Goal: Task Accomplishment & Management: Use online tool/utility

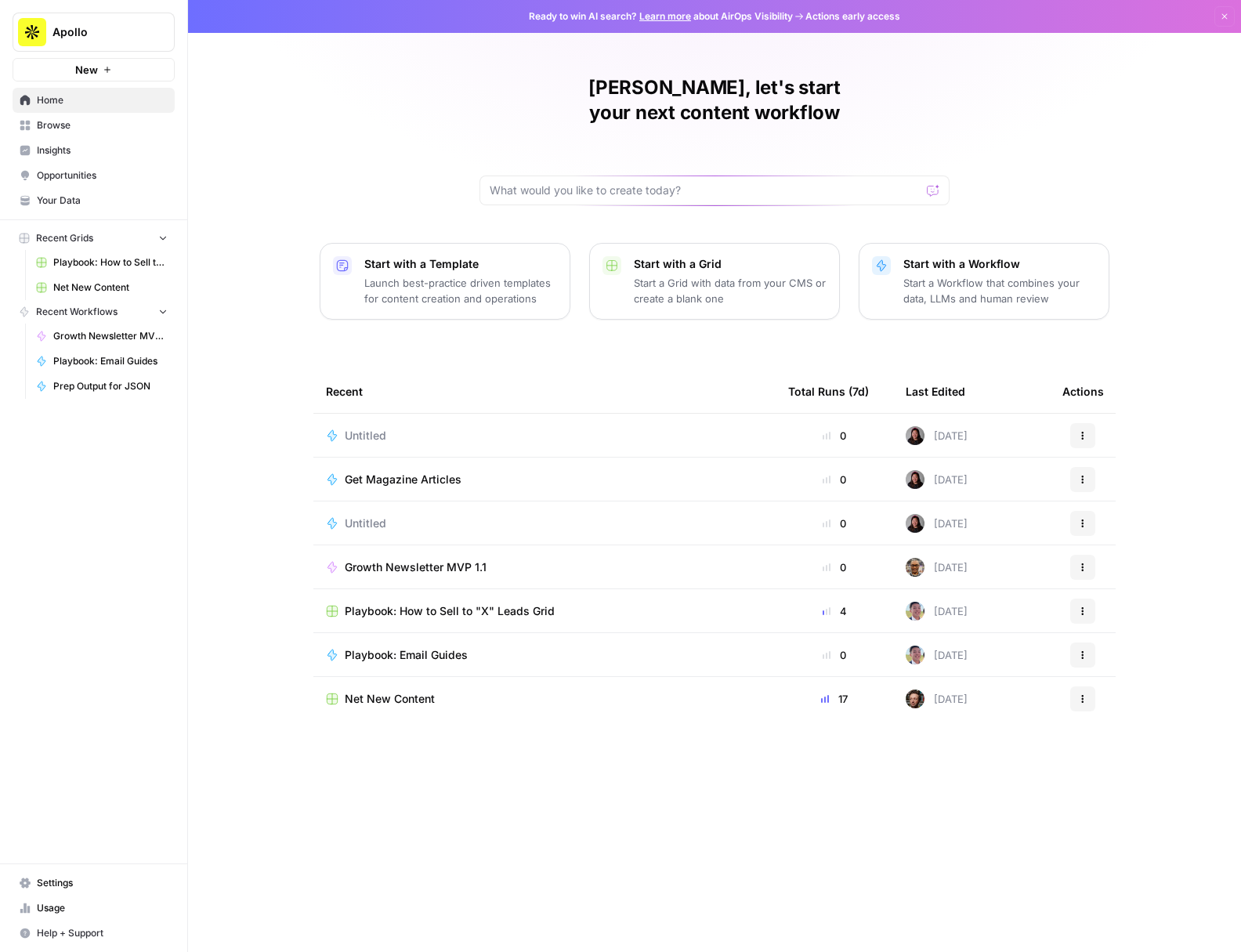
click at [54, 130] on span "Browse" at bounding box center [101, 125] width 131 height 14
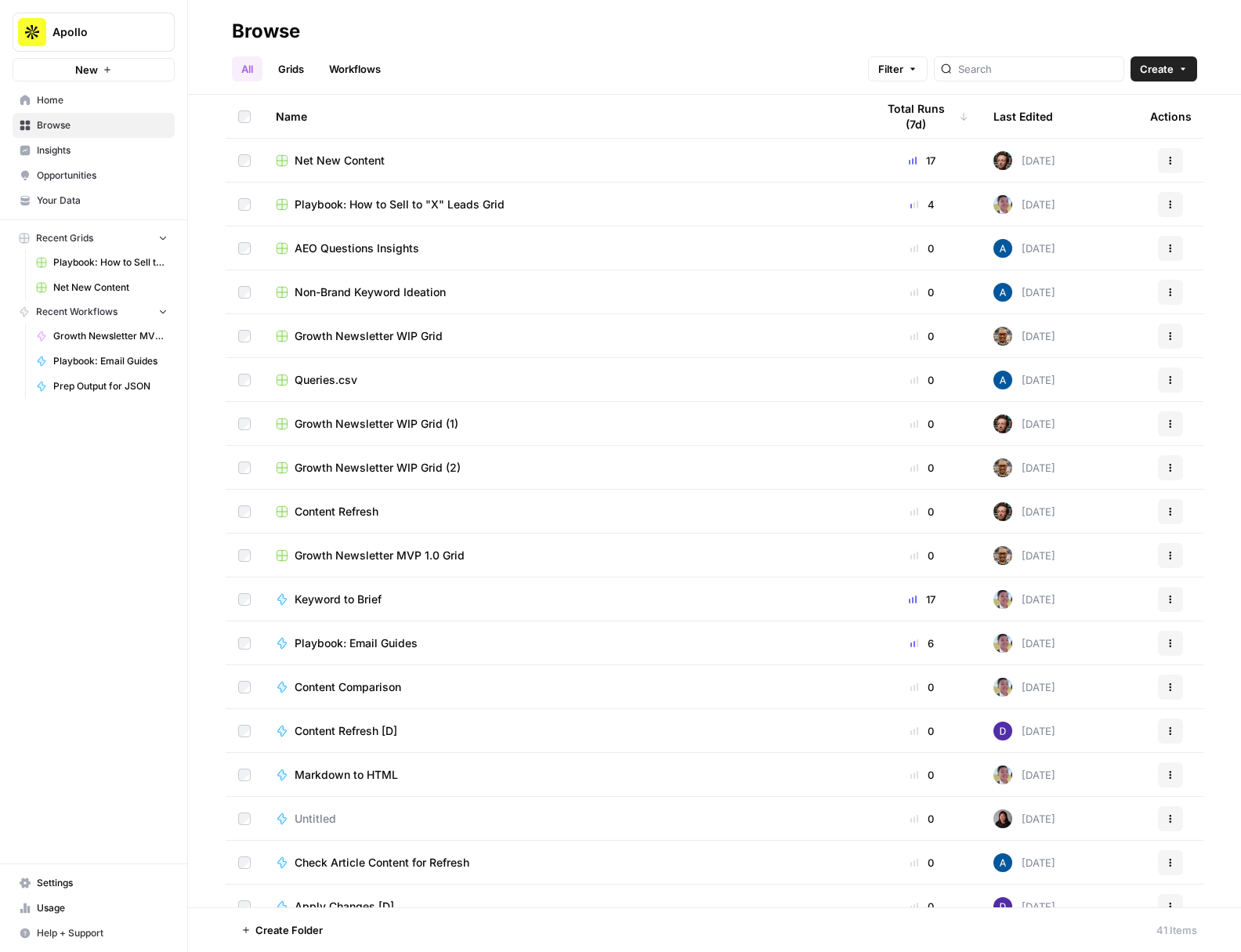
click at [350, 514] on span "Content Refresh" at bounding box center [336, 512] width 84 height 16
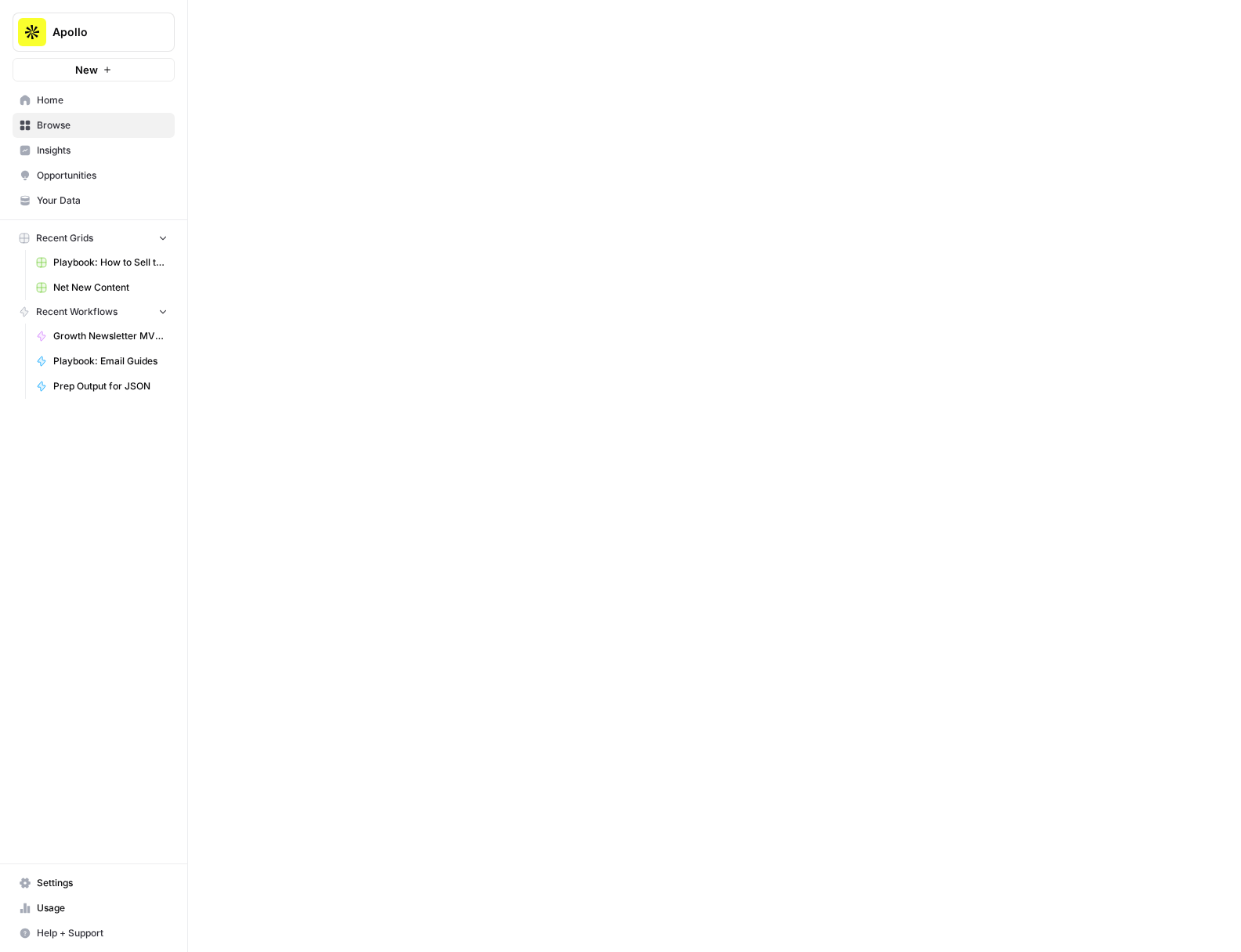
click at [350, 514] on div at bounding box center [713, 476] width 1052 height 952
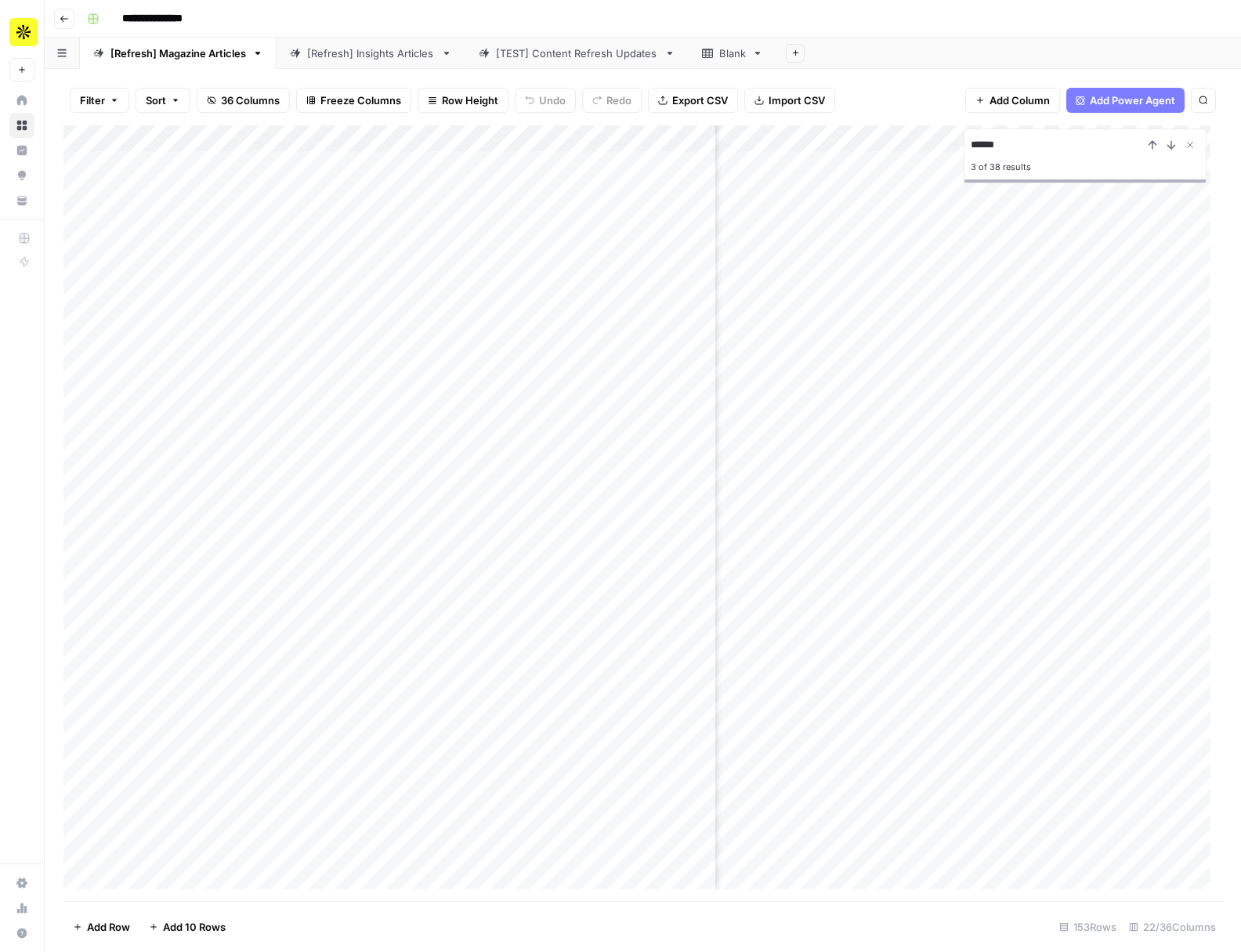
scroll to position [0, 582]
type input "**********"
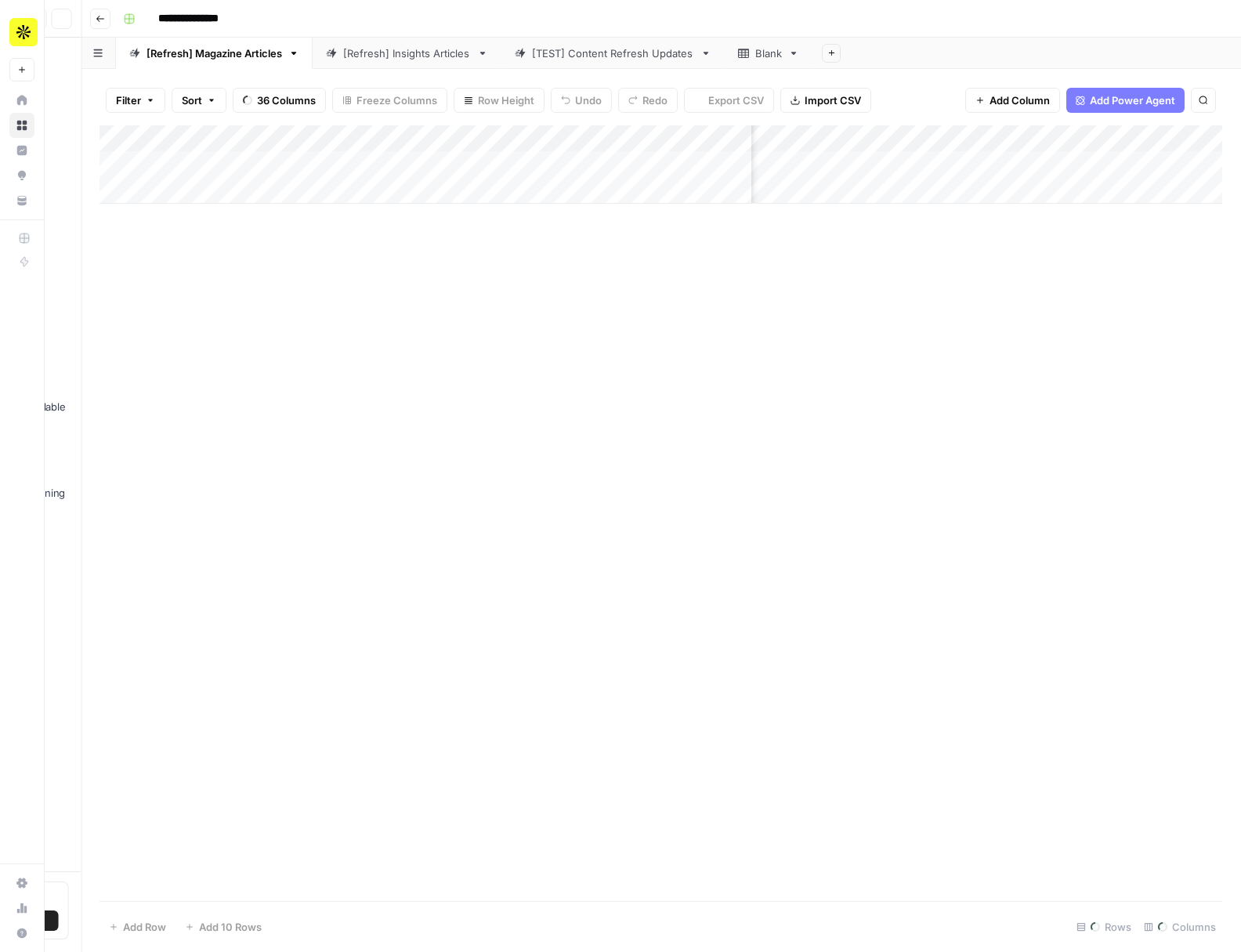
scroll to position [0, 141]
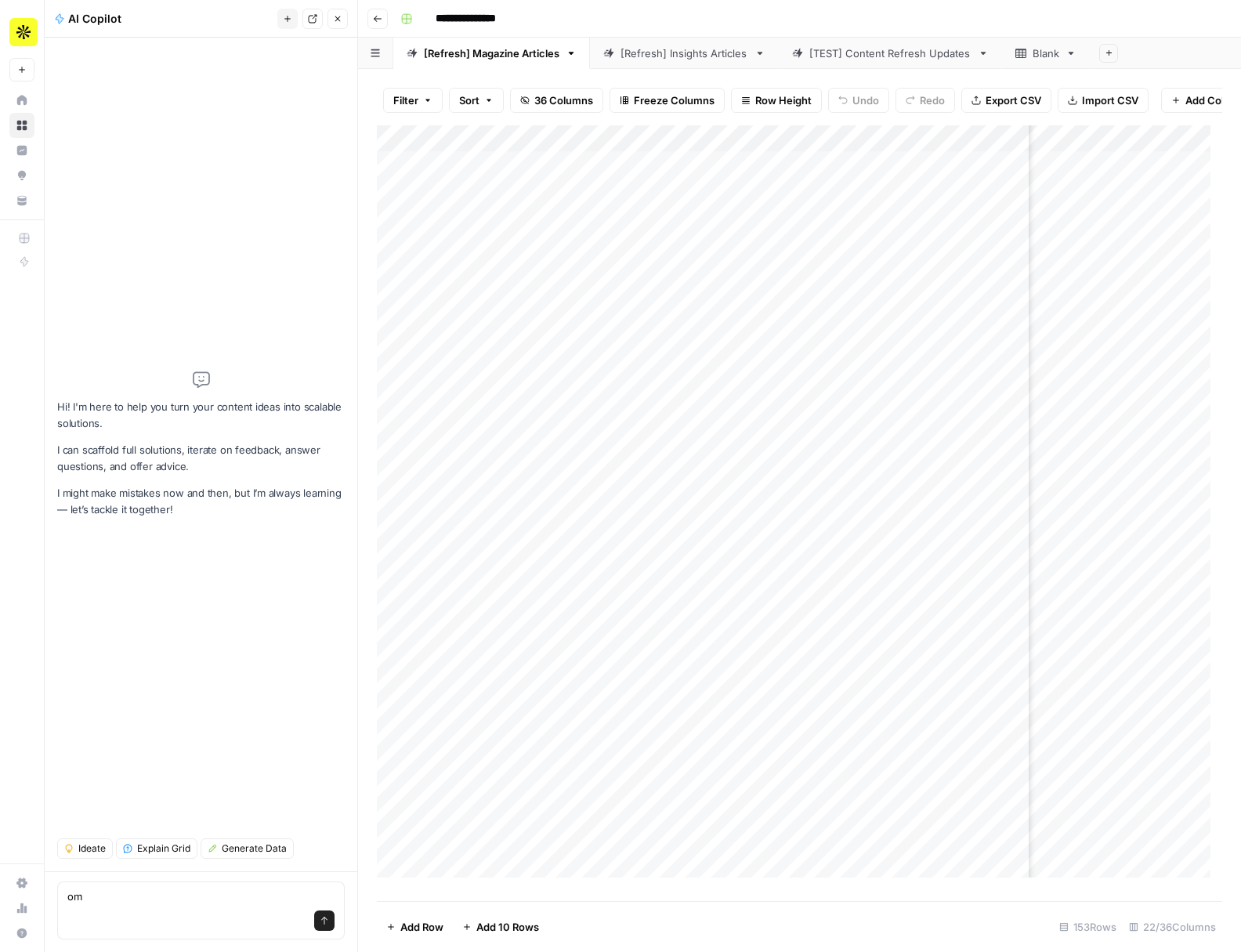
type textarea "o"
click at [342, 26] on button "Close" at bounding box center [337, 19] width 21 height 21
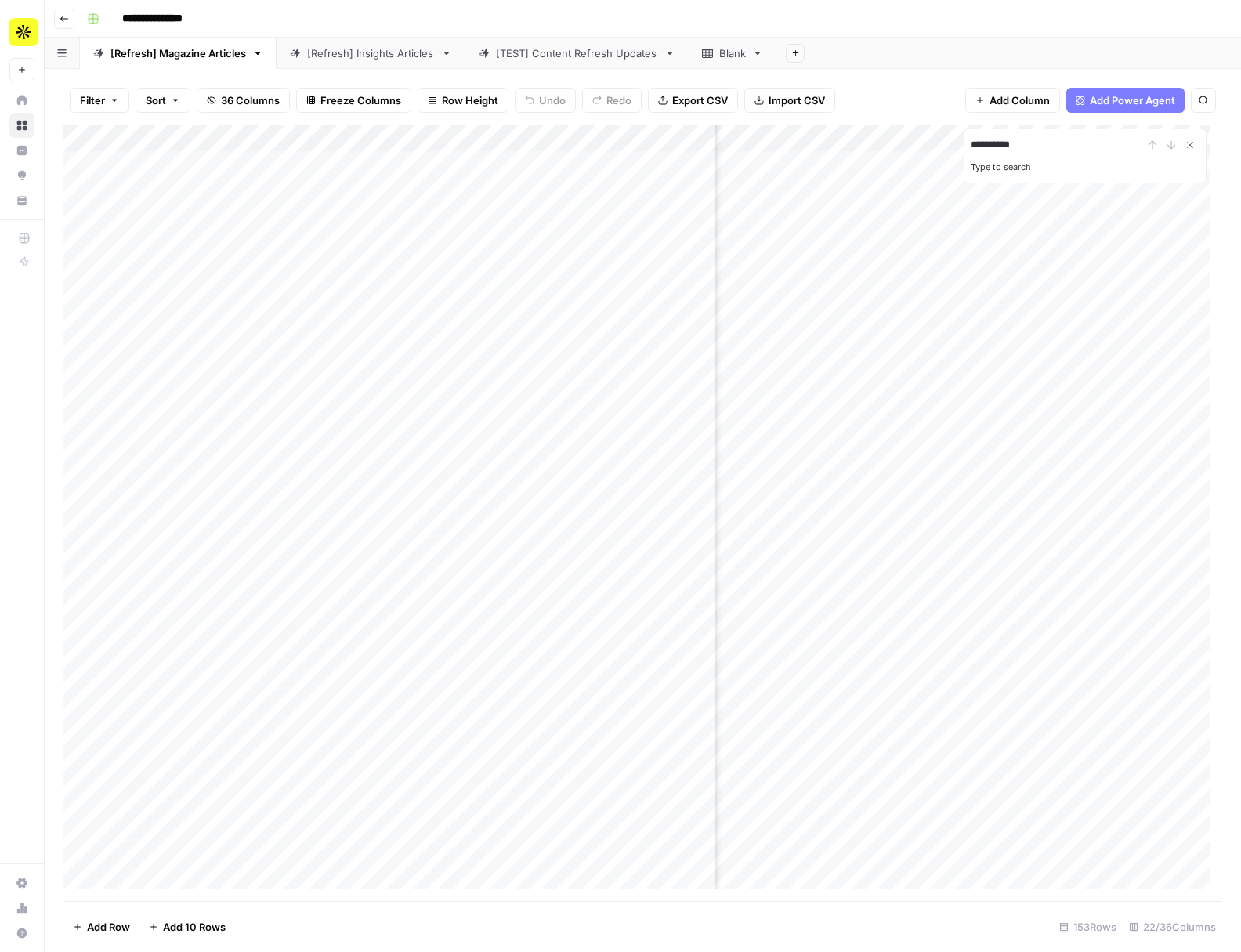
type input "**********"
click at [81, 564] on div "Add Column" at bounding box center [643, 513] width 1158 height 775
click at [87, 931] on span "Delete 1 Row" at bounding box center [104, 926] width 63 height 16
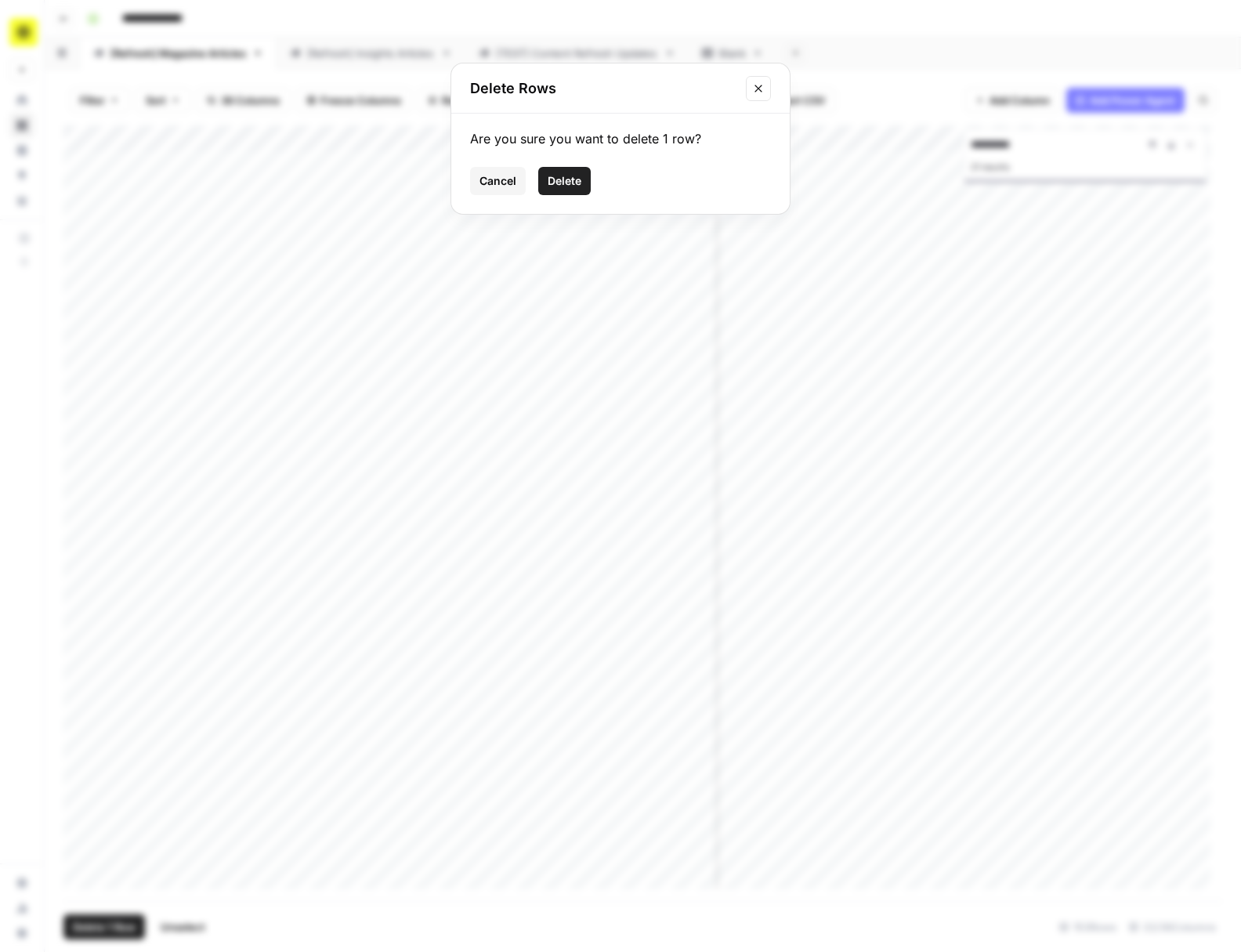
click at [582, 177] on button "Delete" at bounding box center [564, 181] width 52 height 28
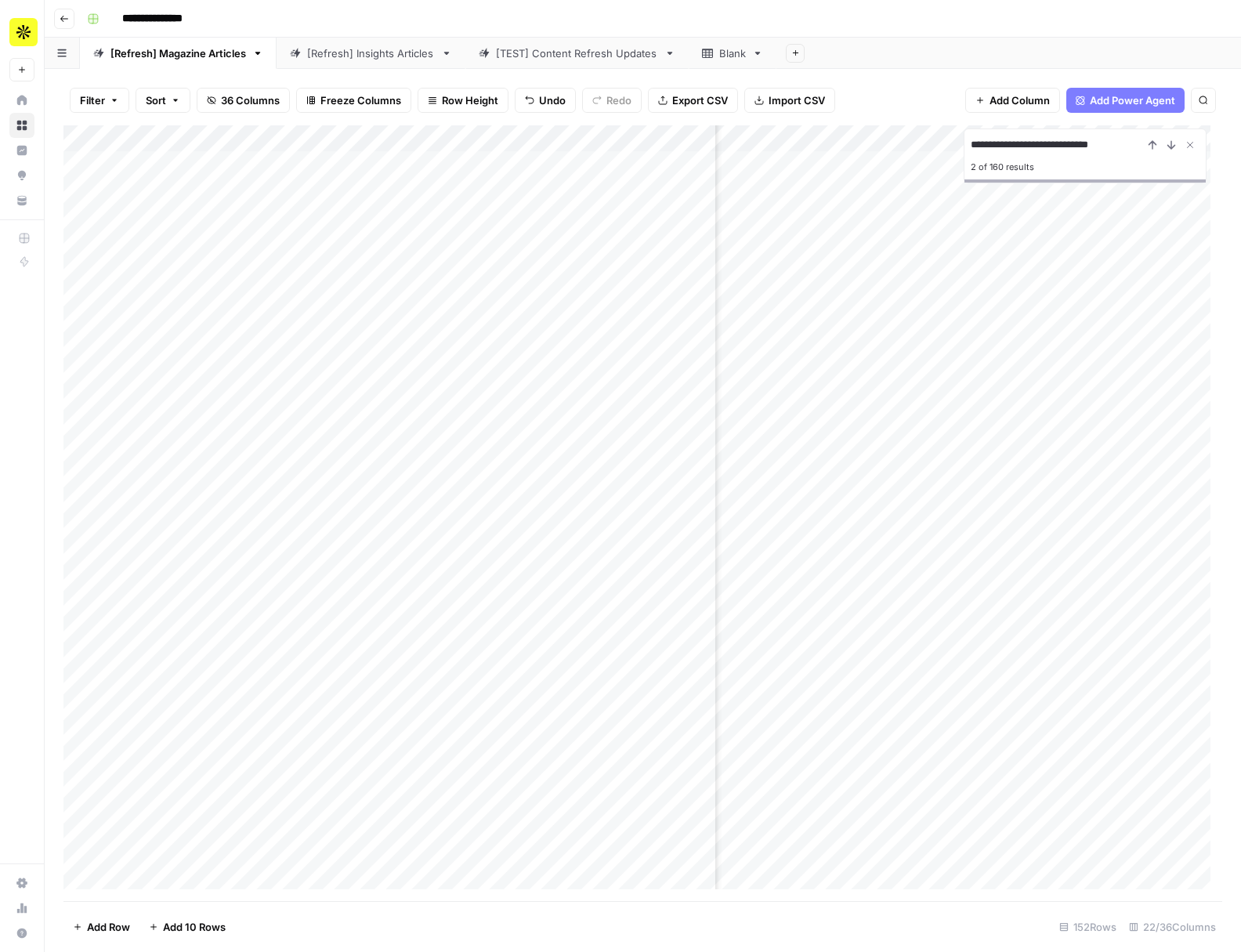
type input "**********"
click at [1188, 147] on icon "Close Search" at bounding box center [1191, 145] width 6 height 6
click at [446, 140] on div "Add Column" at bounding box center [643, 513] width 1158 height 775
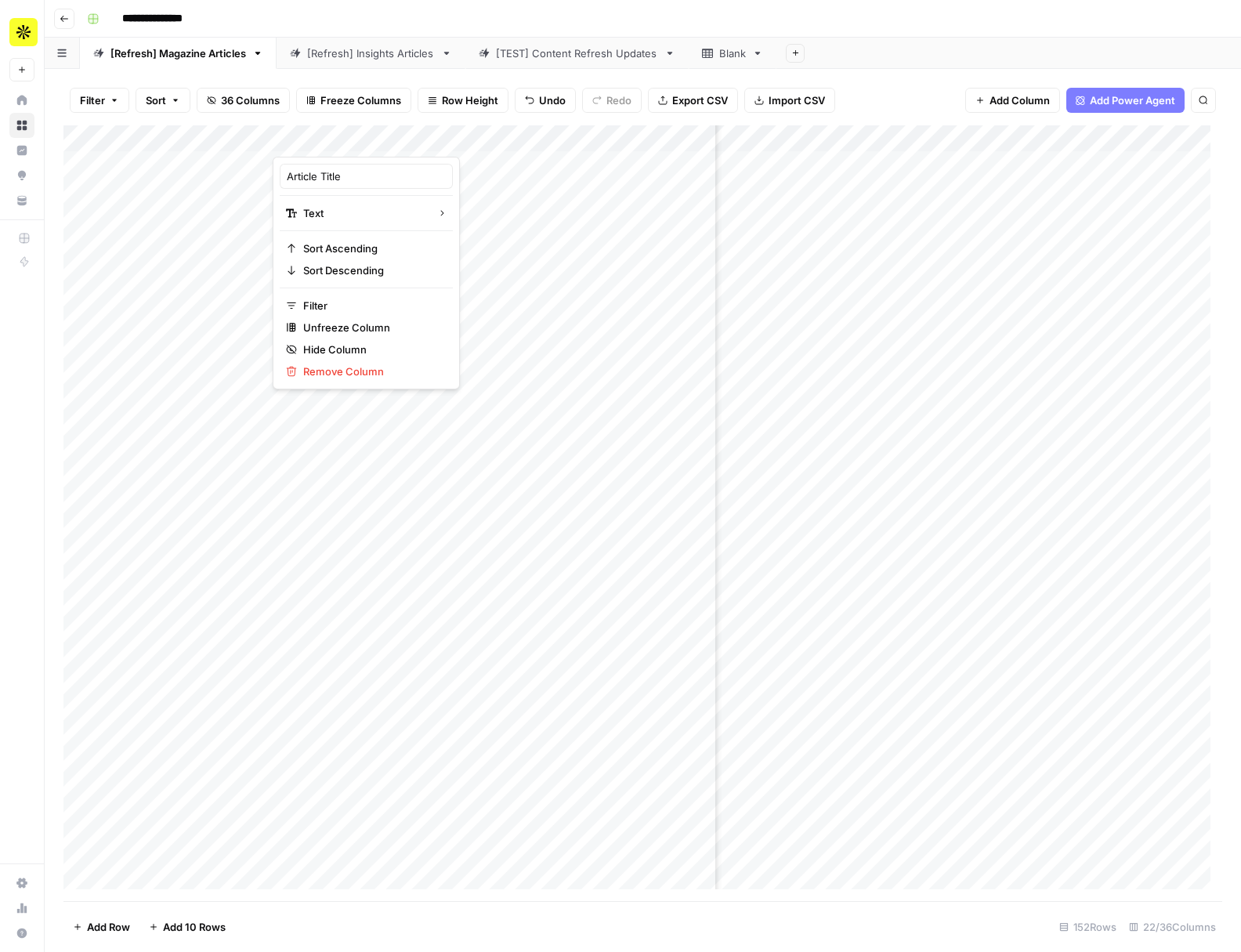
click at [470, 144] on div at bounding box center [425, 141] width 308 height 31
click at [544, 202] on div "Add Column" at bounding box center [643, 513] width 1158 height 775
drag, startPoint x: 1057, startPoint y: 140, endPoint x: 969, endPoint y: 135, distance: 88.1
click at [969, 135] on div "********* 212 results" at bounding box center [1085, 156] width 243 height 55
type input "**********"
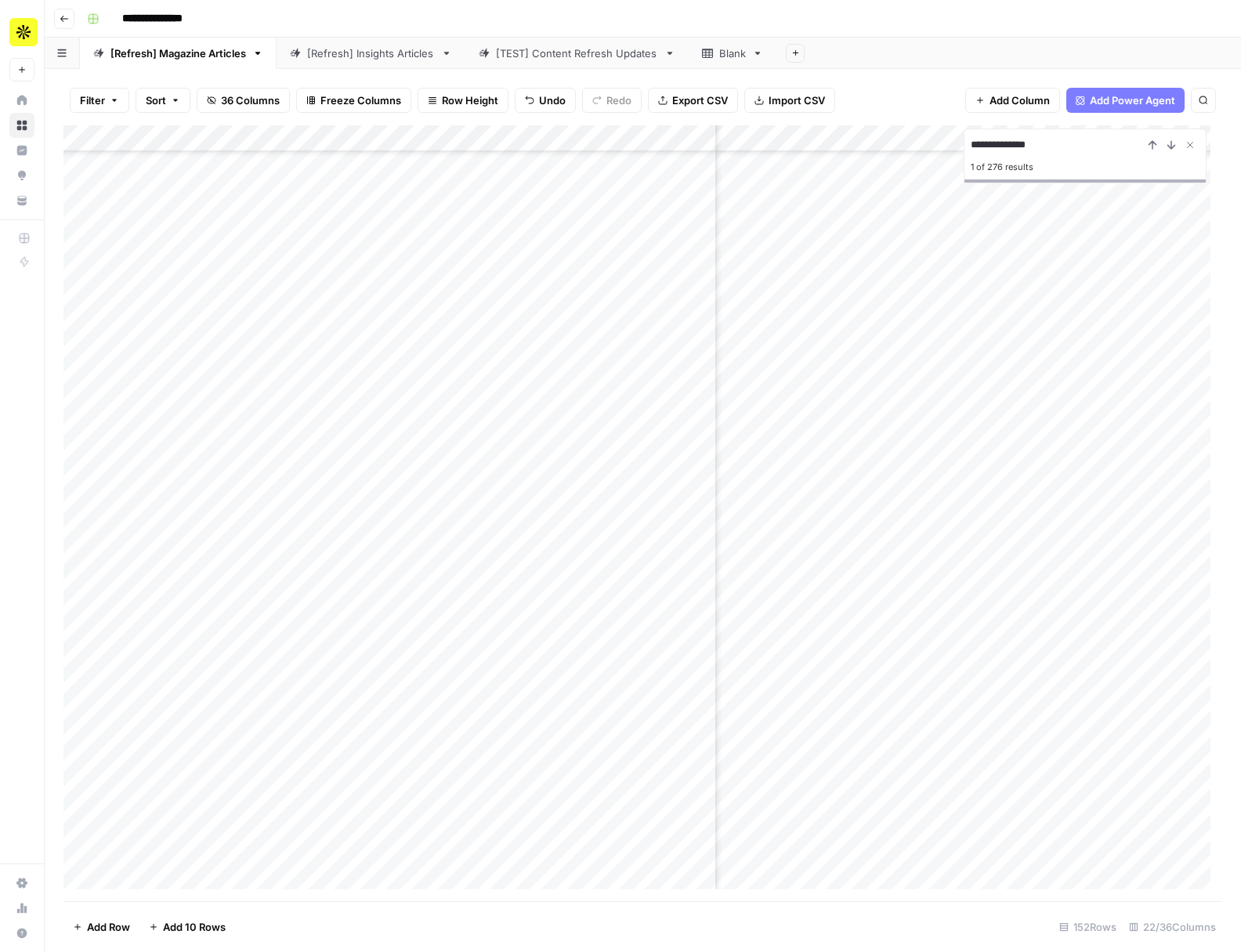
scroll to position [3335, 1005]
type input "*******"
click at [83, 595] on div "Add Column" at bounding box center [643, 513] width 1158 height 775
click at [125, 925] on span "Delete 1 Row" at bounding box center [104, 926] width 63 height 16
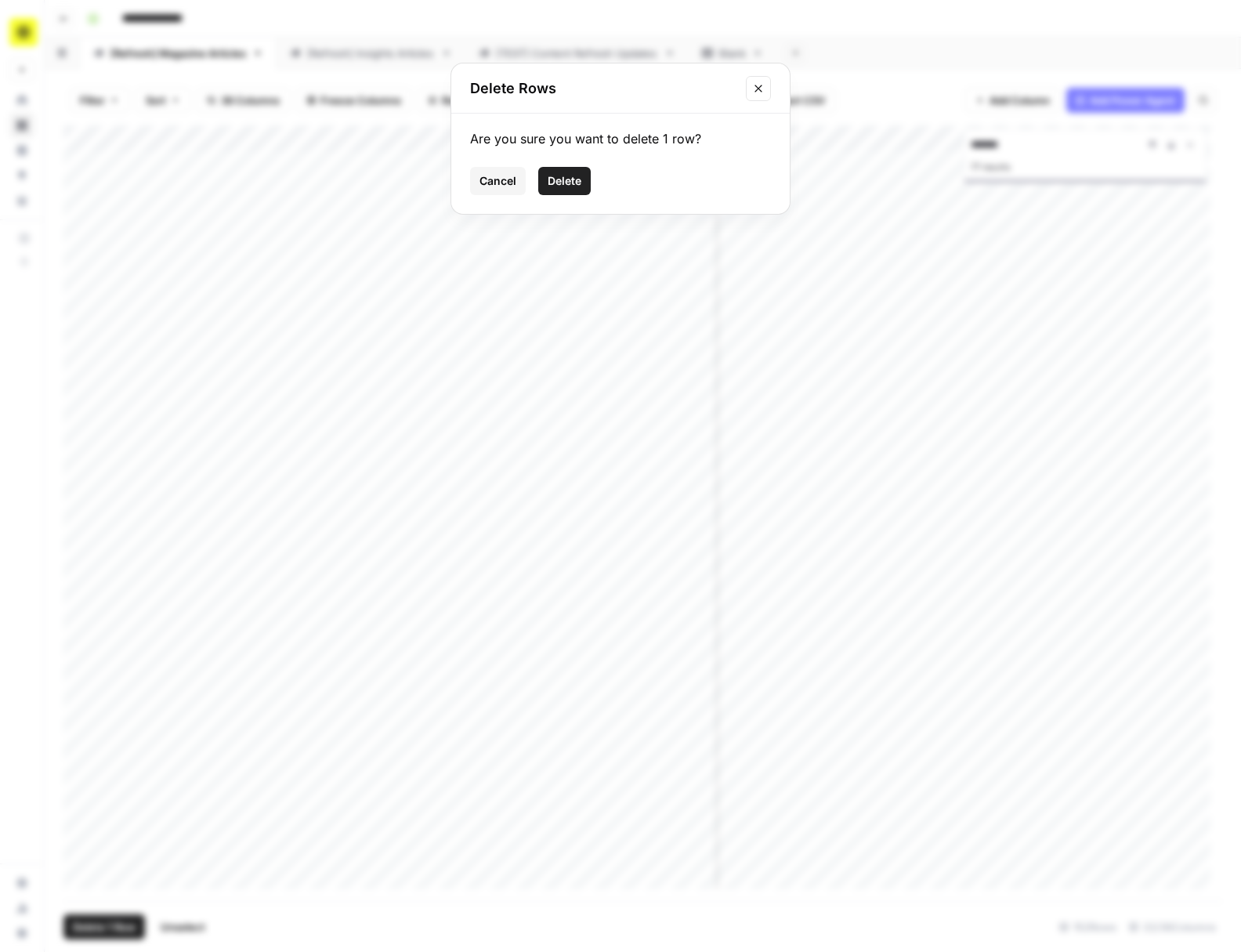
click at [555, 186] on span "Delete" at bounding box center [564, 181] width 33 height 16
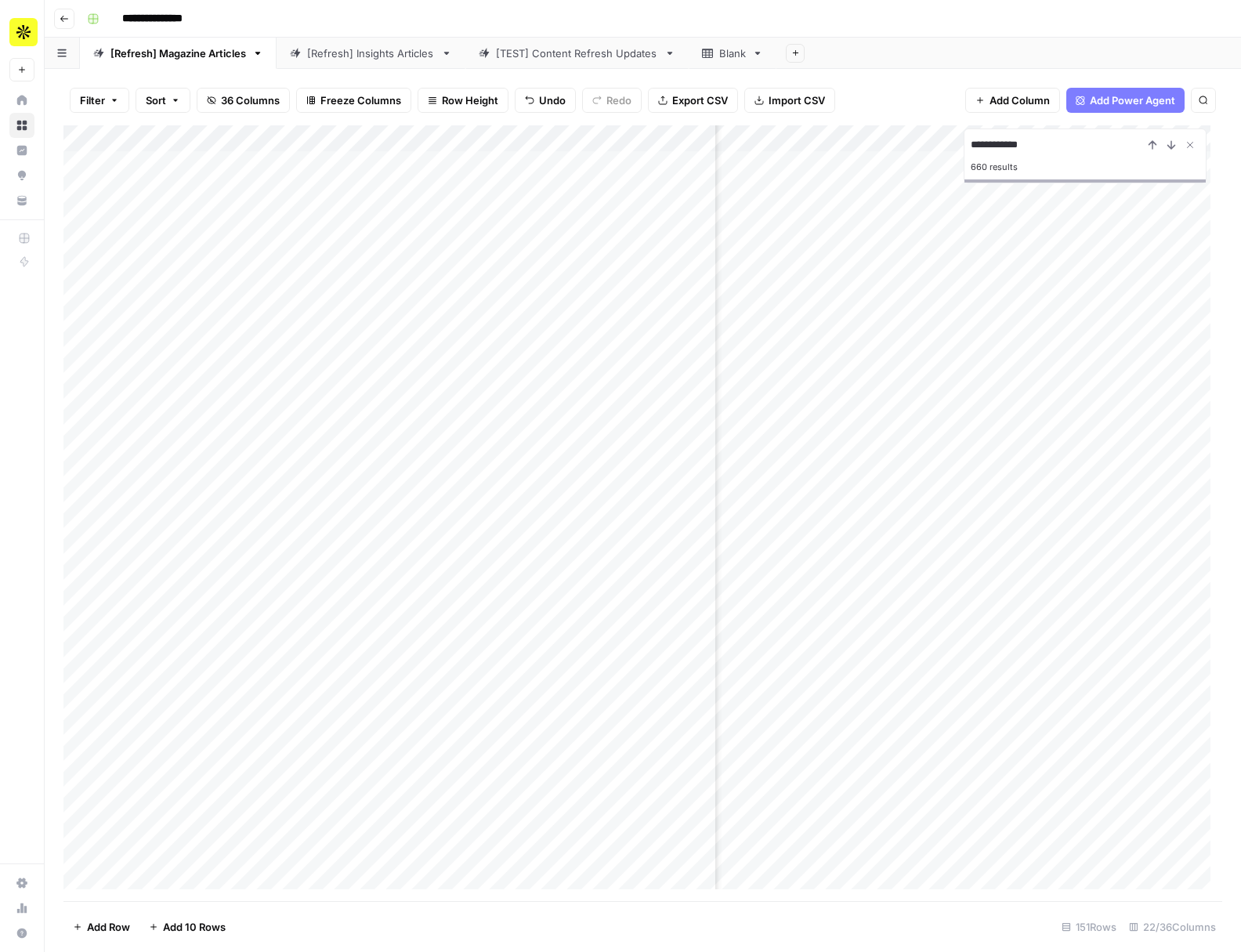
click at [80, 322] on div "Add Column" at bounding box center [643, 513] width 1158 height 775
click at [130, 922] on span "Delete 1 Row" at bounding box center [104, 926] width 63 height 16
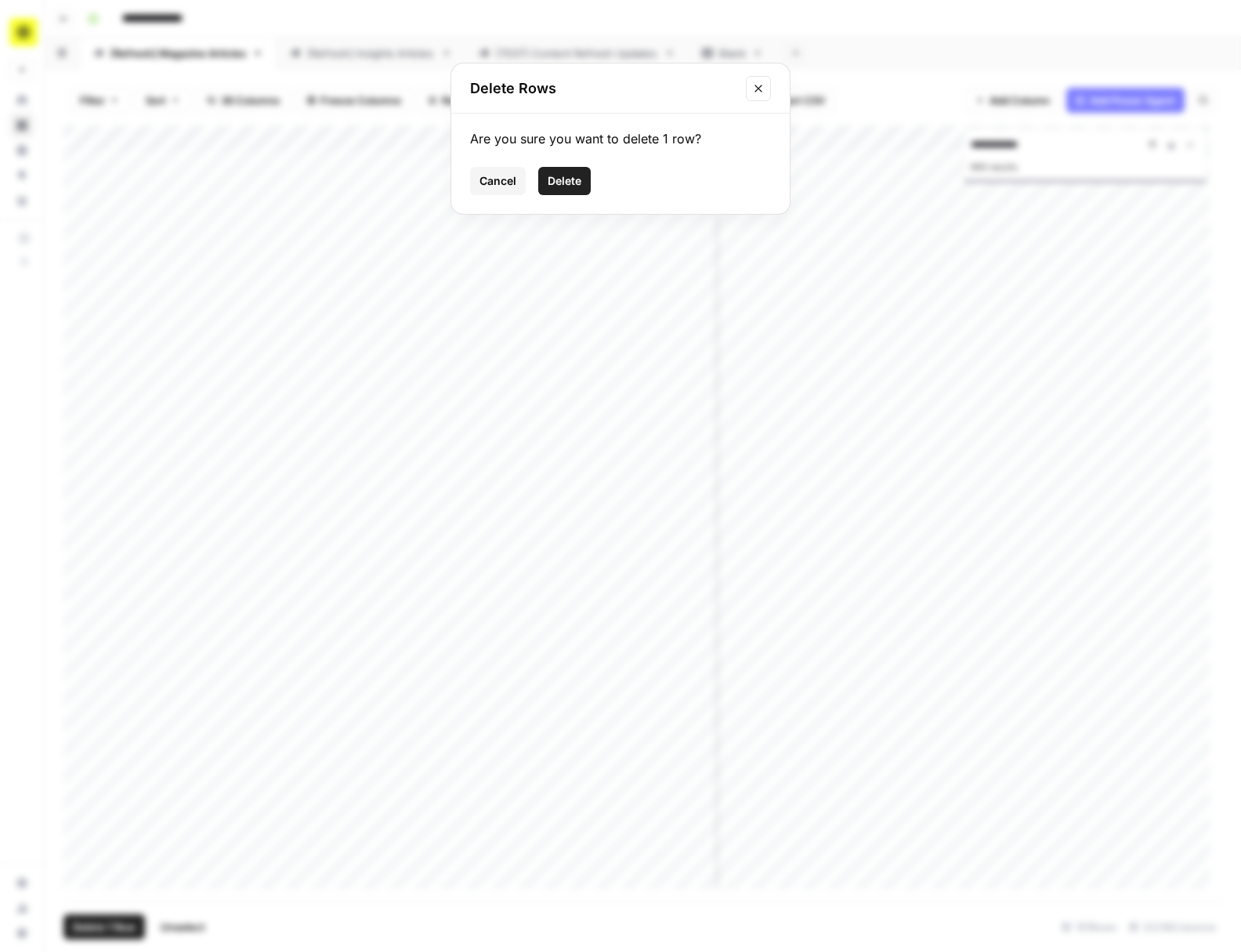
click at [566, 183] on span "Delete" at bounding box center [564, 181] width 33 height 16
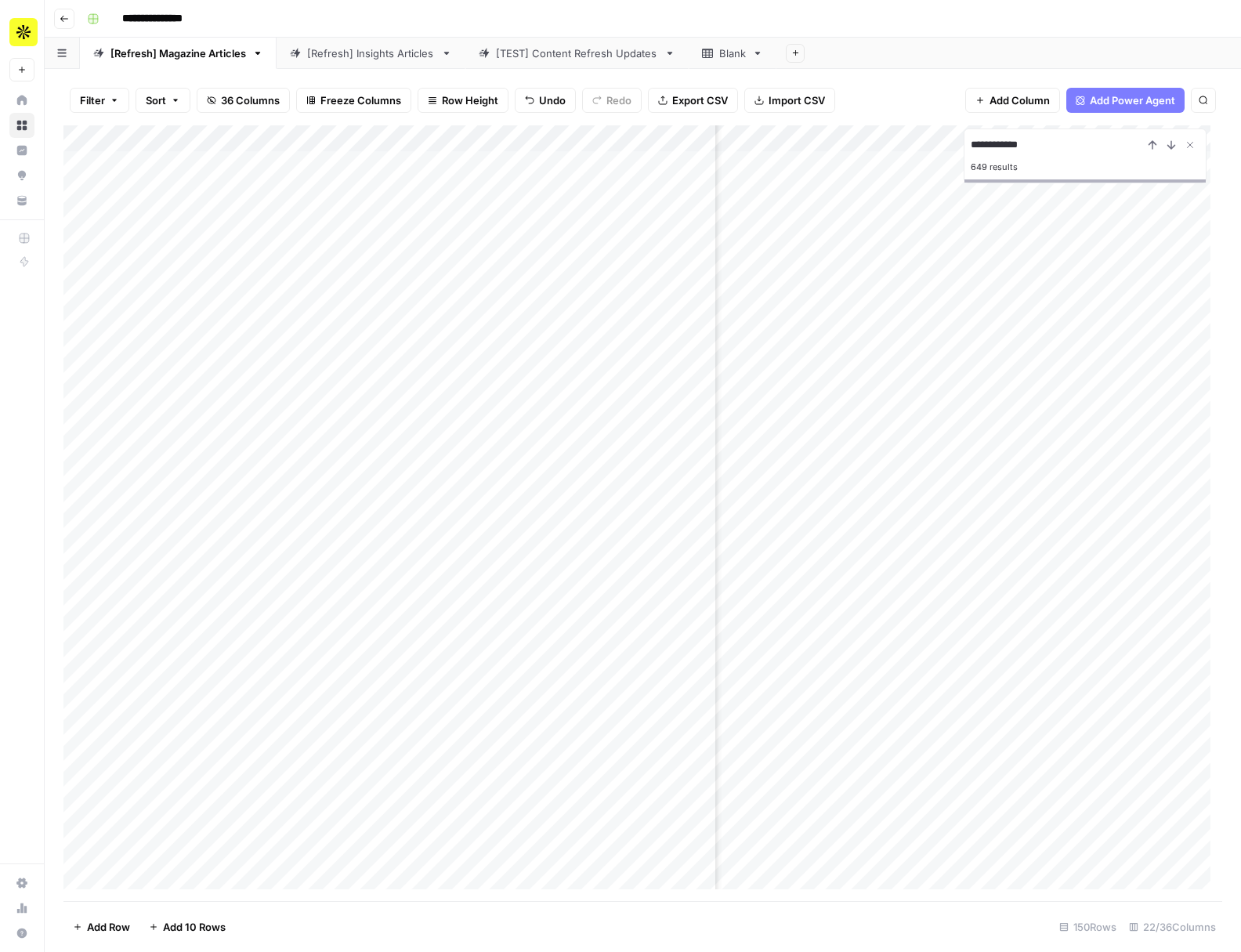
click at [1019, 140] on input "**********" at bounding box center [1056, 144] width 172 height 19
type input "****"
click at [81, 301] on div "Add Column" at bounding box center [643, 513] width 1158 height 775
click at [86, 926] on span "Delete 1 Row" at bounding box center [104, 926] width 63 height 16
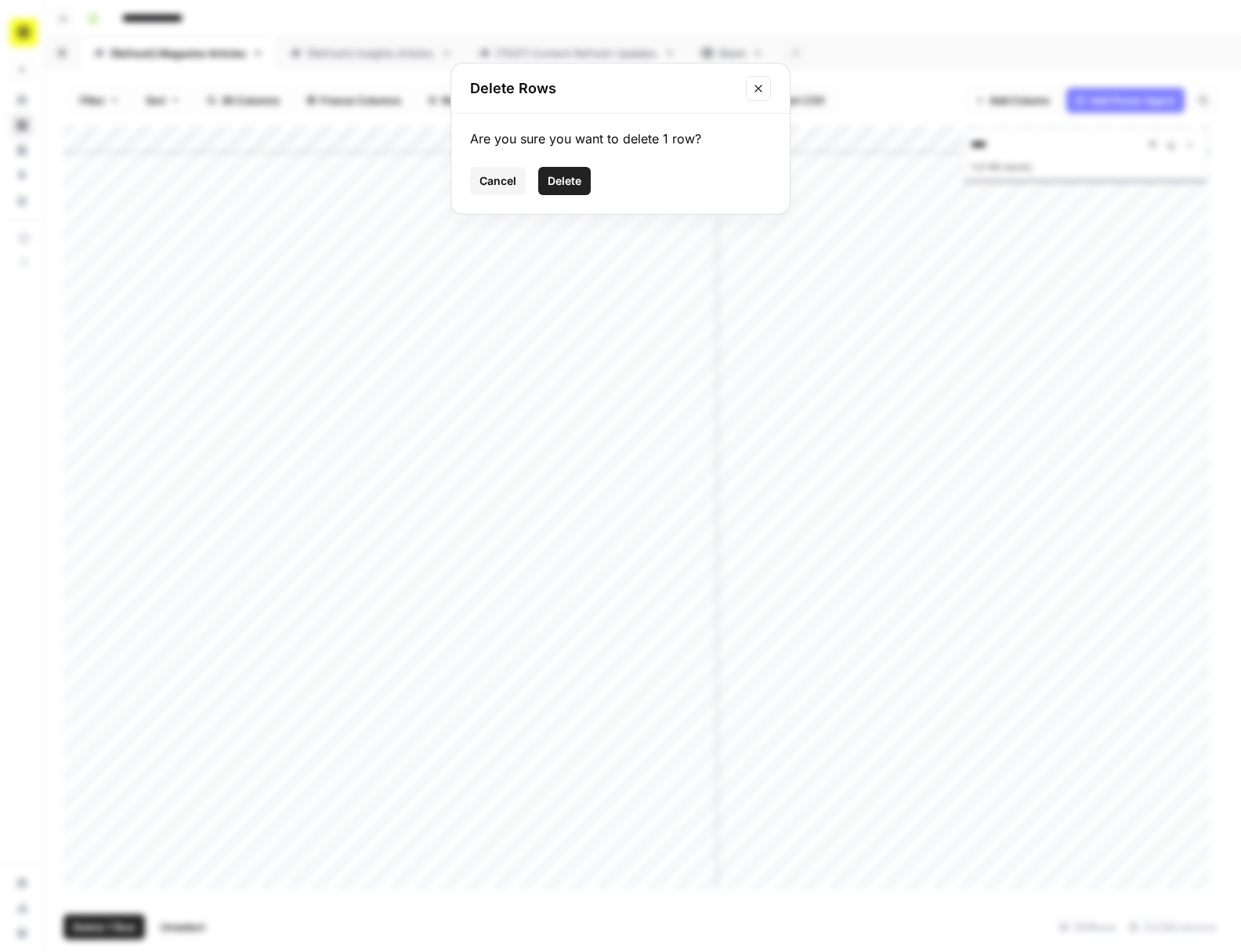
click at [562, 180] on span "Delete" at bounding box center [564, 181] width 33 height 16
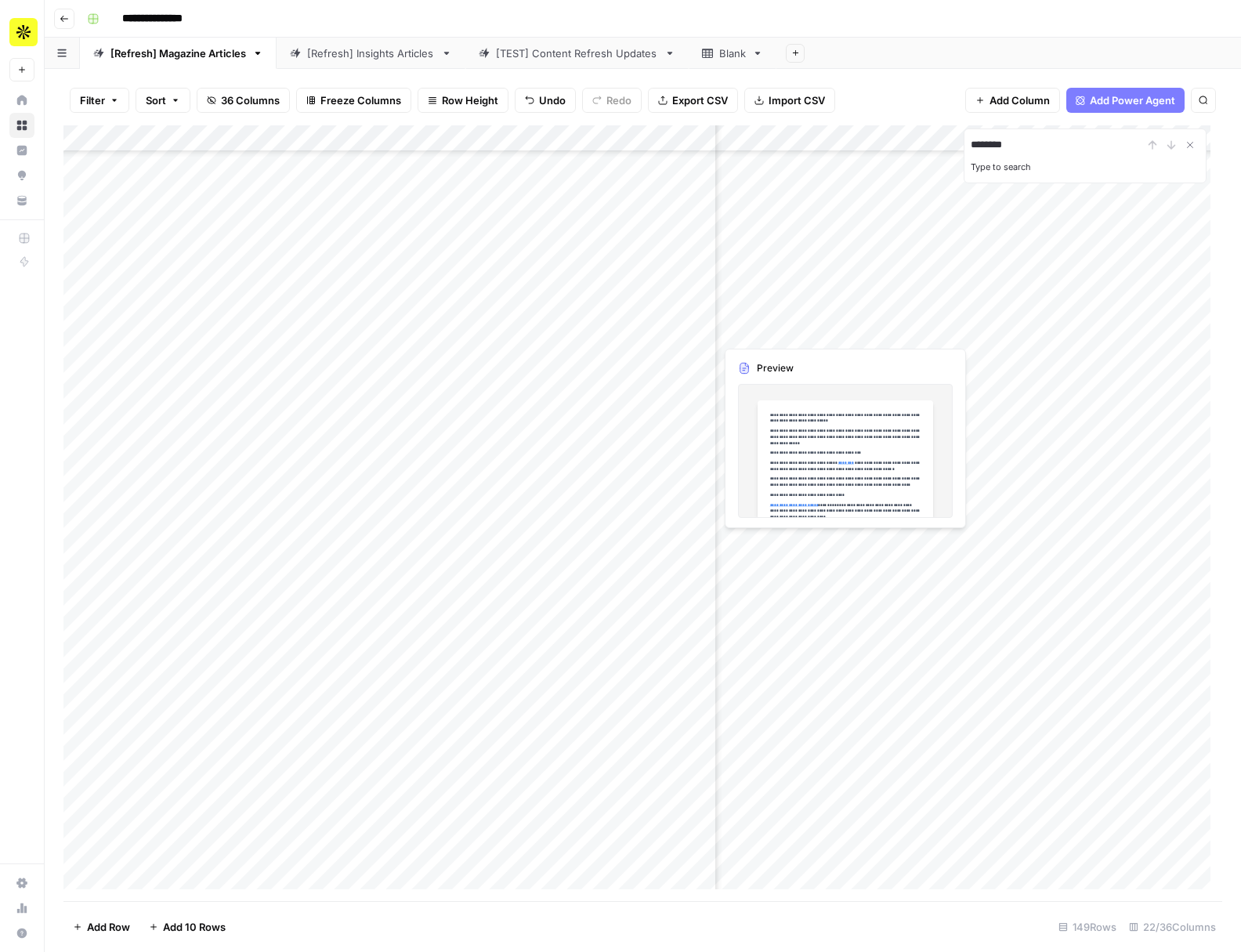
type input "********"
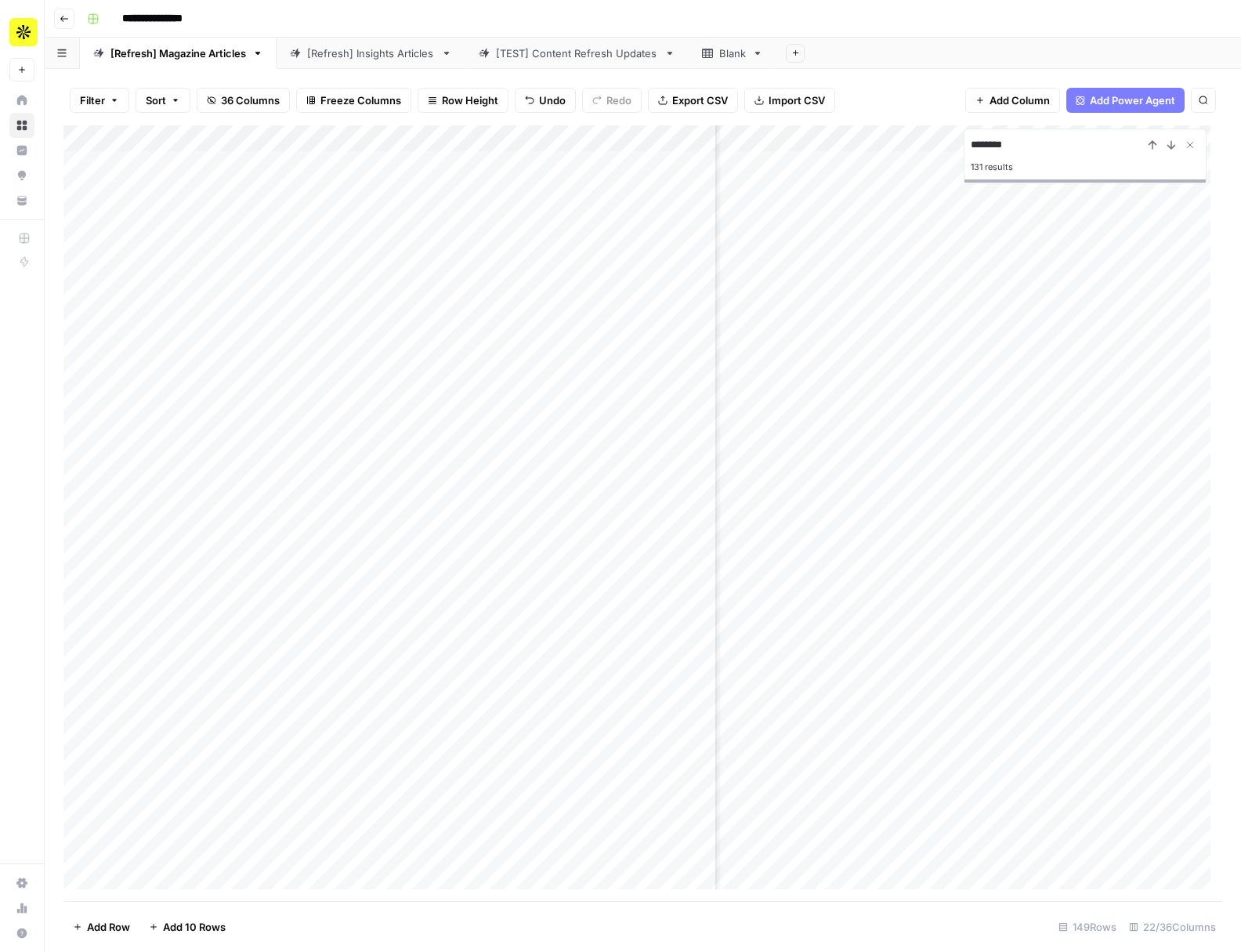
scroll to position [0, 141]
click at [84, 482] on div "Add Column" at bounding box center [643, 513] width 1158 height 775
click at [118, 930] on span "Delete 1 Row" at bounding box center [104, 926] width 63 height 16
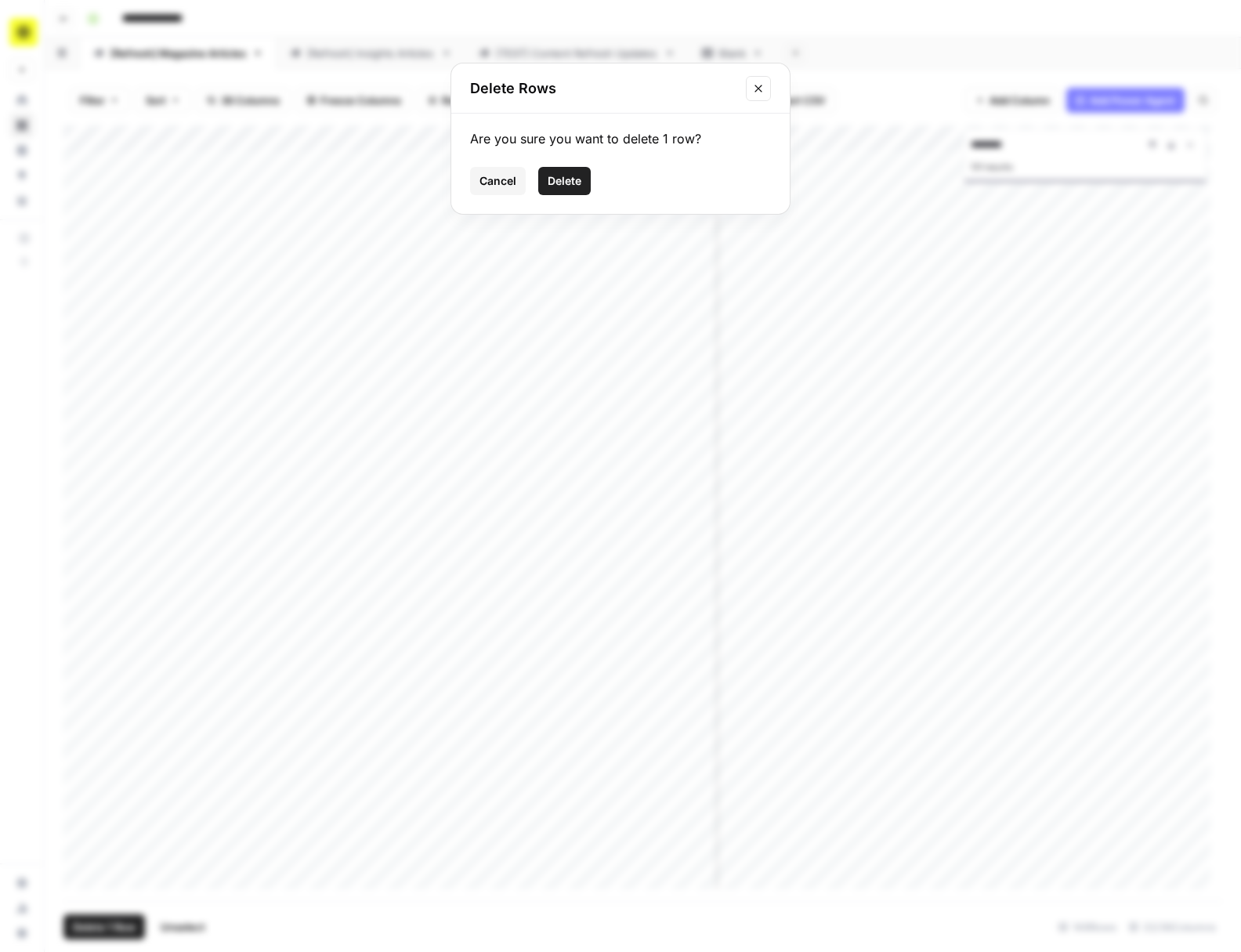
click at [582, 189] on button "Delete" at bounding box center [564, 181] width 52 height 28
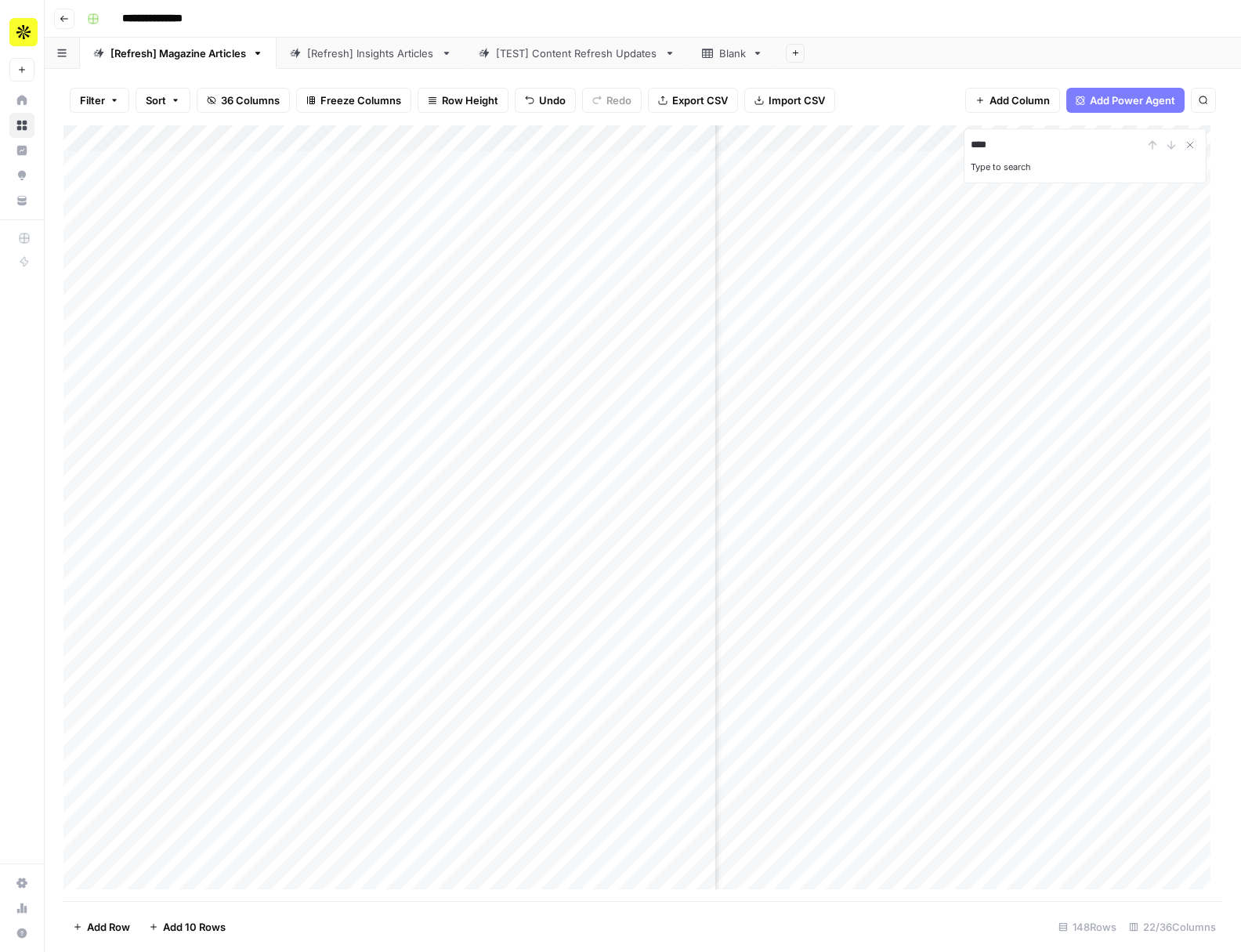
type input "****"
drag, startPoint x: 1058, startPoint y: 145, endPoint x: 923, endPoint y: 147, distance: 135.0
click at [923, 147] on div "Add Column ********* 28 results" at bounding box center [643, 513] width 1158 height 775
type input "**"
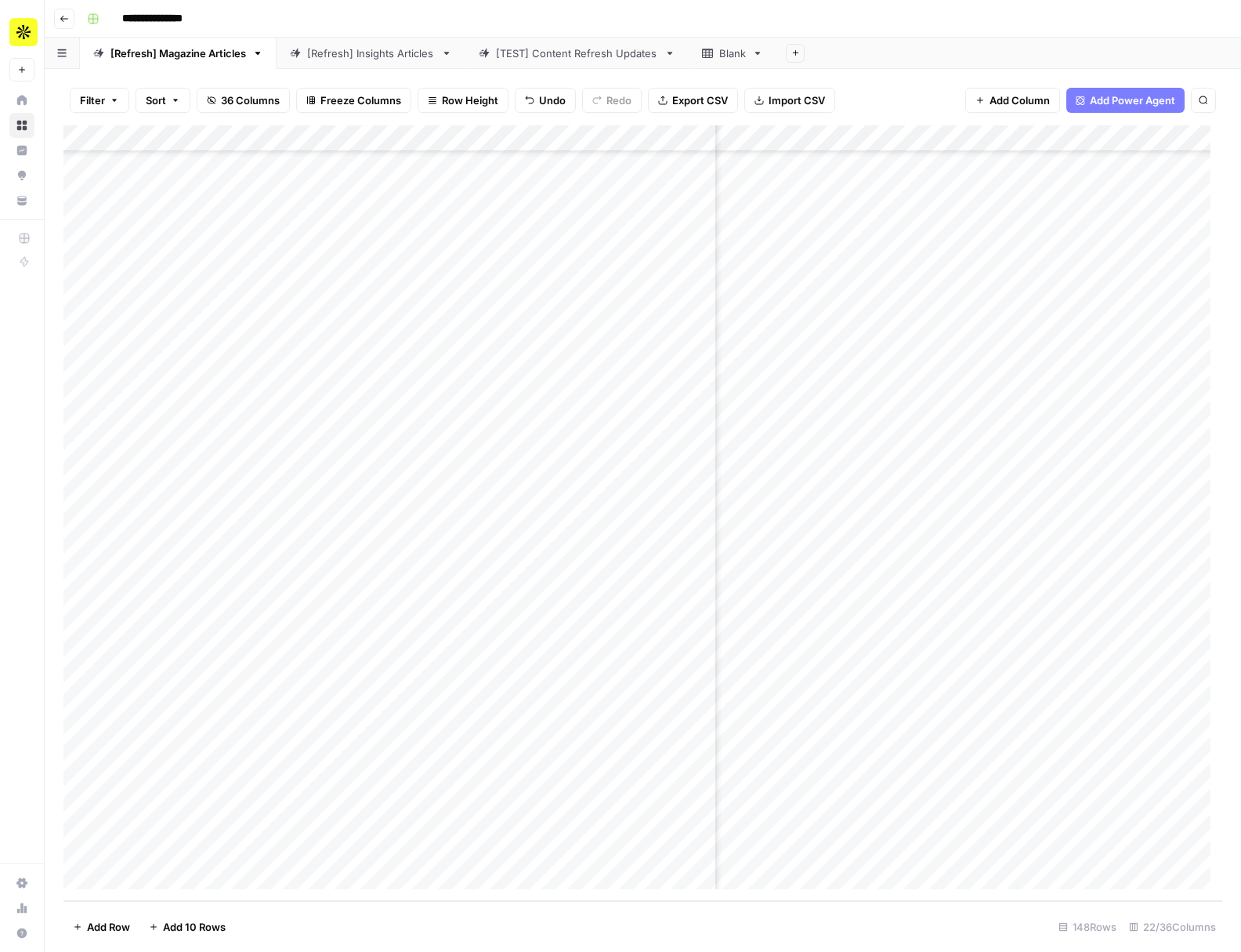
click at [597, 282] on div "Add Column" at bounding box center [643, 513] width 1158 height 775
type input "**********"
click at [84, 453] on div "Add Column" at bounding box center [643, 513] width 1158 height 775
click at [129, 924] on span "Delete 1 Row" at bounding box center [104, 926] width 63 height 16
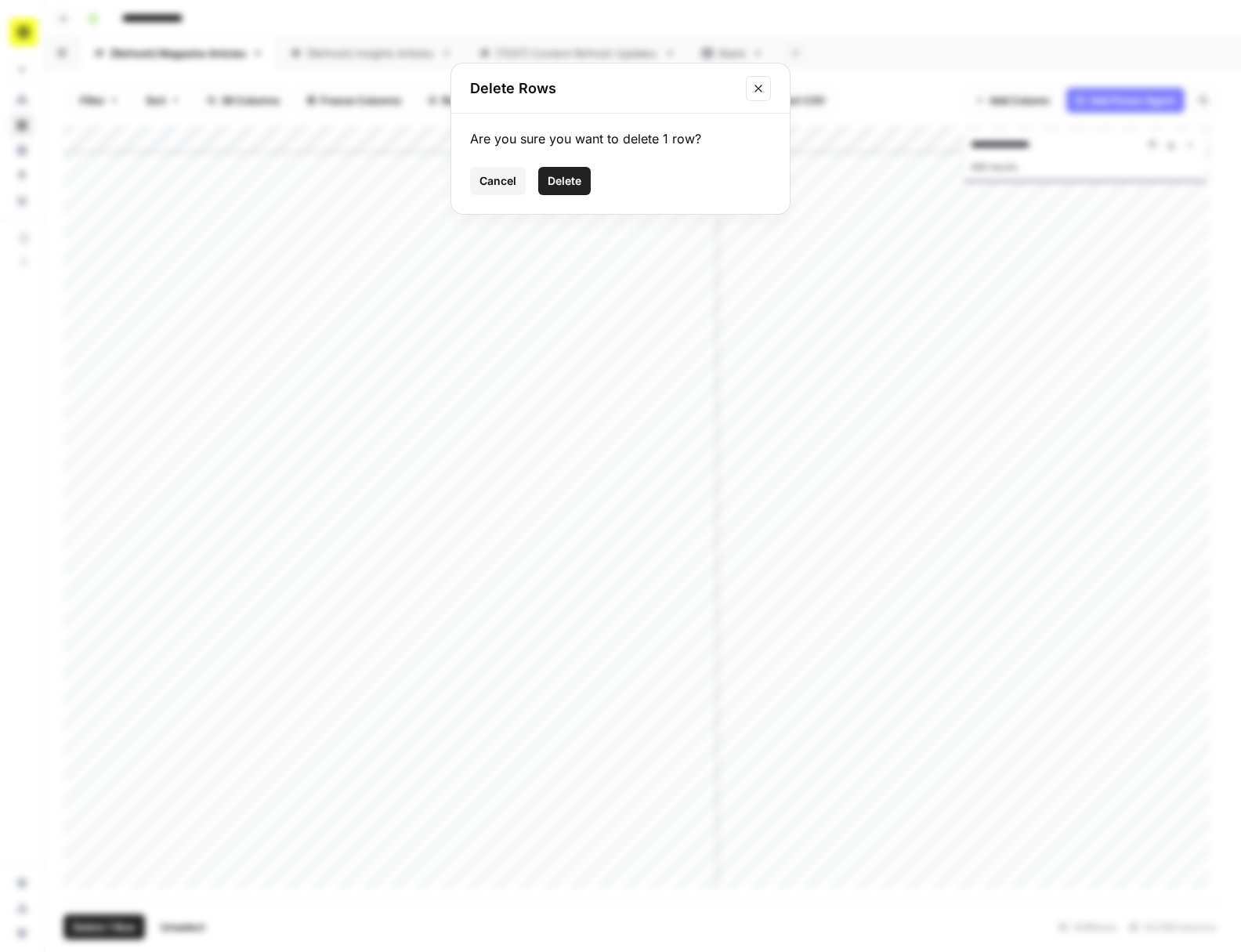
click at [571, 179] on span "Delete" at bounding box center [564, 181] width 33 height 16
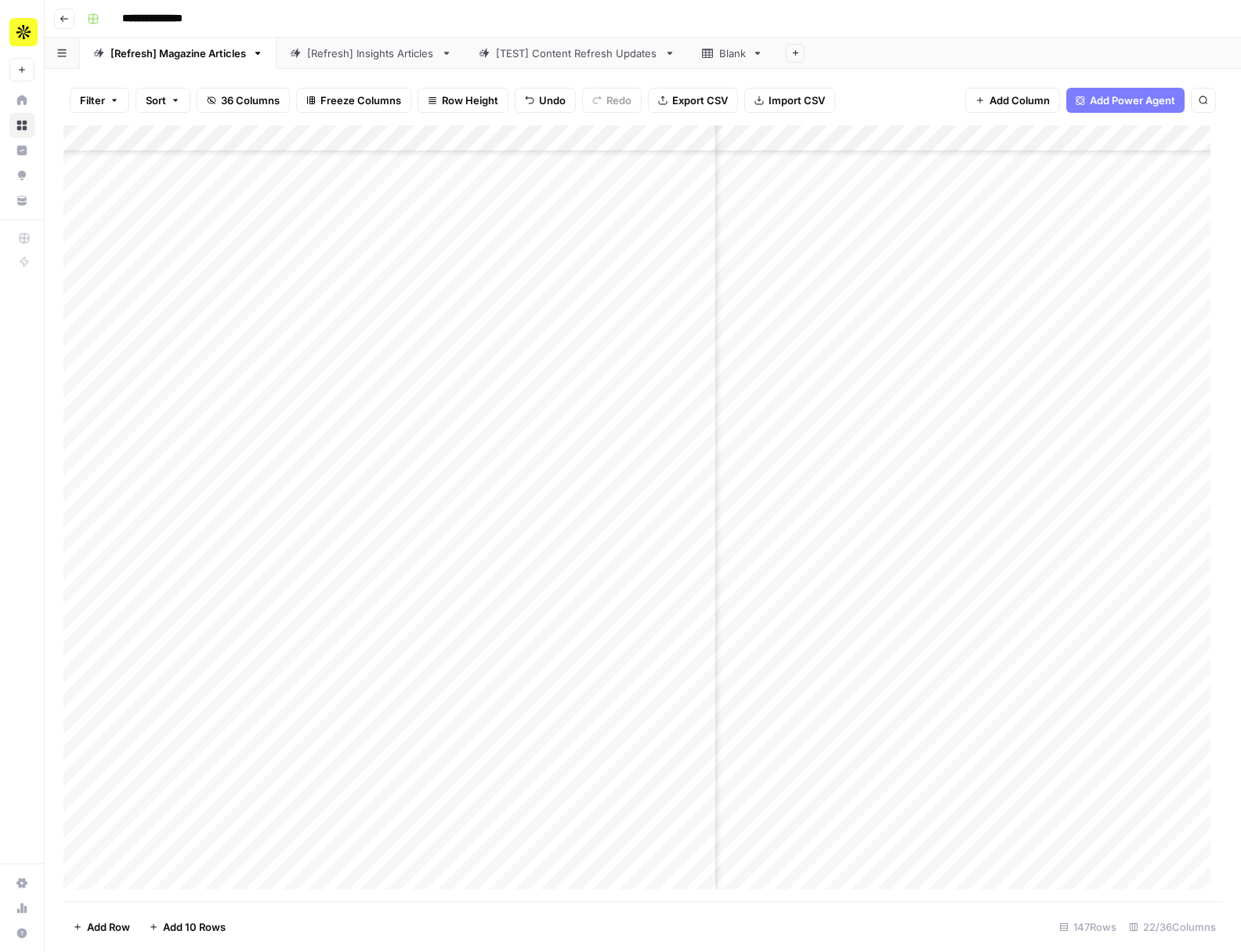
scroll to position [0, 141]
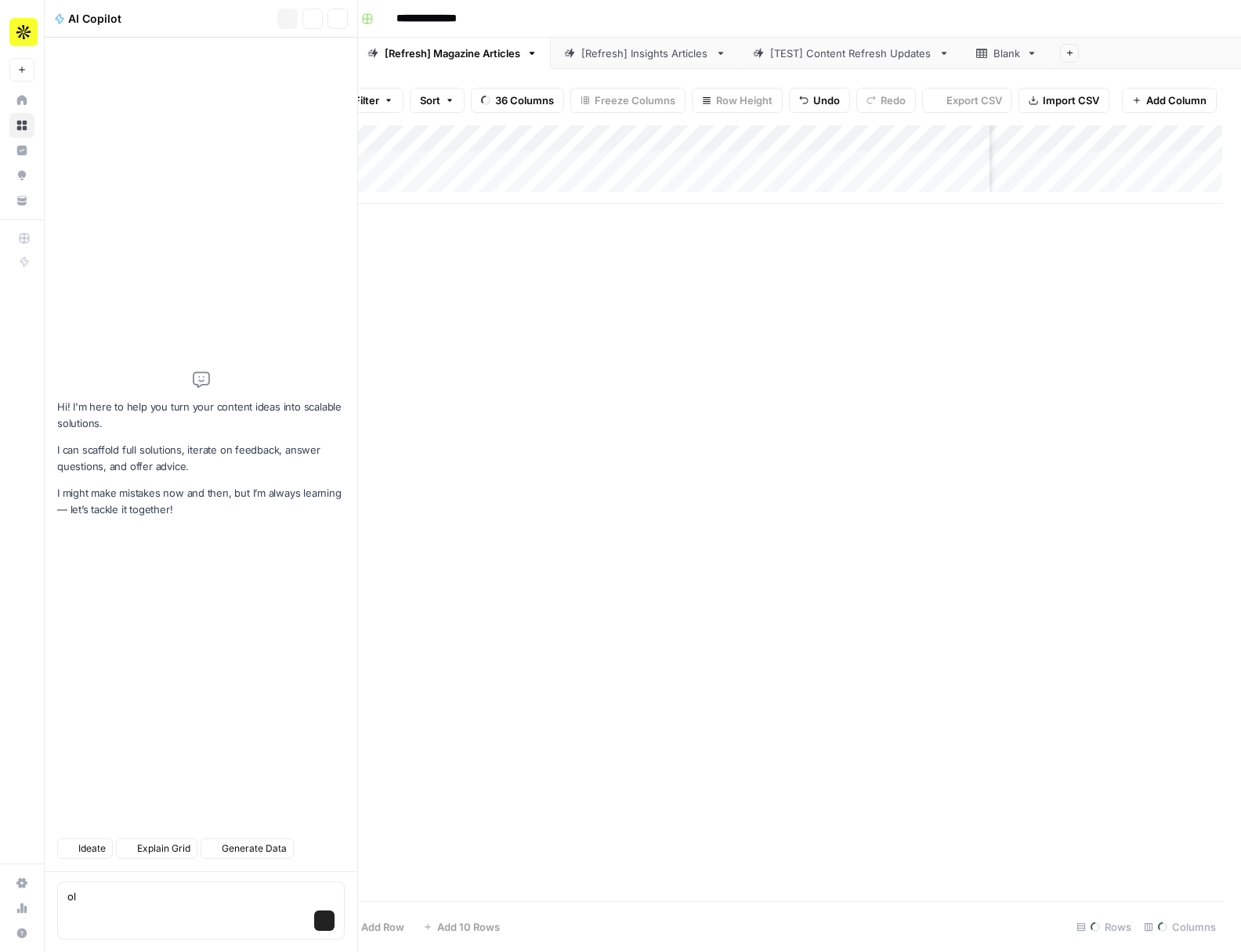
type textarea "old"
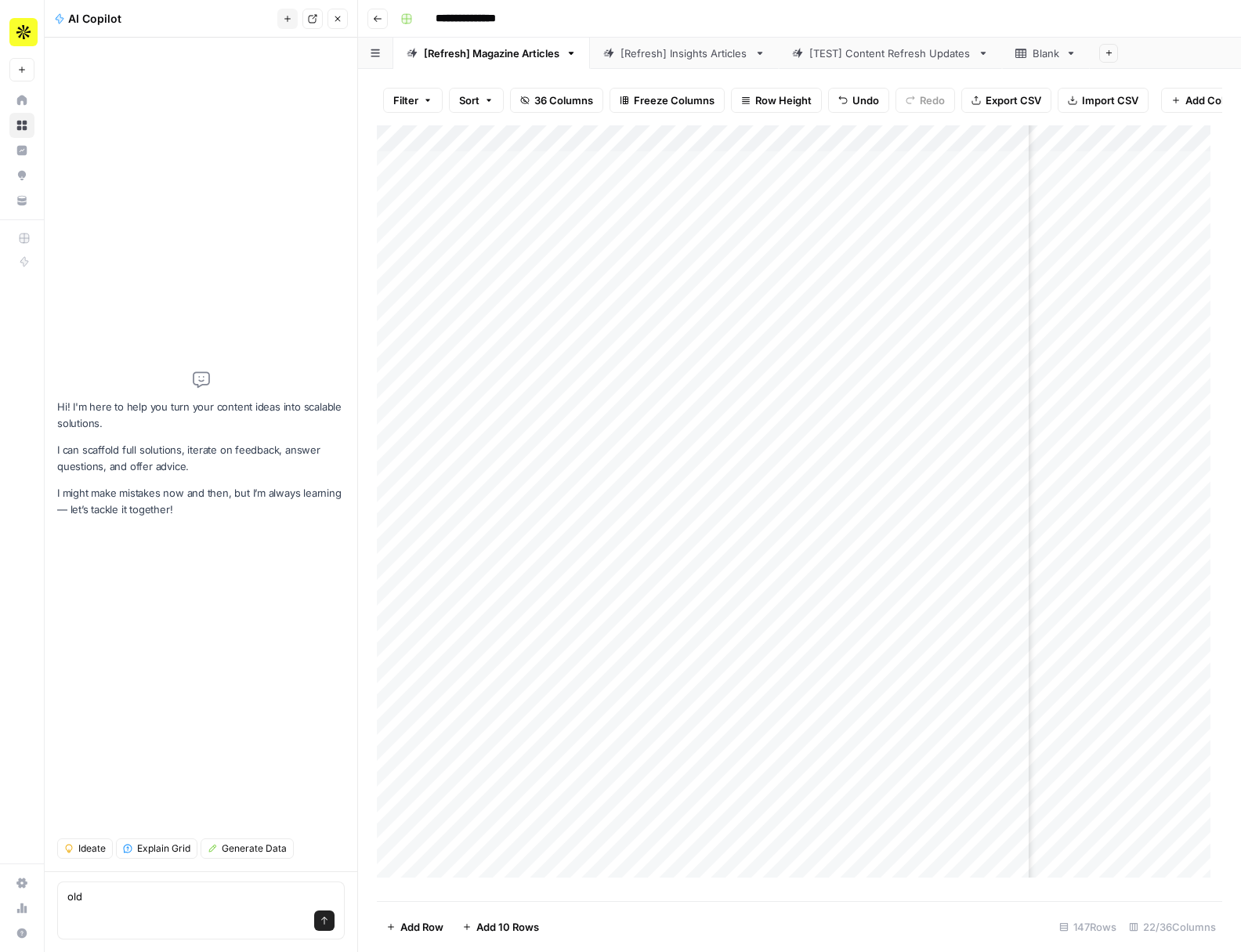
drag, startPoint x: 183, startPoint y: 896, endPoint x: -3, endPoint y: 862, distance: 189.1
click at [0, 862] on html "**********" at bounding box center [620, 476] width 1241 height 952
click at [338, 21] on icon "button" at bounding box center [338, 19] width 10 height 10
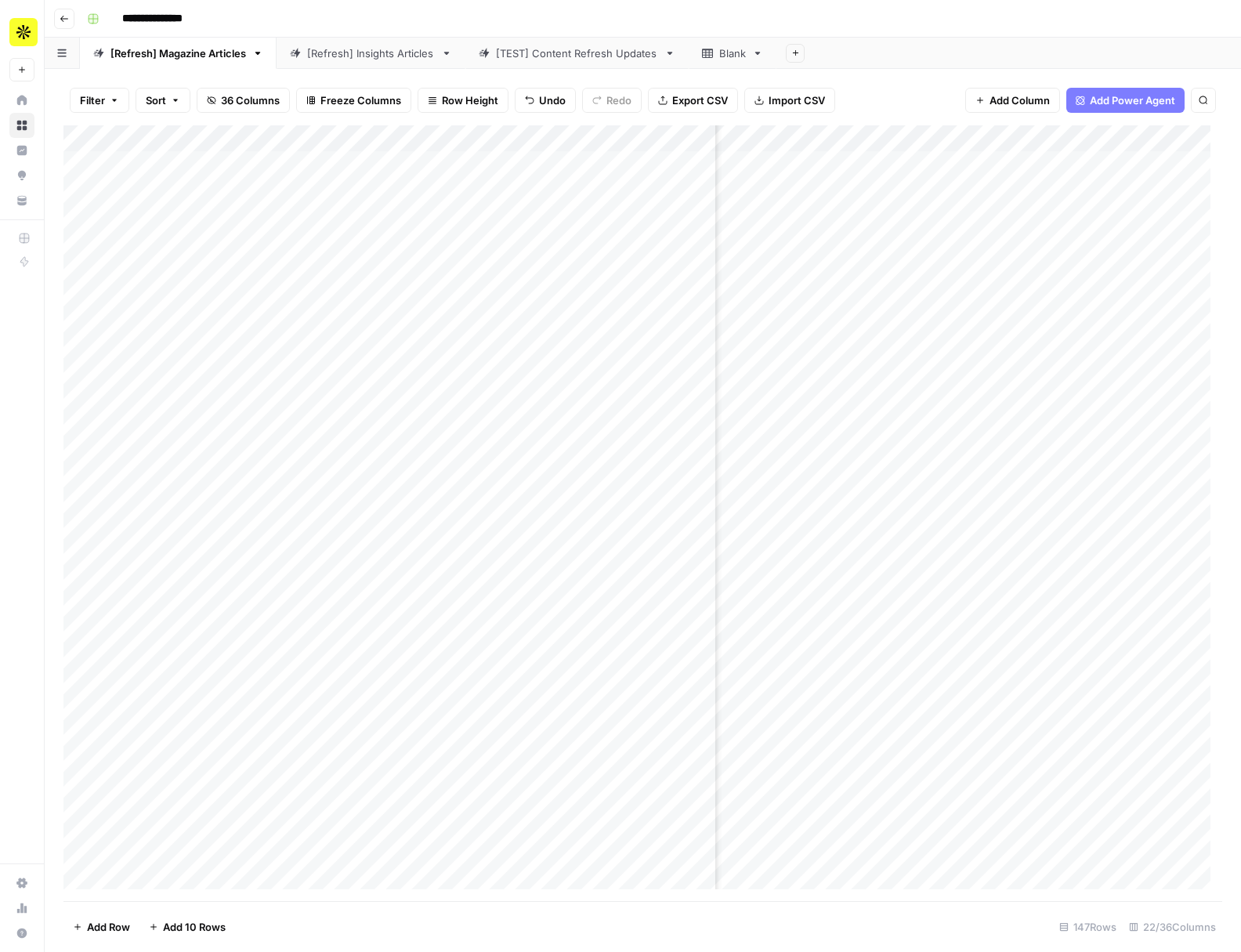
click at [1208, 98] on button "Search" at bounding box center [1204, 100] width 26 height 26
drag, startPoint x: 996, startPoint y: 137, endPoint x: 847, endPoint y: 122, distance: 149.8
click at [844, 130] on div "**********" at bounding box center [643, 513] width 1158 height 775
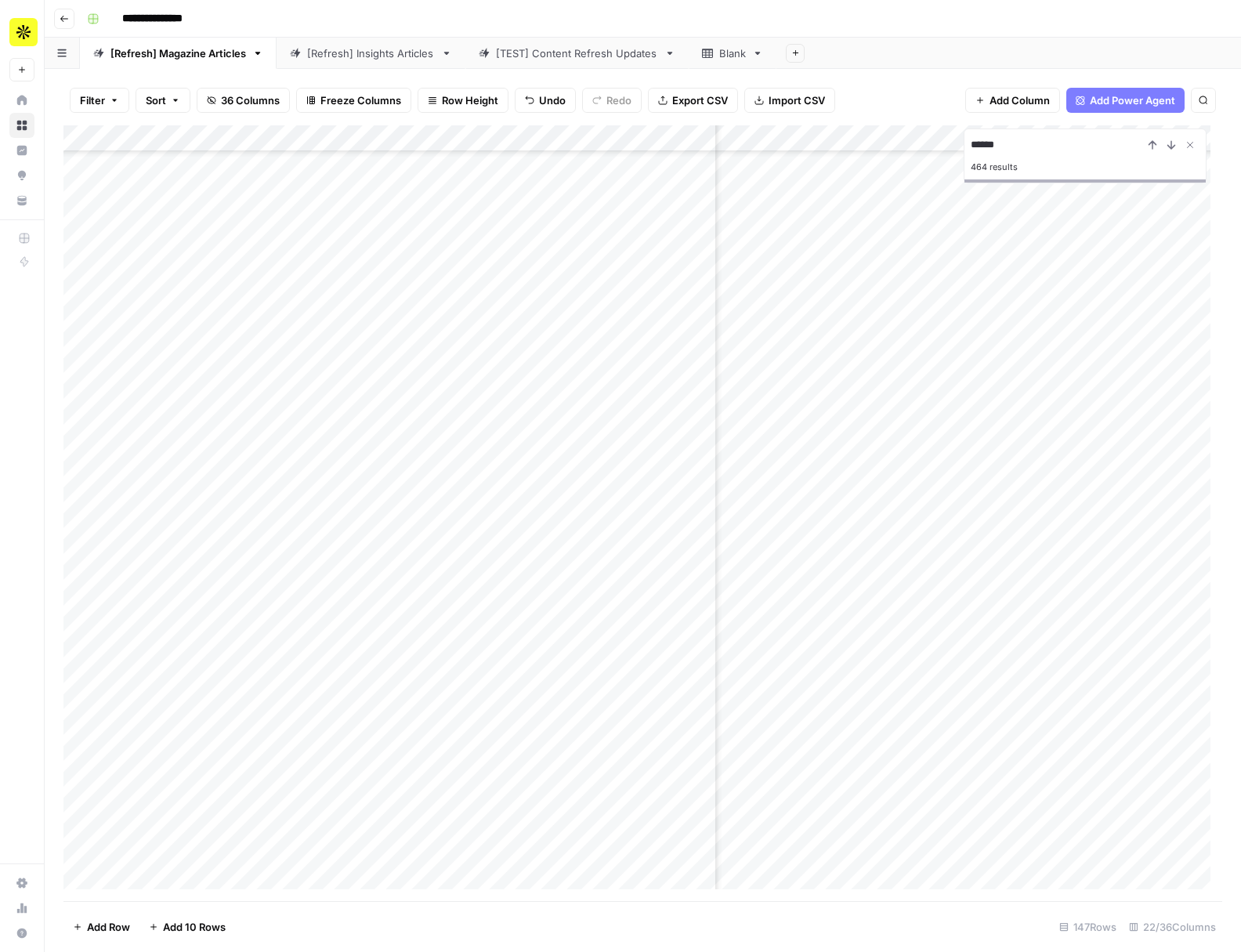
click at [79, 291] on div "Add Column" at bounding box center [643, 513] width 1158 height 775
click at [90, 928] on span "Delete 1 Row" at bounding box center [104, 926] width 63 height 16
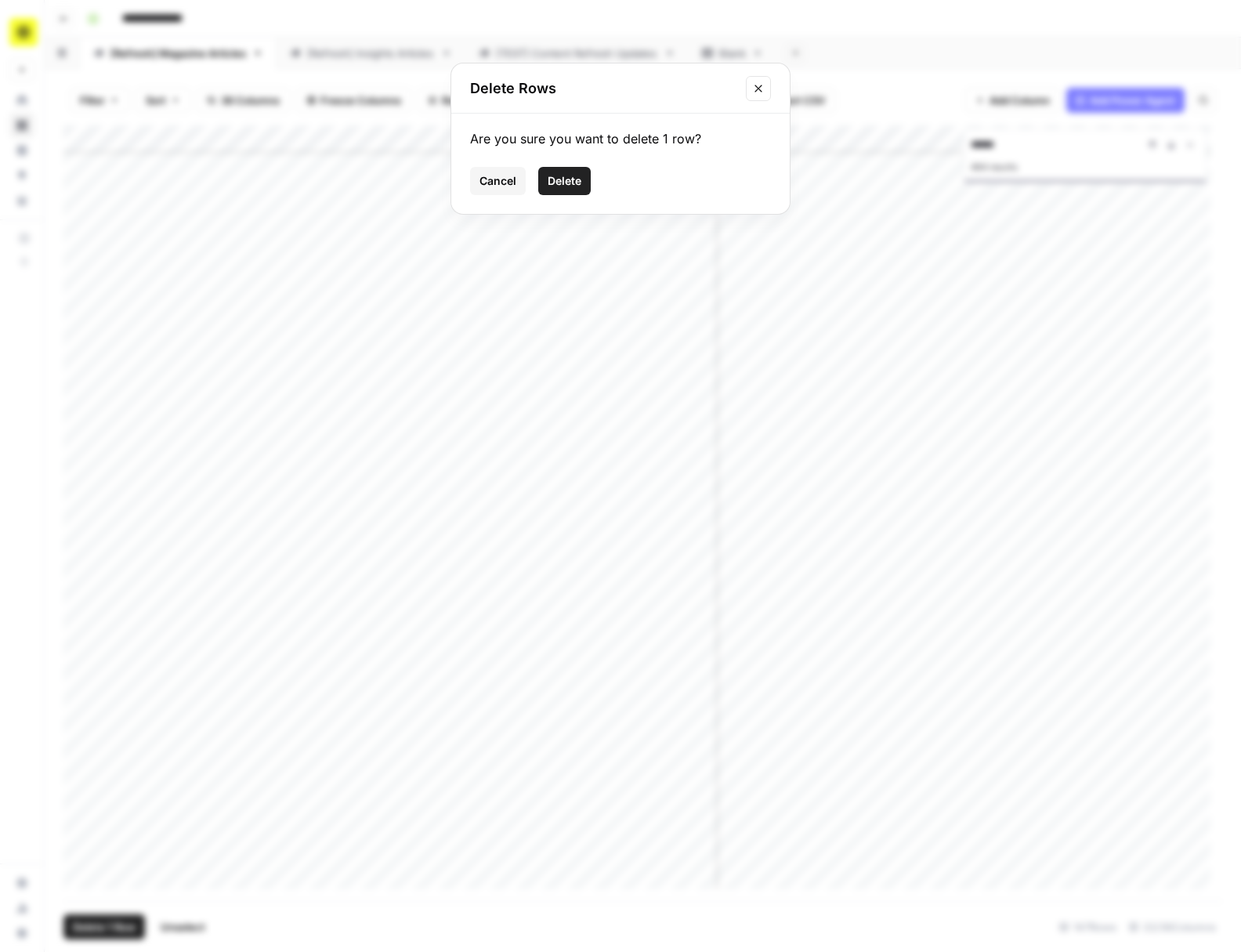
click at [580, 184] on span "Delete" at bounding box center [564, 181] width 33 height 16
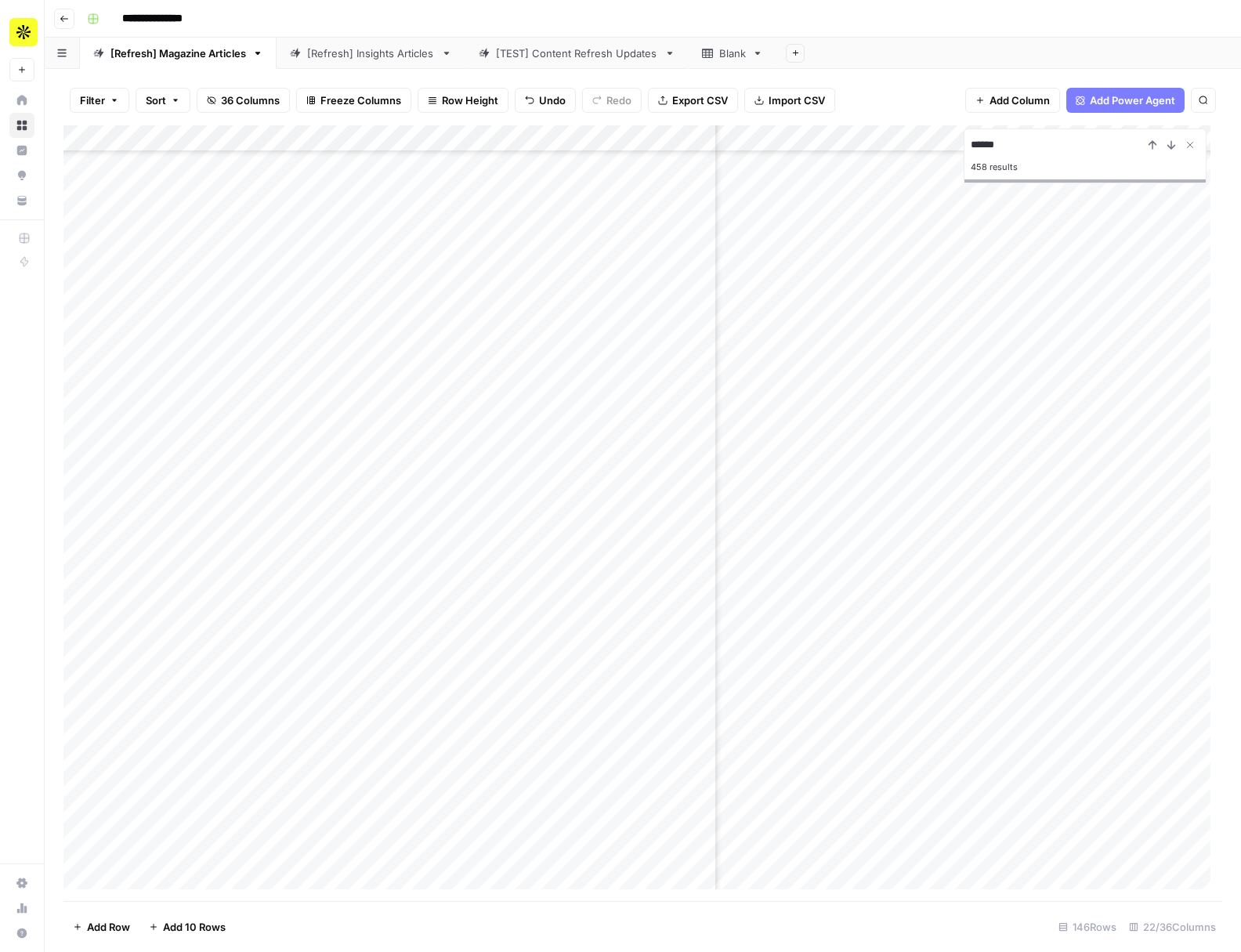
drag, startPoint x: 1065, startPoint y: 135, endPoint x: 933, endPoint y: 134, distance: 132.0
click at [933, 134] on div "Add Column ****** 458 results" at bounding box center [643, 513] width 1158 height 775
click at [1012, 160] on div "458 results" at bounding box center [1085, 166] width 229 height 19
drag, startPoint x: 1014, startPoint y: 140, endPoint x: 940, endPoint y: 140, distance: 74.0
click at [940, 140] on div "Add Column ****** 458 results" at bounding box center [643, 513] width 1158 height 775
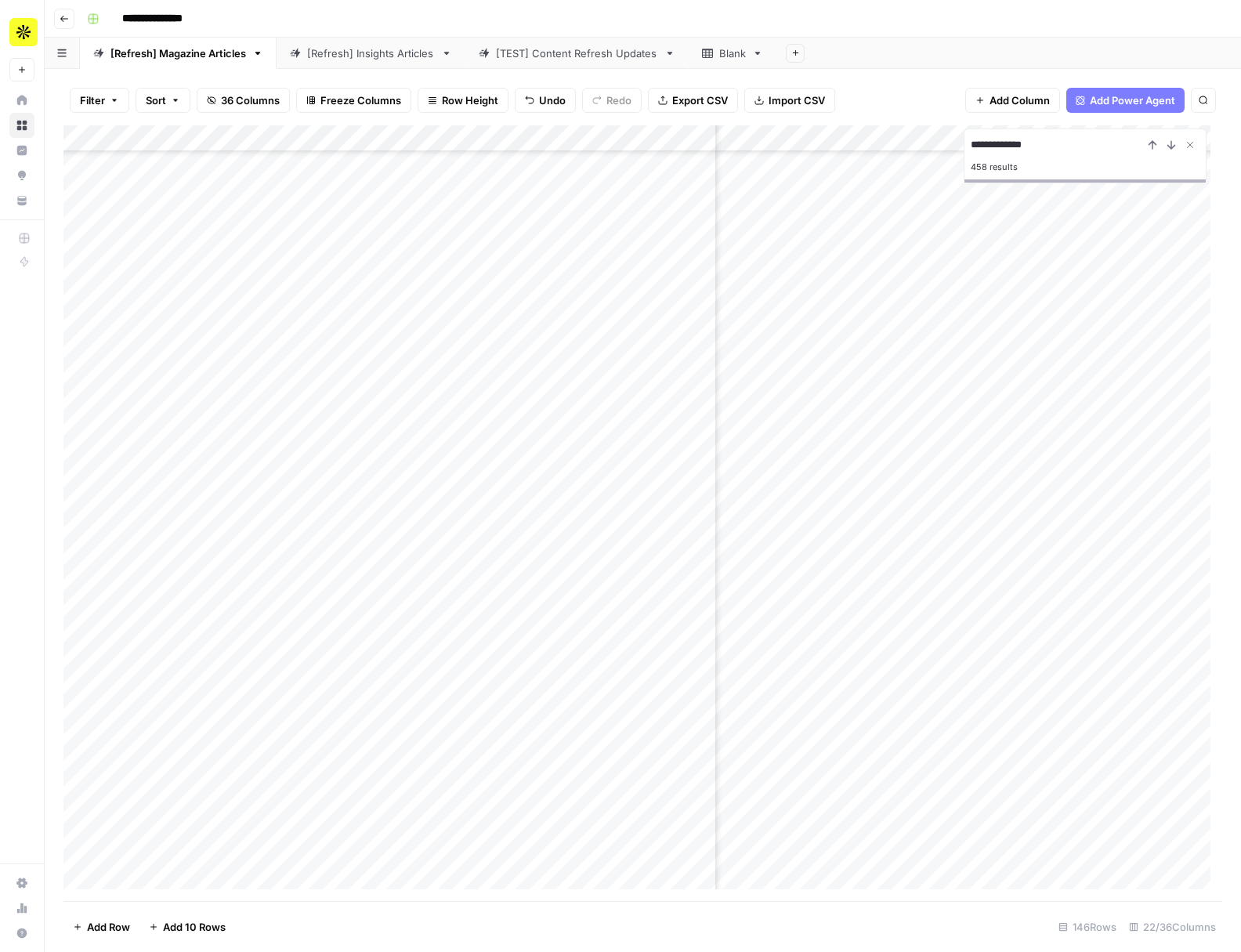
type input "**********"
type input "******"
click at [590, 61] on link "[TEST] Content Refresh Updates" at bounding box center [577, 53] width 223 height 31
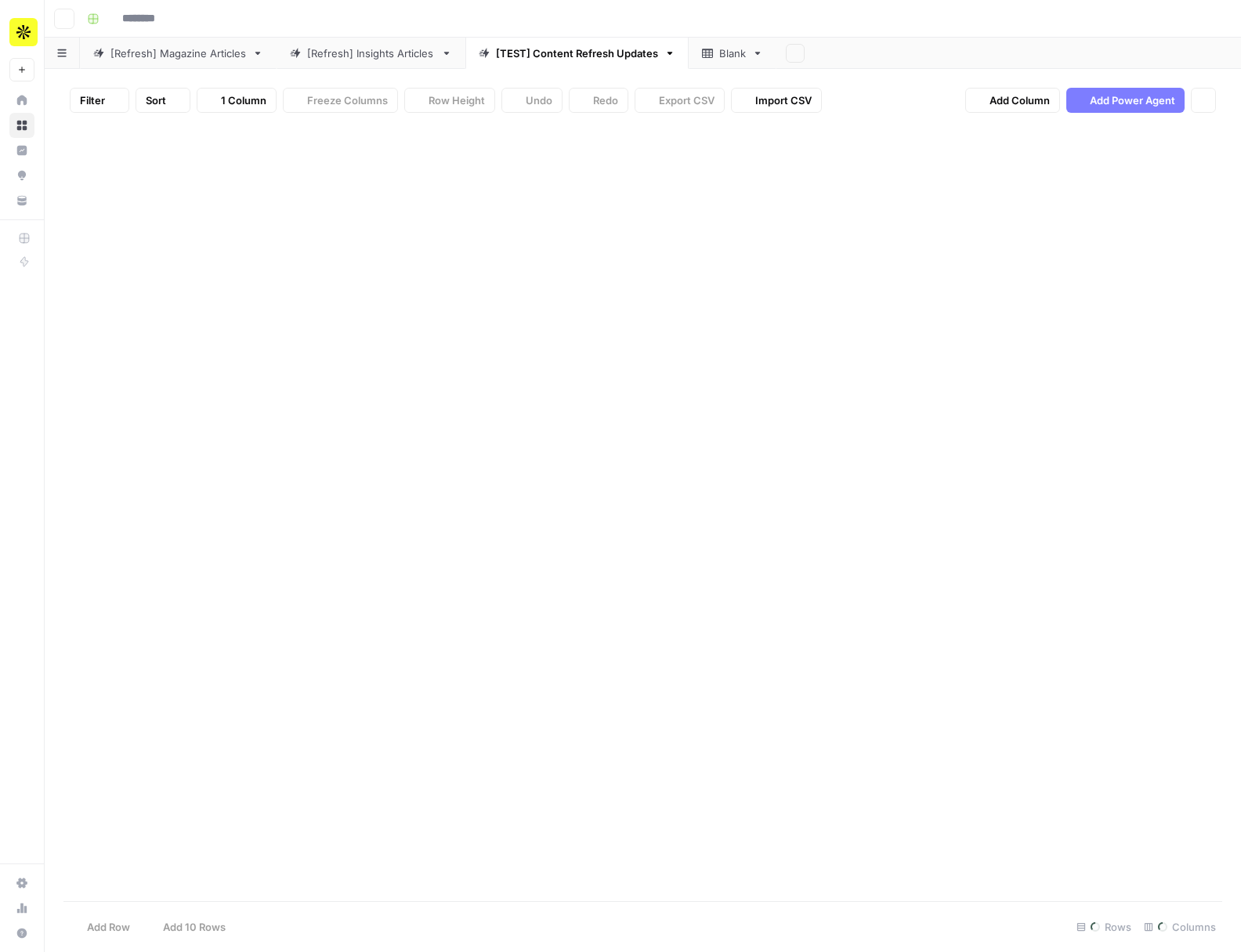
type input "**********"
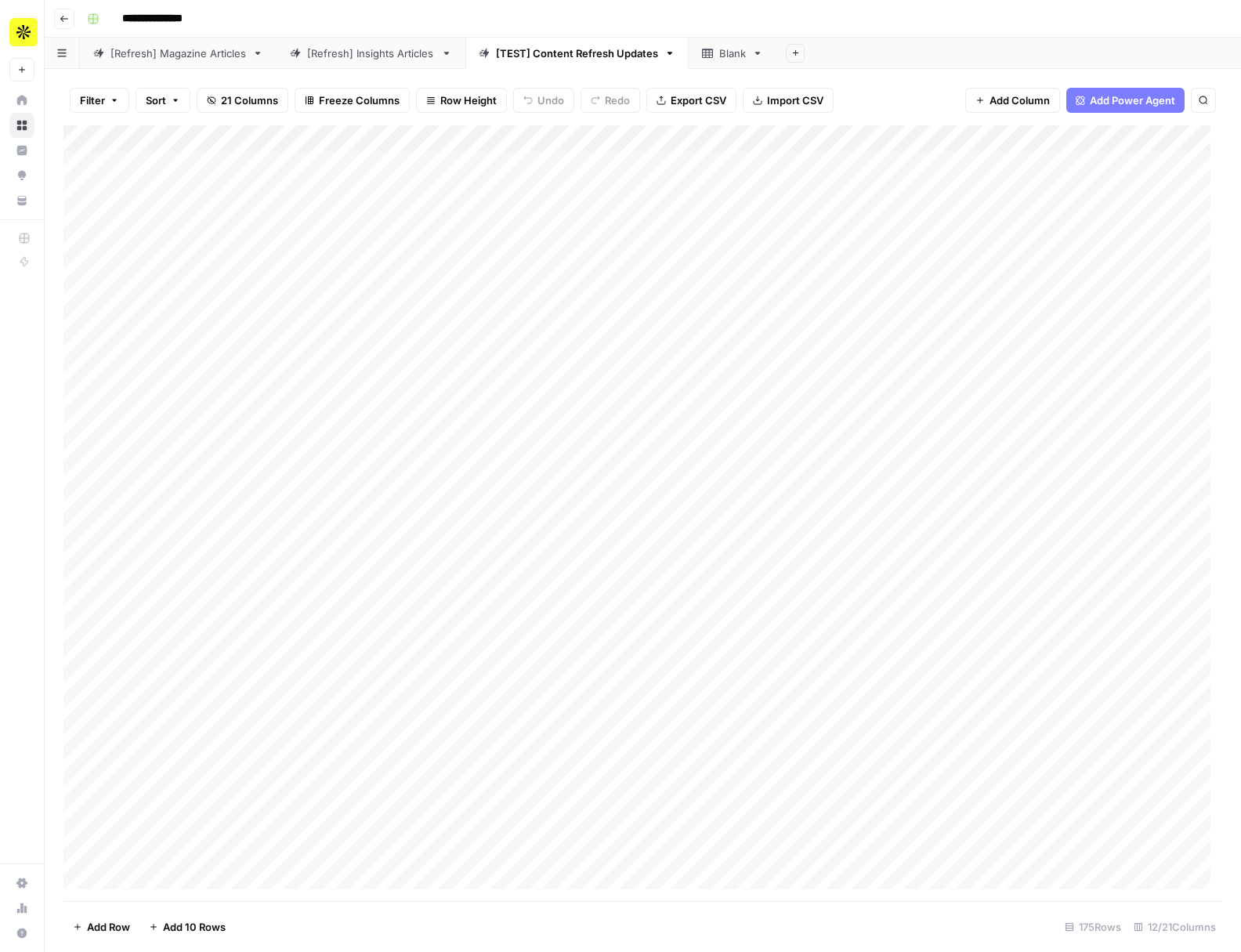
click at [173, 59] on div "[Refresh] Magazine Articles" at bounding box center [178, 53] width 136 height 16
click at [550, 64] on link "[TEST] Content Refresh Updates" at bounding box center [577, 53] width 223 height 31
click at [170, 51] on div "[Refresh] Magazine Articles" at bounding box center [178, 53] width 136 height 16
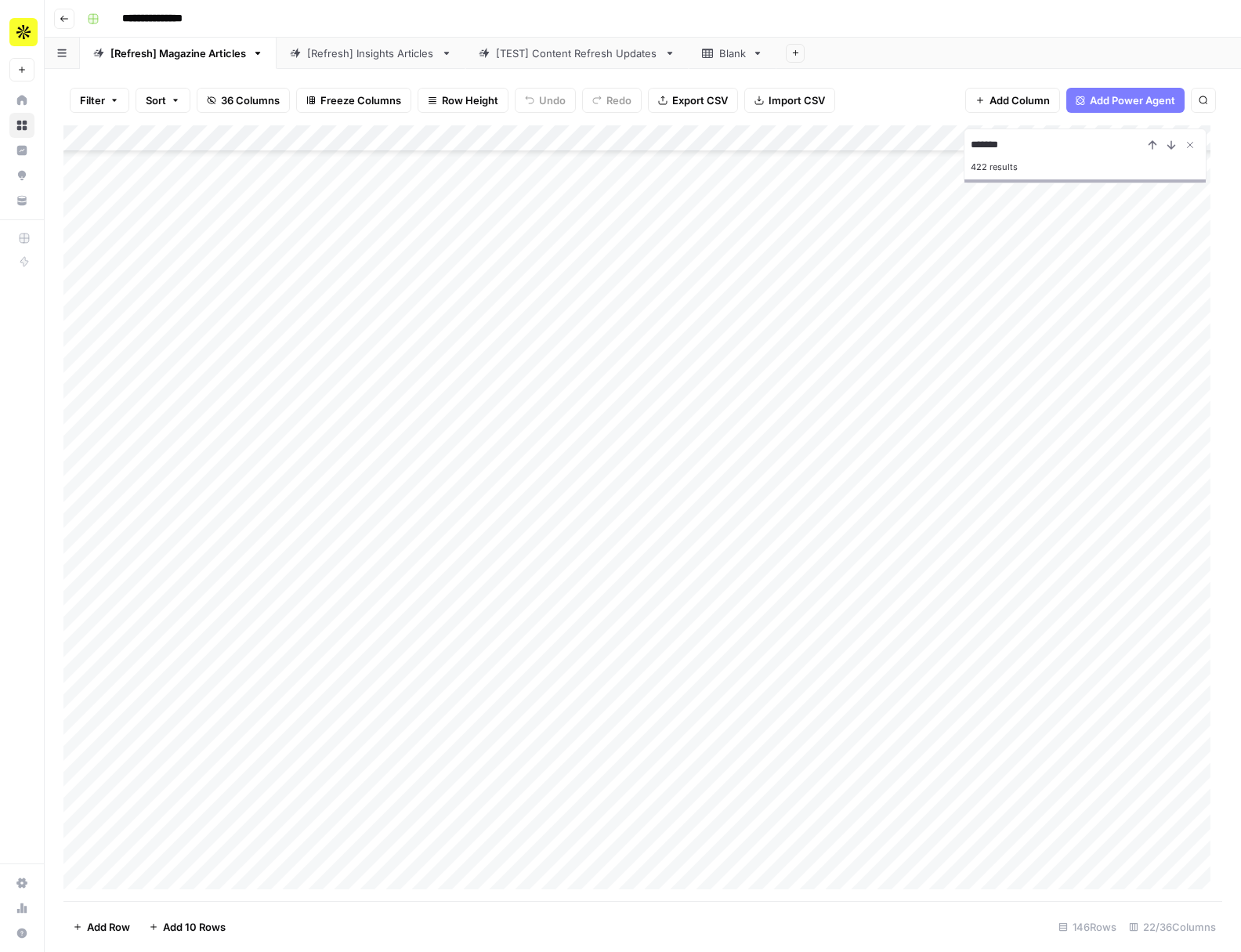
click at [84, 611] on div "Add Column" at bounding box center [643, 513] width 1158 height 775
drag, startPoint x: 1053, startPoint y: 144, endPoint x: 900, endPoint y: 134, distance: 153.3
click at [900, 134] on div "Add Column ******* 422 results" at bounding box center [643, 513] width 1158 height 775
click at [84, 550] on div "Add Column" at bounding box center [643, 513] width 1158 height 775
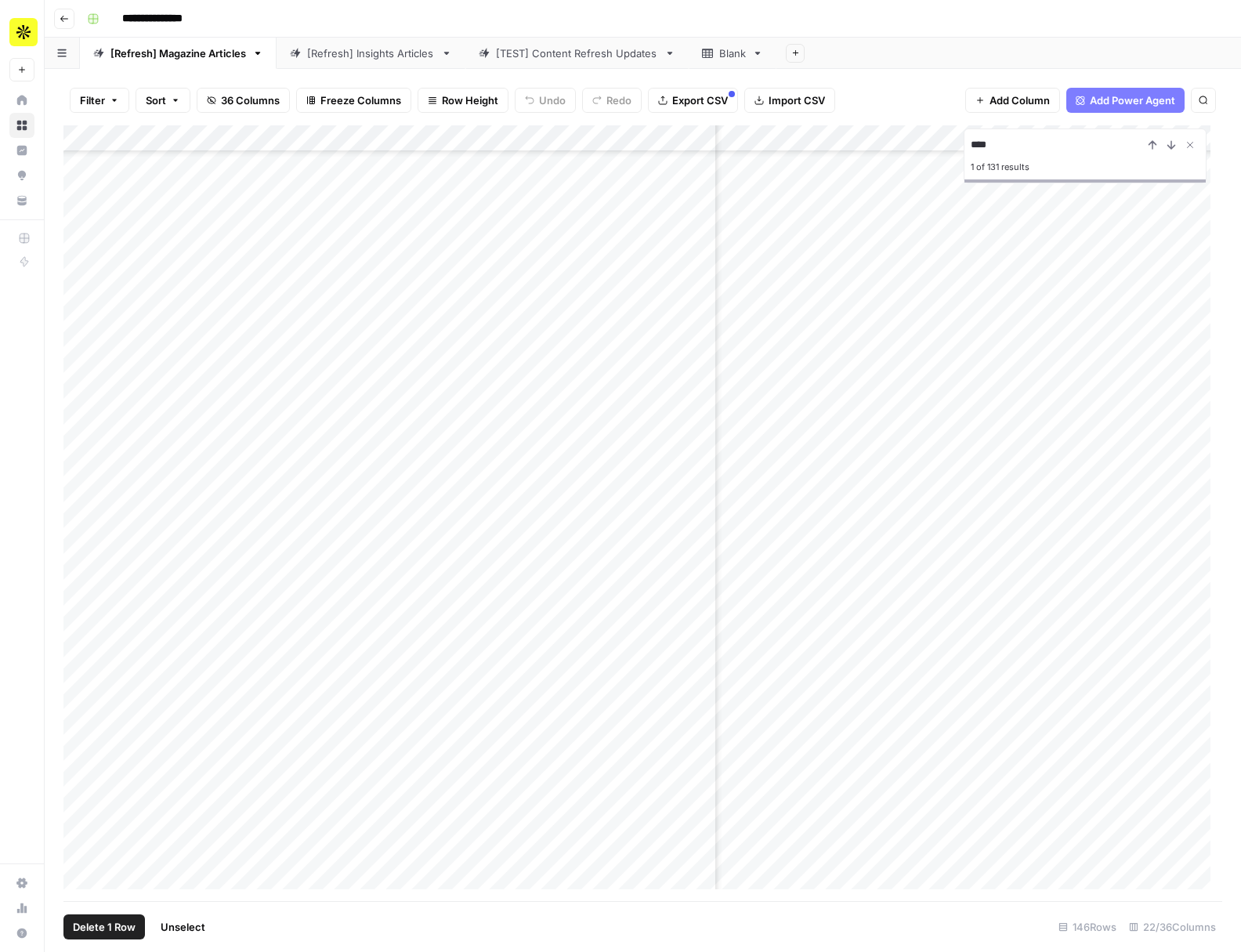
click at [94, 928] on span "Delete 1 Row" at bounding box center [104, 926] width 63 height 16
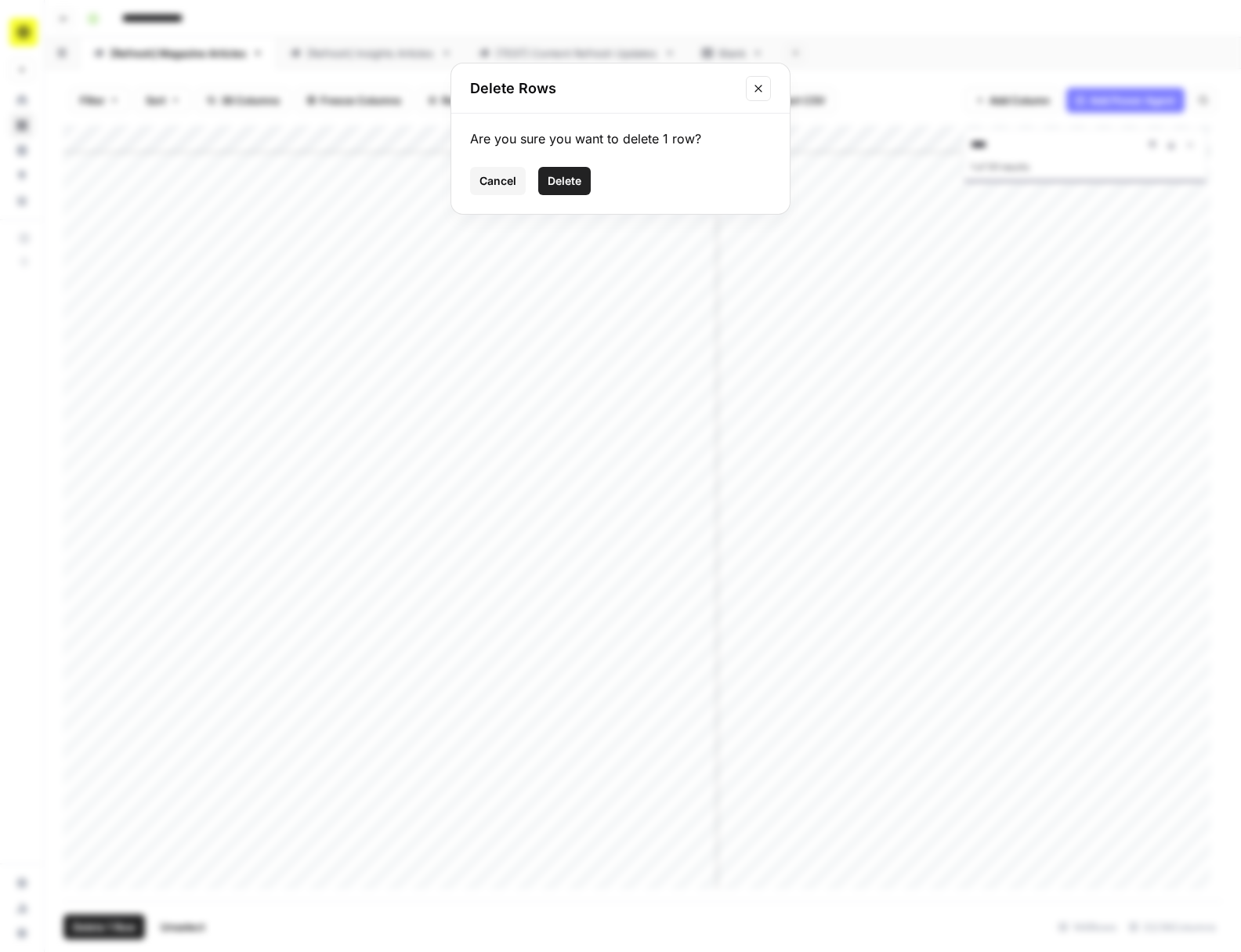
click at [578, 184] on span "Delete" at bounding box center [564, 181] width 33 height 16
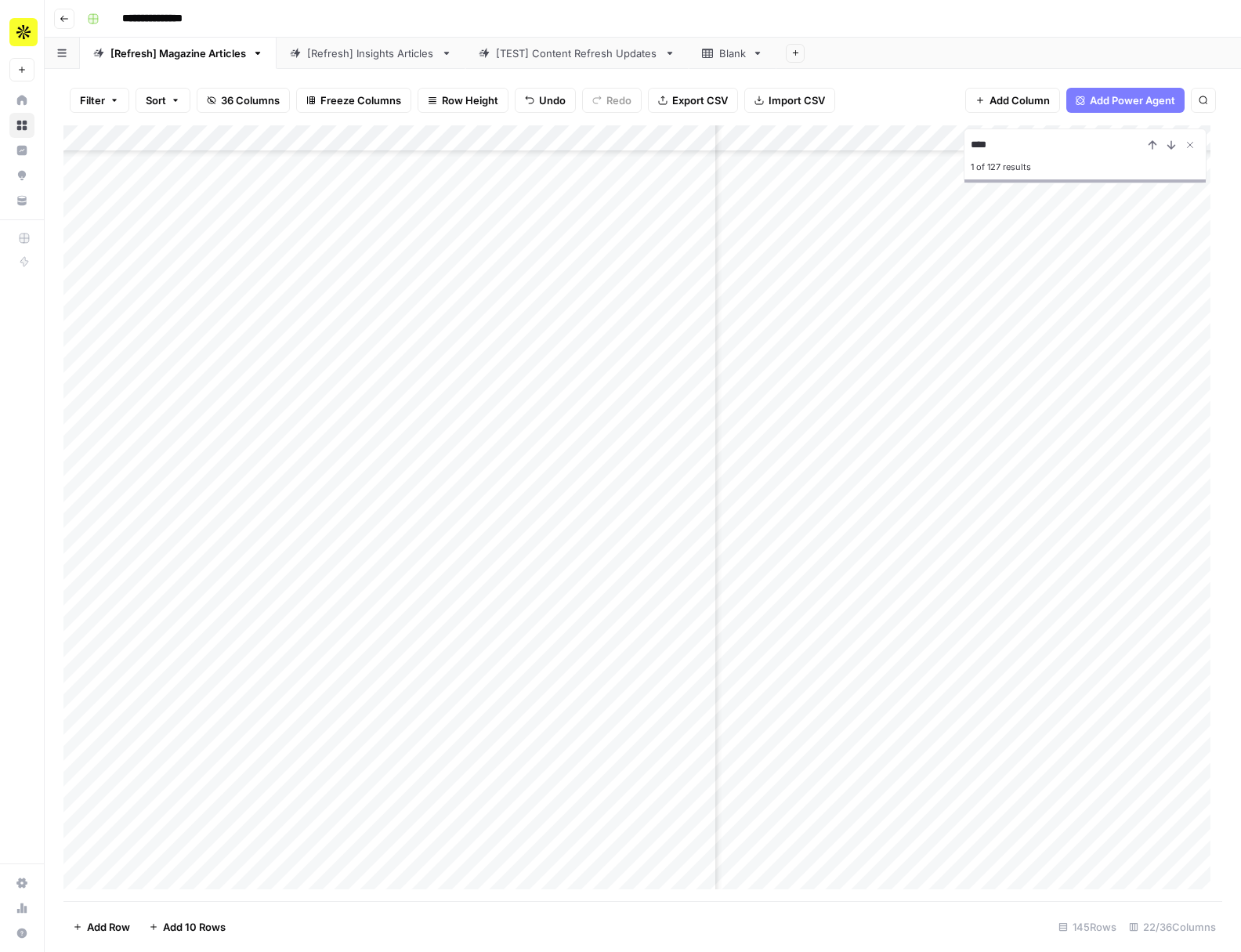
drag, startPoint x: 1015, startPoint y: 138, endPoint x: 903, endPoint y: 124, distance: 112.9
click at [903, 124] on div "Filter Sort 36 Columns Freeze Columns Row Height Undo Redo Export CSV Import CS…" at bounding box center [642, 510] width 1196 height 882
click at [83, 443] on div "Add Column" at bounding box center [643, 513] width 1158 height 775
click at [99, 927] on span "Delete 1 Row" at bounding box center [104, 926] width 63 height 16
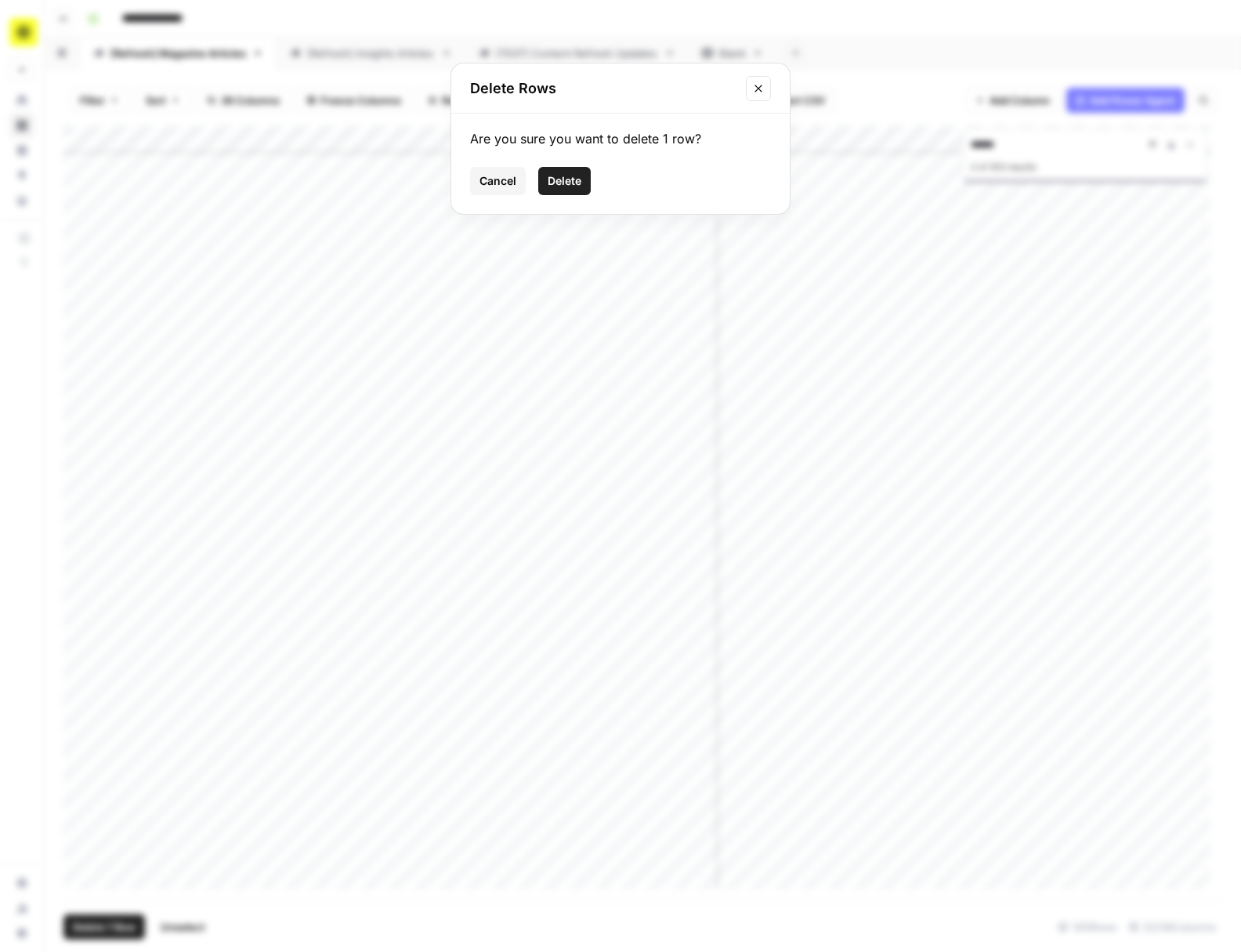
click at [551, 184] on span "Delete" at bounding box center [564, 181] width 33 height 16
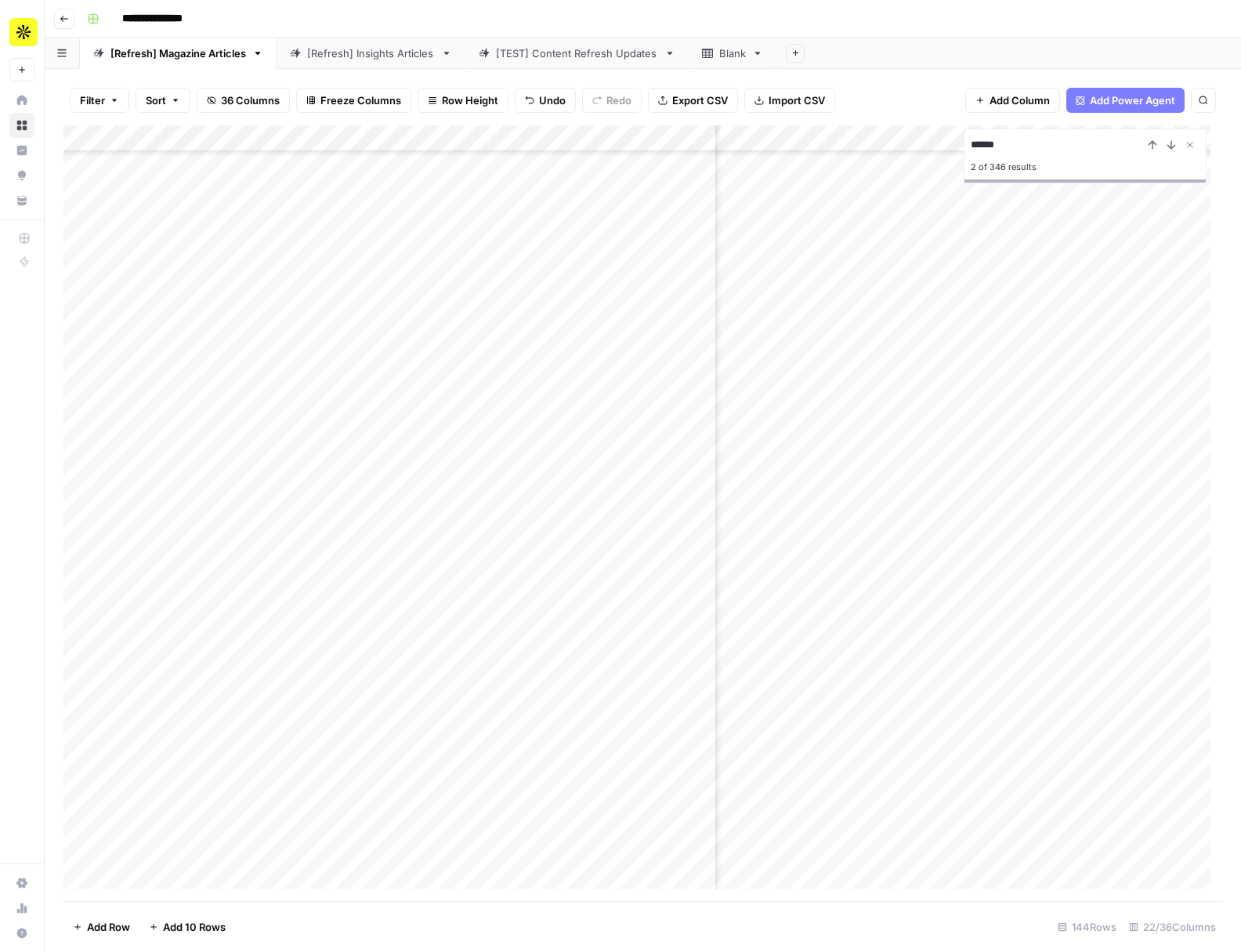
drag, startPoint x: 1042, startPoint y: 144, endPoint x: 921, endPoint y: 134, distance: 121.4
click at [921, 134] on div "Add Column ****** 2 of 346 results" at bounding box center [643, 513] width 1158 height 775
type input "**********"
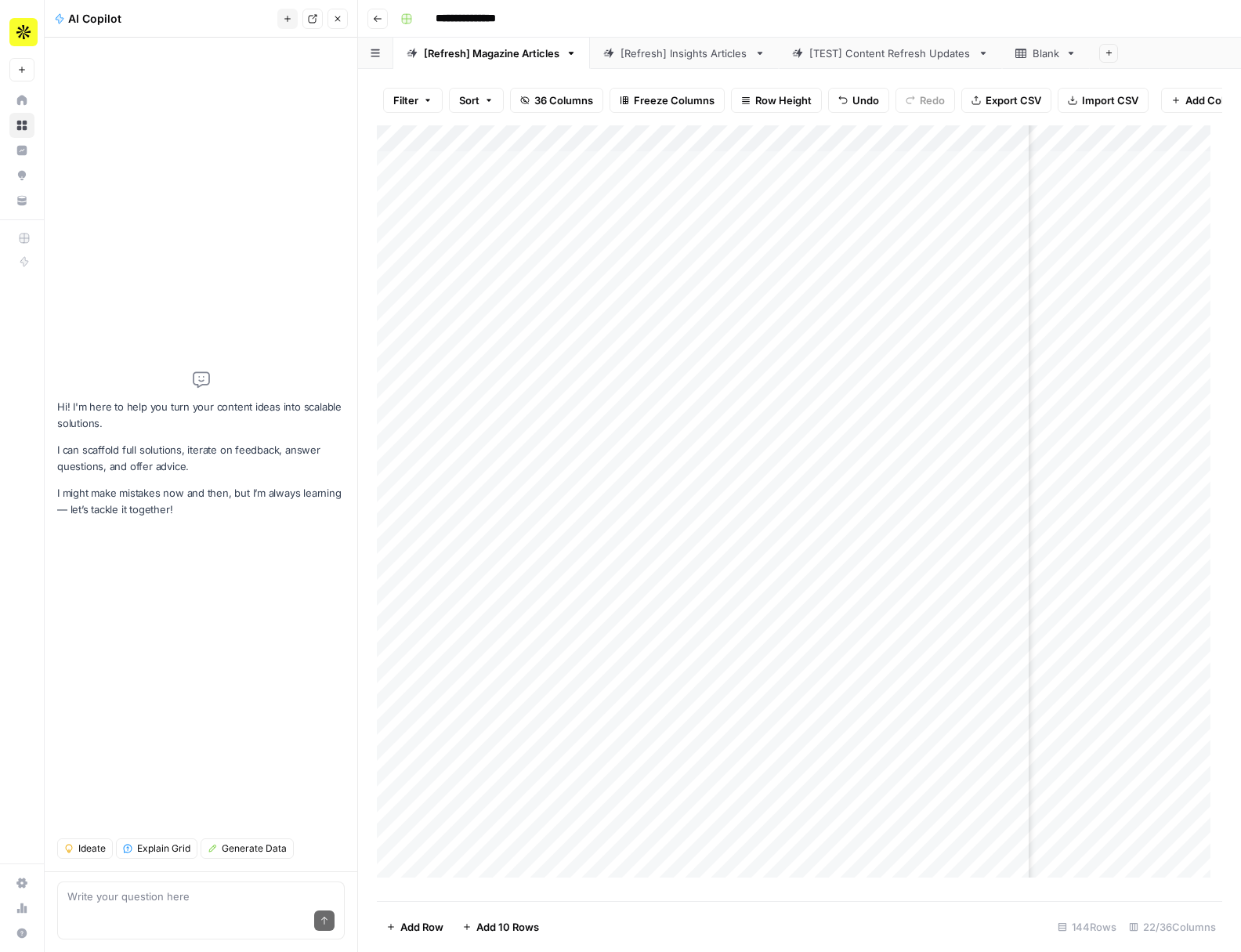
click at [340, 25] on button "Close" at bounding box center [337, 19] width 21 height 21
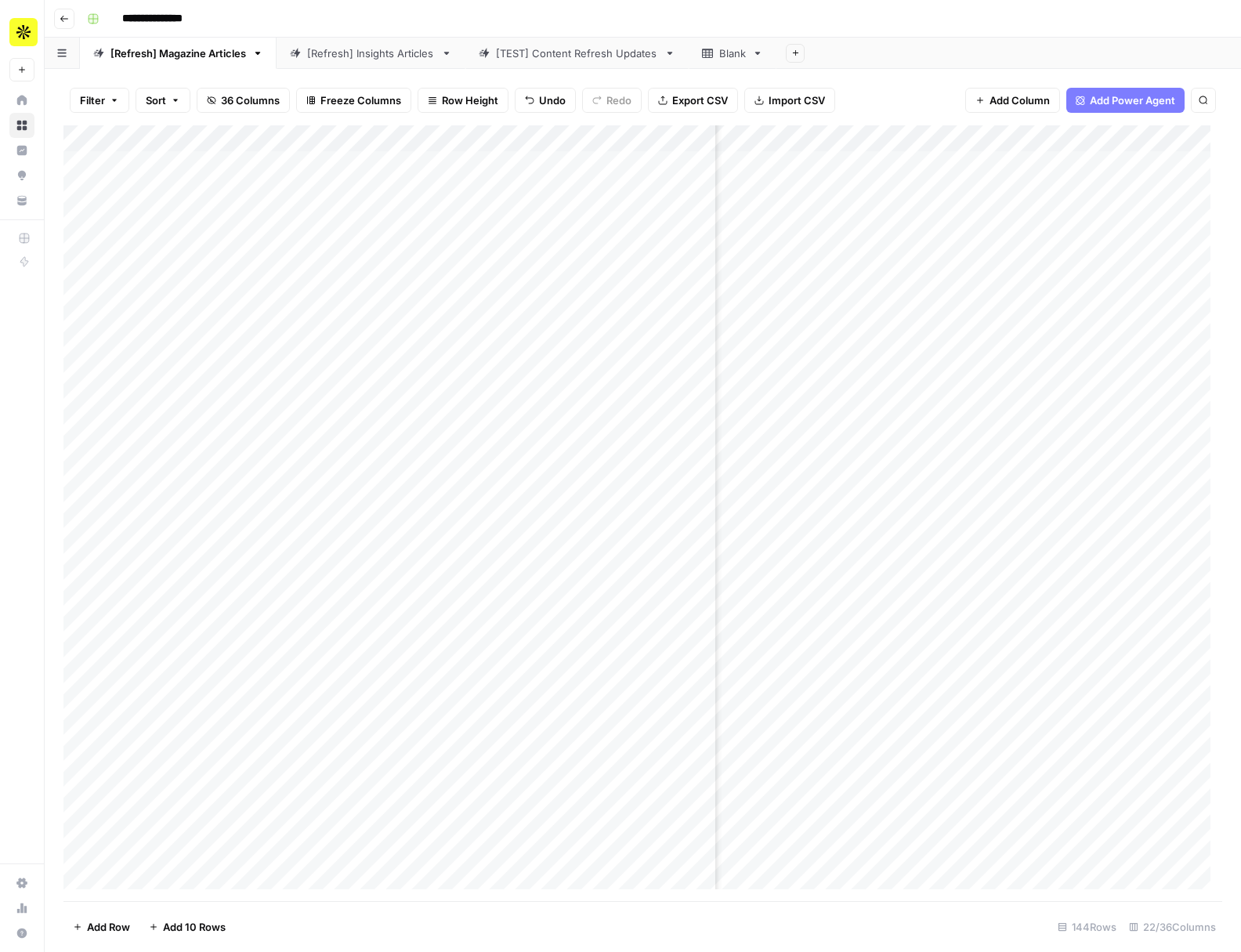
click at [1197, 98] on button "Search" at bounding box center [1204, 100] width 26 height 26
type input "*****"
click at [84, 343] on div "Add Column" at bounding box center [643, 513] width 1158 height 775
click at [114, 928] on span "Delete 1 Row" at bounding box center [104, 926] width 63 height 16
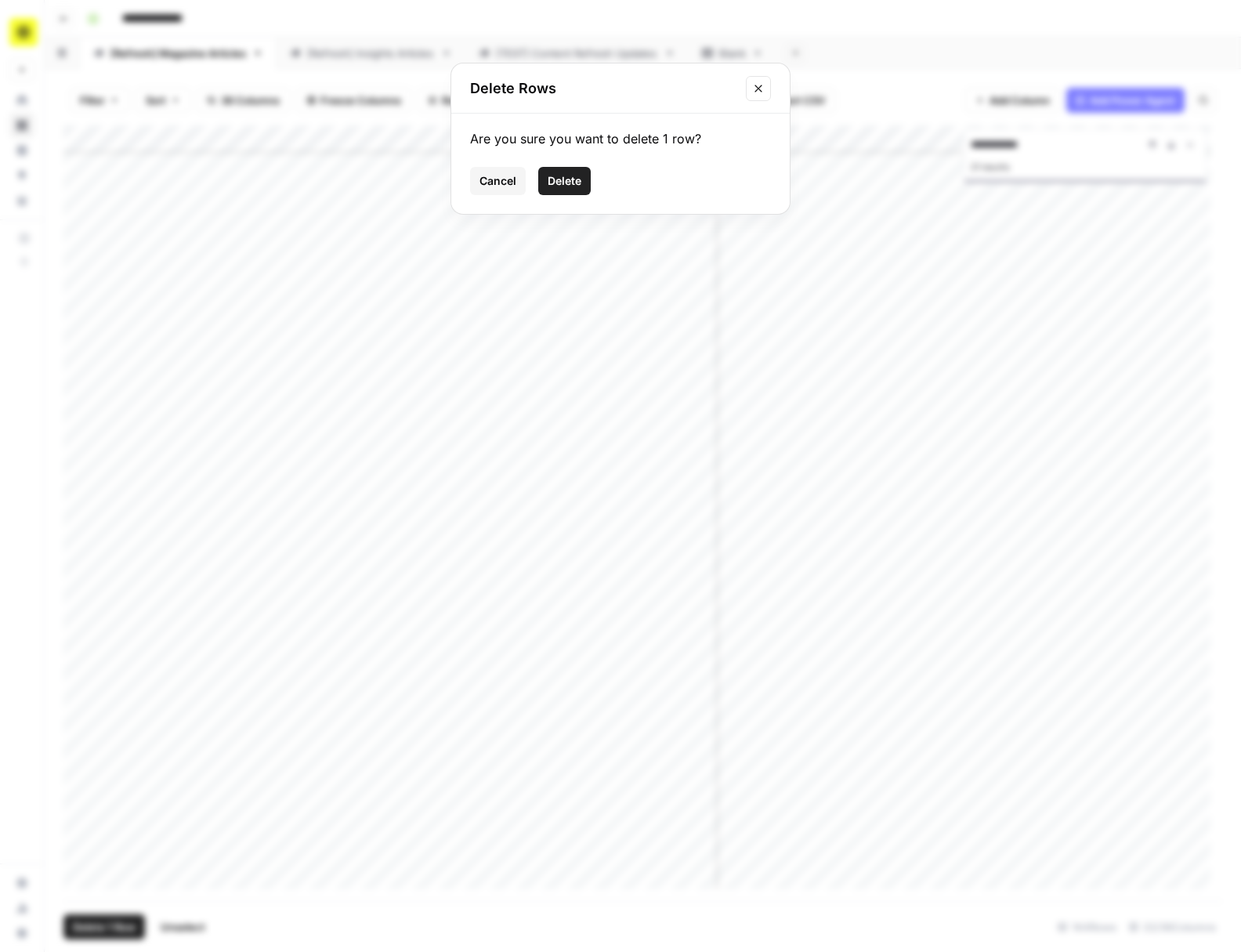
click at [545, 188] on button "Delete" at bounding box center [564, 181] width 52 height 28
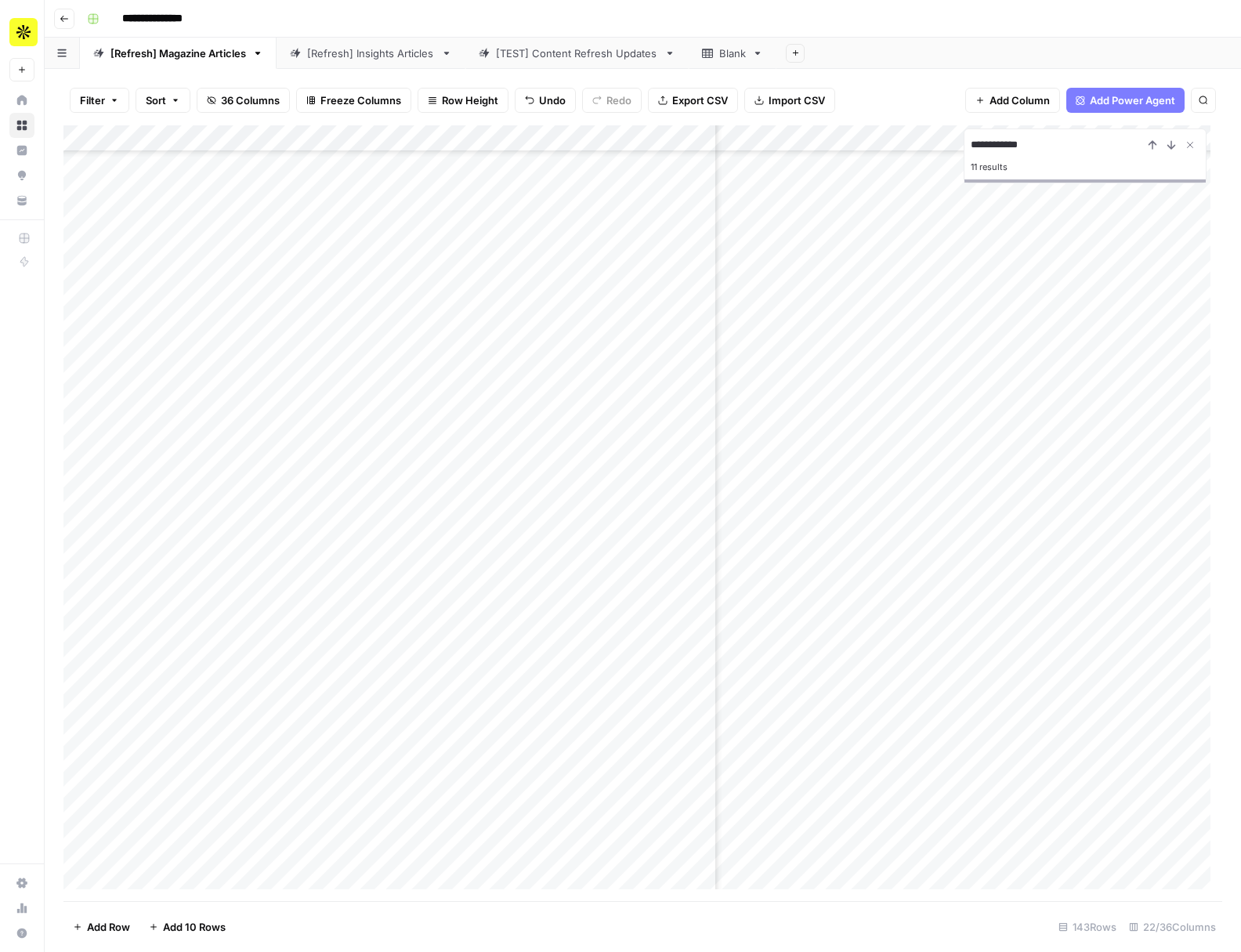
drag, startPoint x: 1002, startPoint y: 141, endPoint x: 953, endPoint y: 134, distance: 49.5
click at [954, 134] on div "**********" at bounding box center [643, 513] width 1158 height 775
type input "**********"
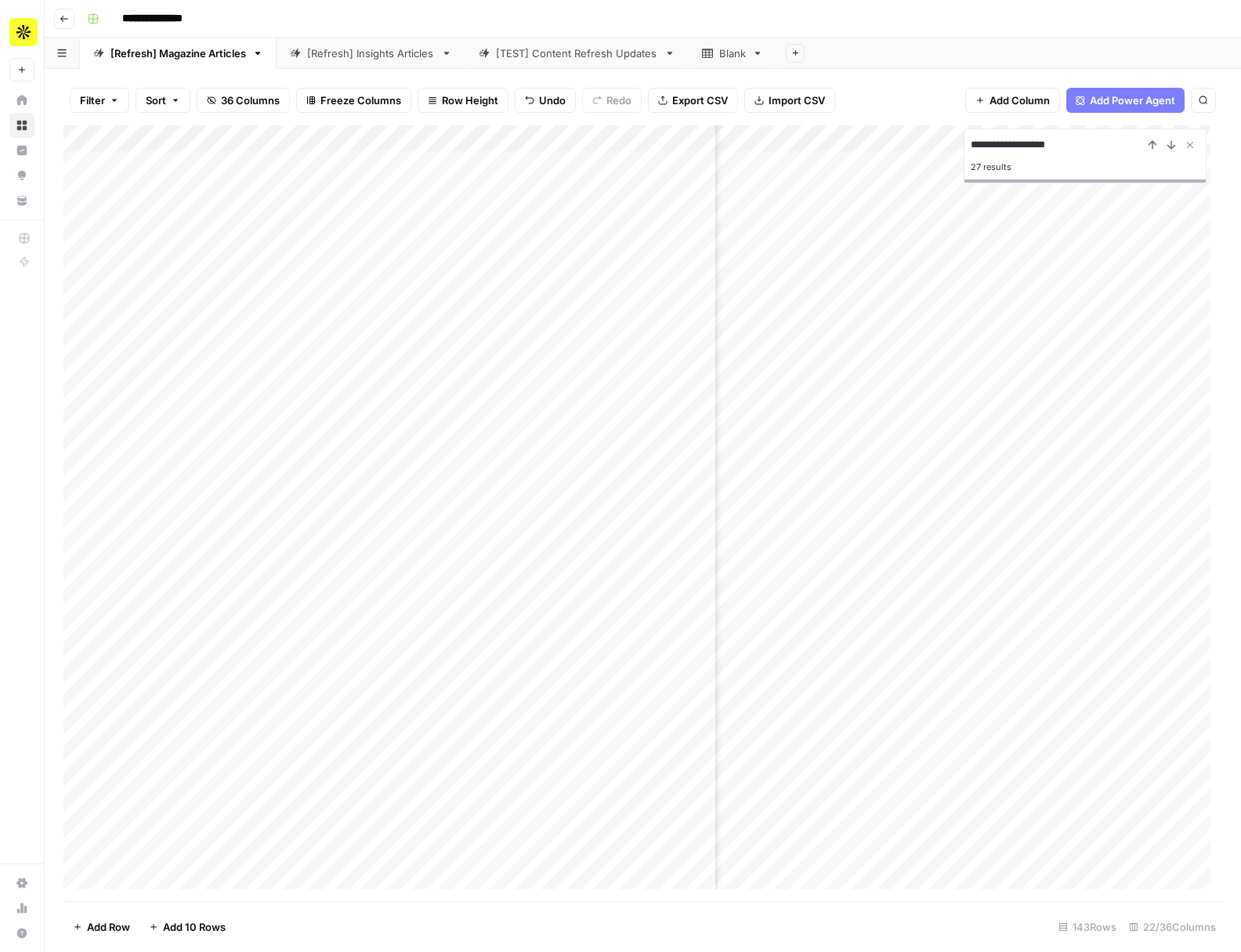
click at [165, 106] on span "Sort" at bounding box center [155, 100] width 21 height 16
click at [218, 185] on input "text" at bounding box center [279, 180] width 159 height 16
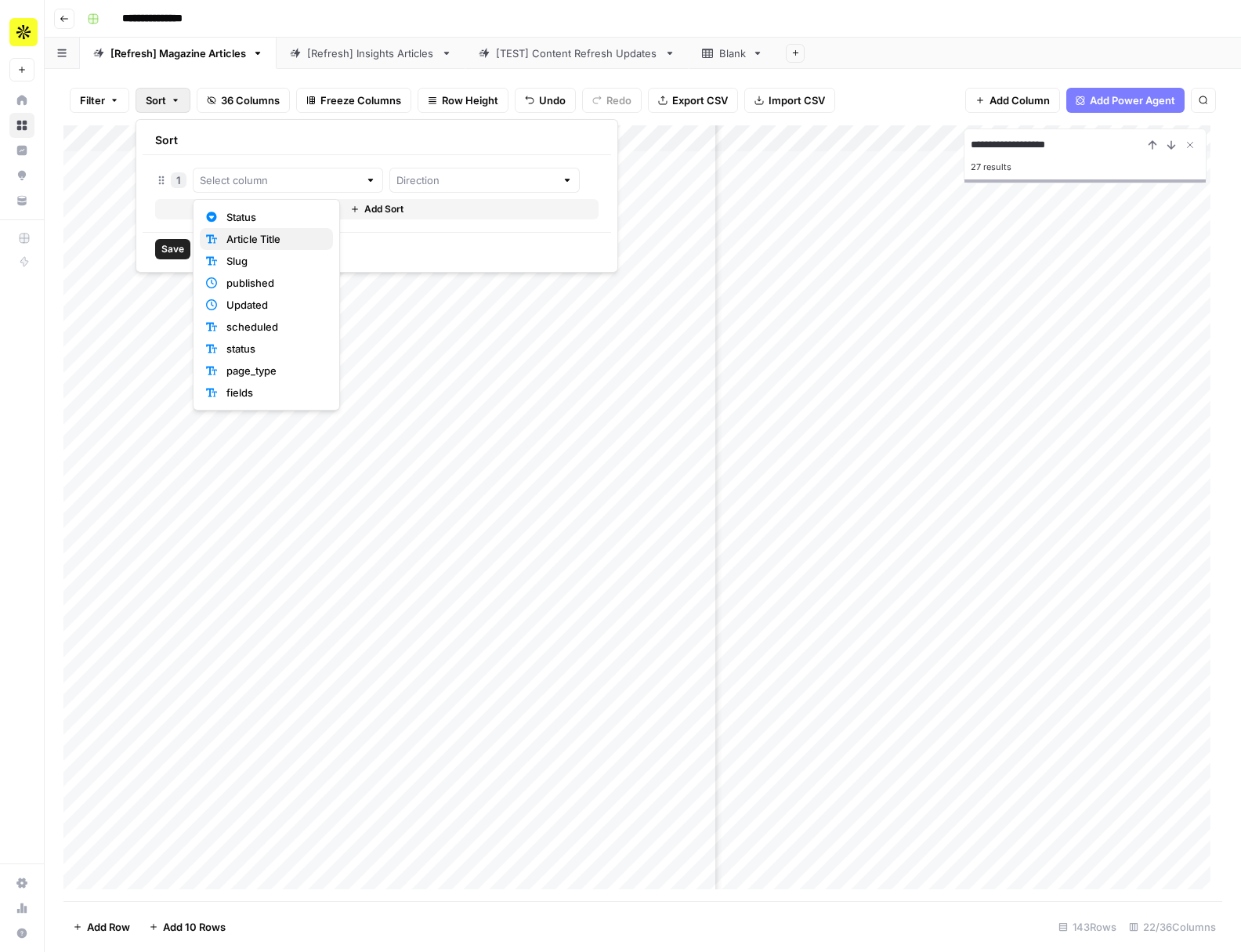
click at [234, 236] on span "Article Title" at bounding box center [273, 239] width 94 height 16
type input "Article Title"
click at [602, 182] on div at bounding box center [607, 180] width 11 height 16
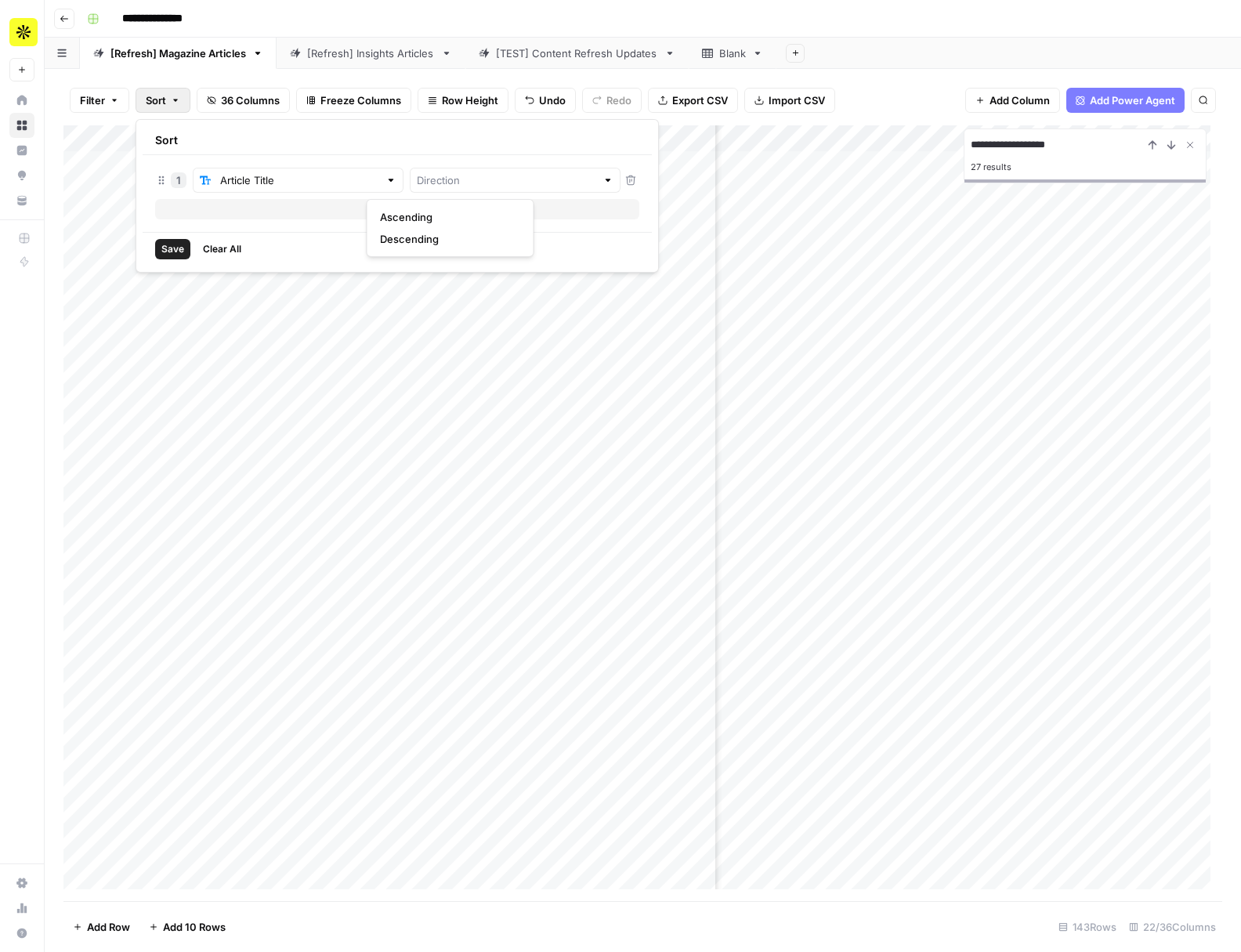
click at [446, 224] on span "Ascending" at bounding box center [447, 217] width 135 height 16
type input "Ascending"
click at [171, 244] on span "Save" at bounding box center [172, 249] width 23 height 14
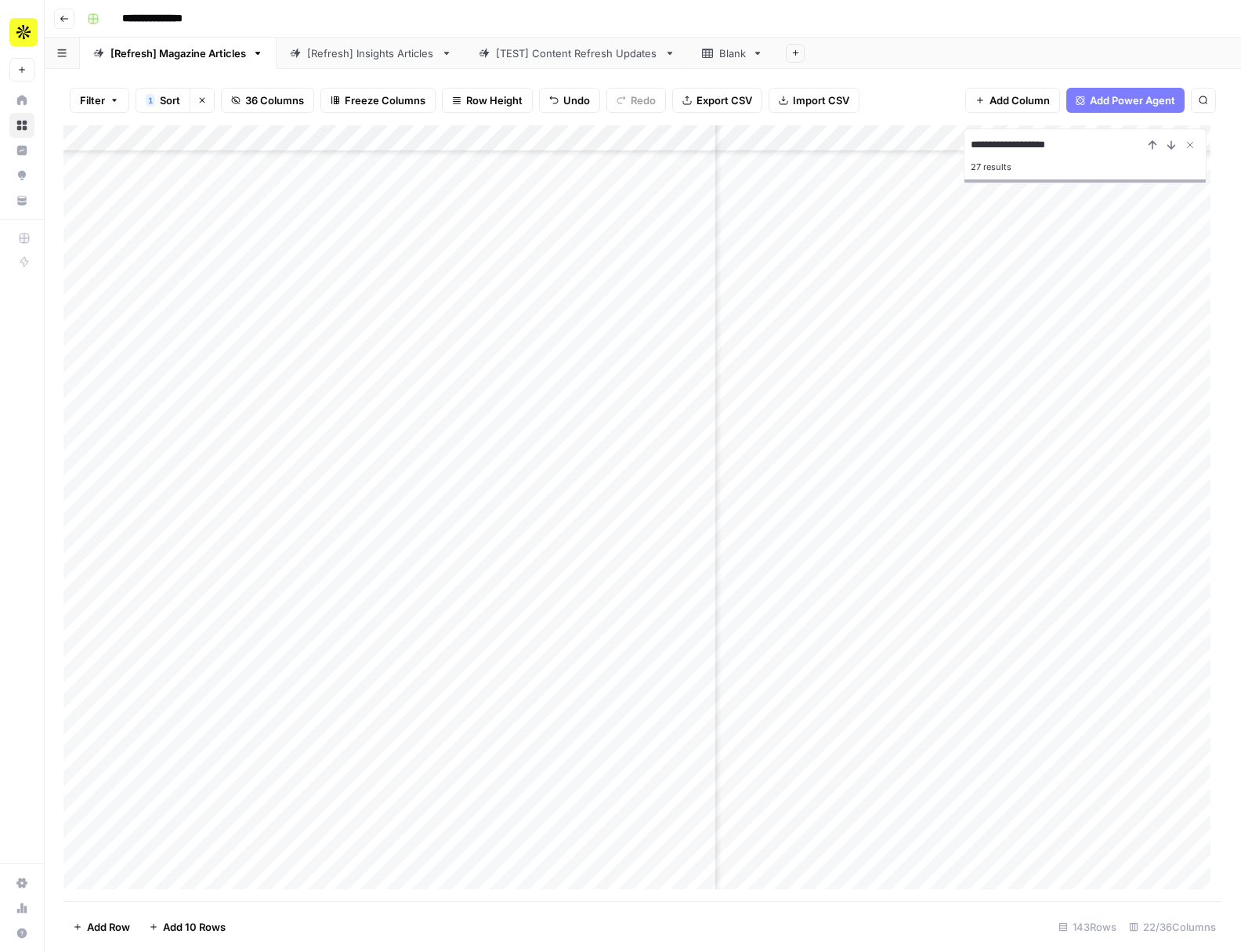
scroll to position [1577, 141]
click at [1052, 138] on input "**********" at bounding box center [1056, 144] width 172 height 19
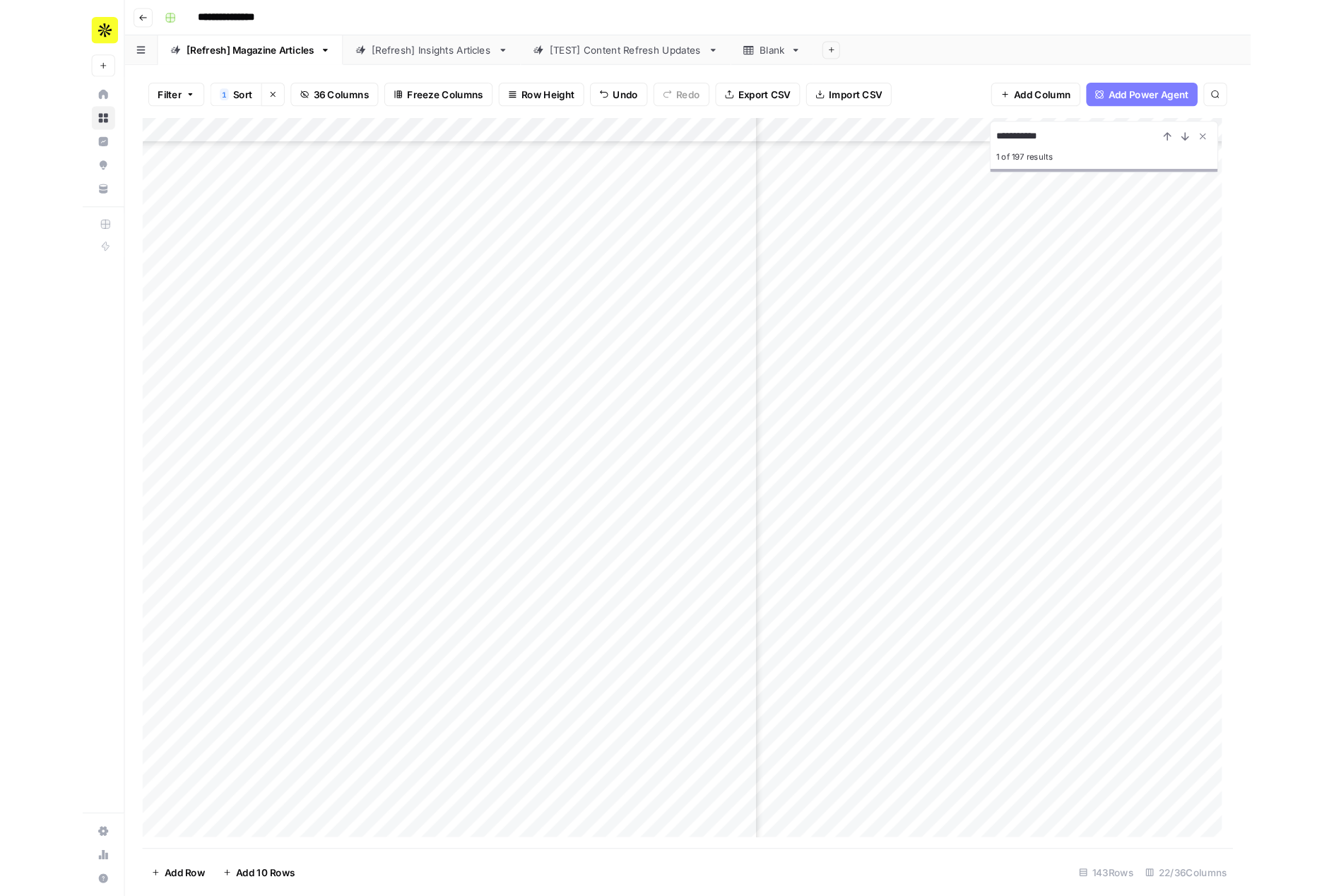
scroll to position [1017, 431]
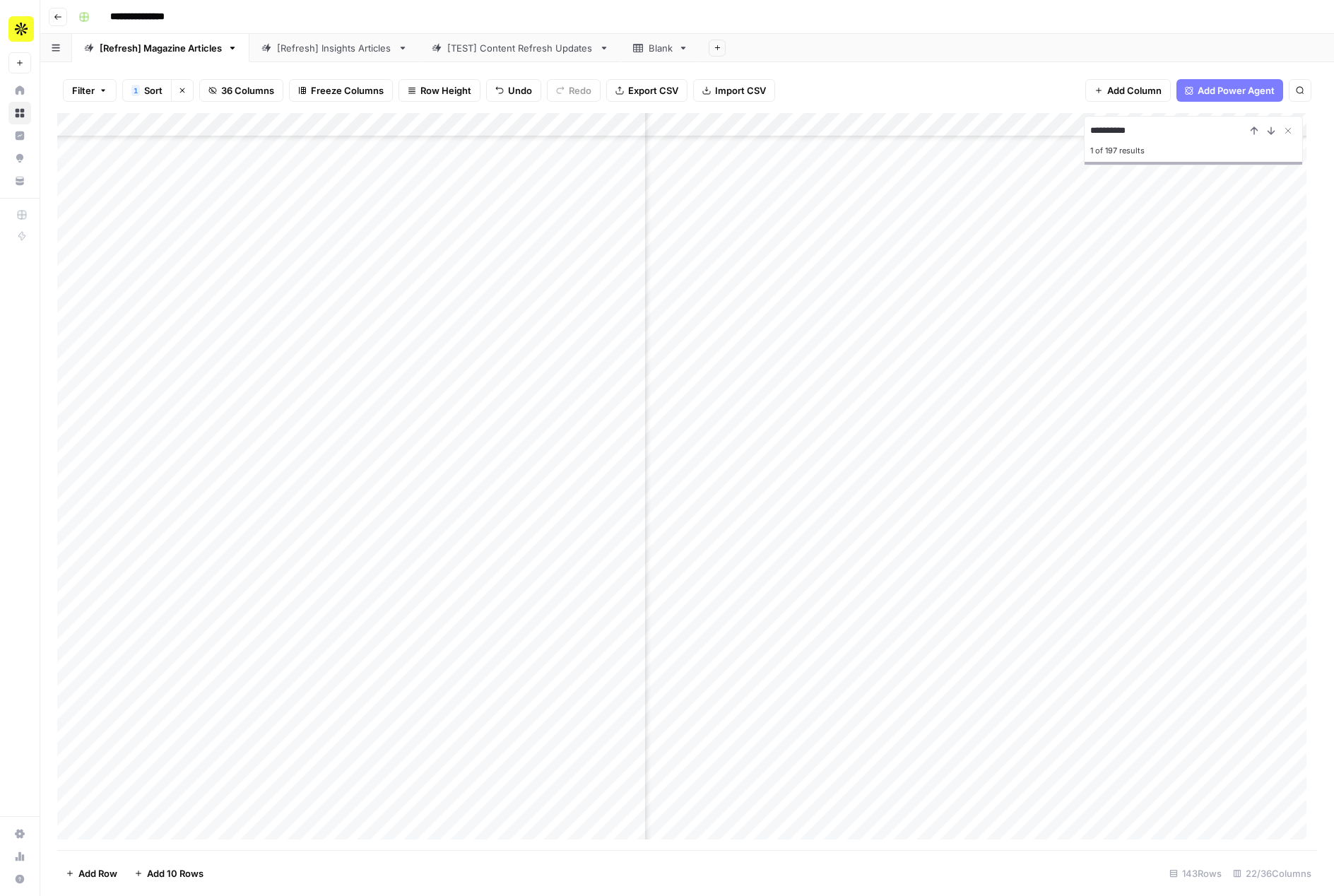
type input "**********"
click at [74, 468] on div "Add Column" at bounding box center [687, 481] width 1260 height 736
click at [98, 858] on span "Delete 1 Row" at bounding box center [94, 873] width 57 height 14
click at [578, 168] on button "Cancel" at bounding box center [557, 163] width 51 height 26
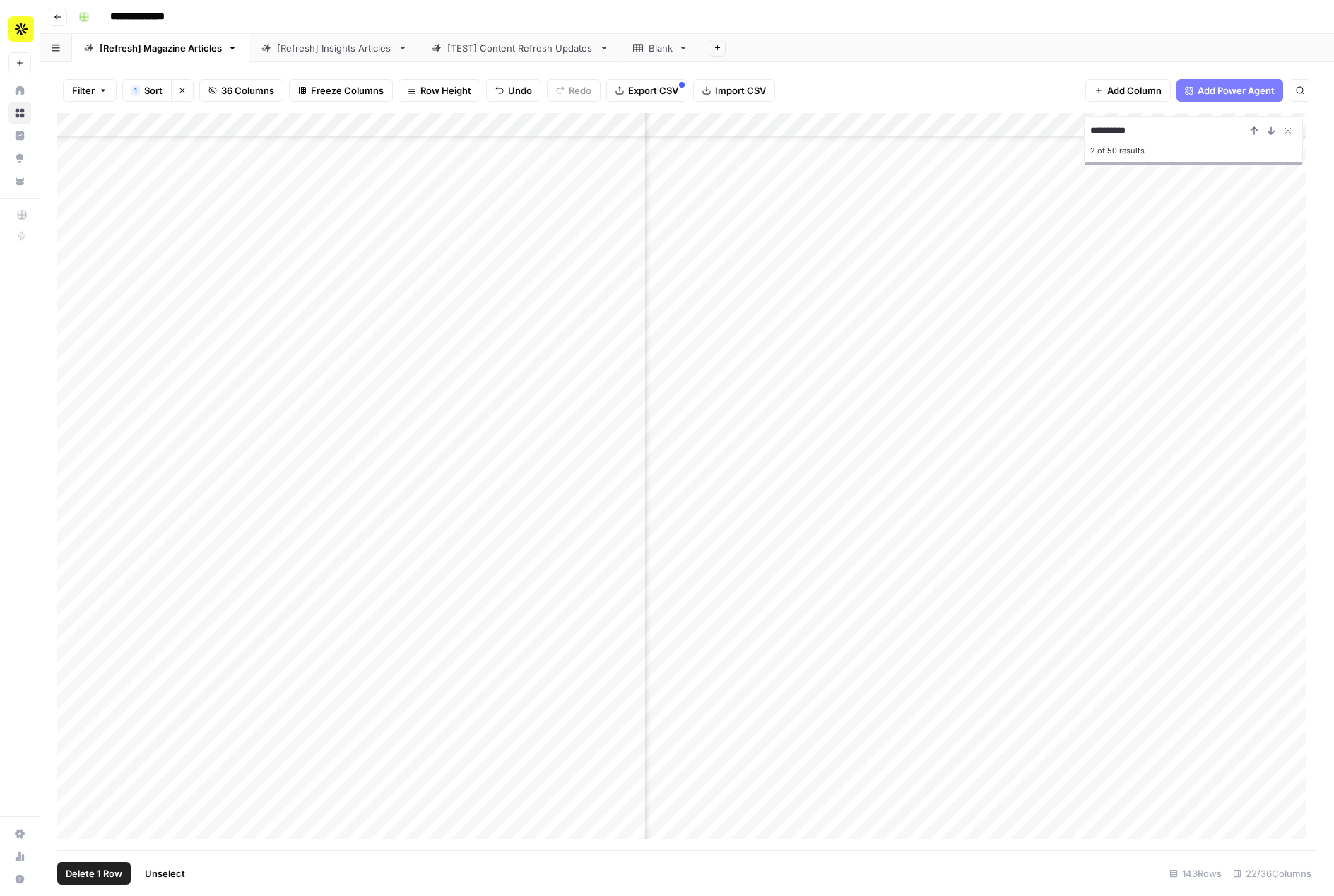
drag, startPoint x: 1166, startPoint y: 134, endPoint x: 984, endPoint y: 133, distance: 182.0
click at [984, 133] on div "**********" at bounding box center [687, 481] width 1260 height 736
click at [74, 716] on div "Add Column" at bounding box center [687, 481] width 1260 height 736
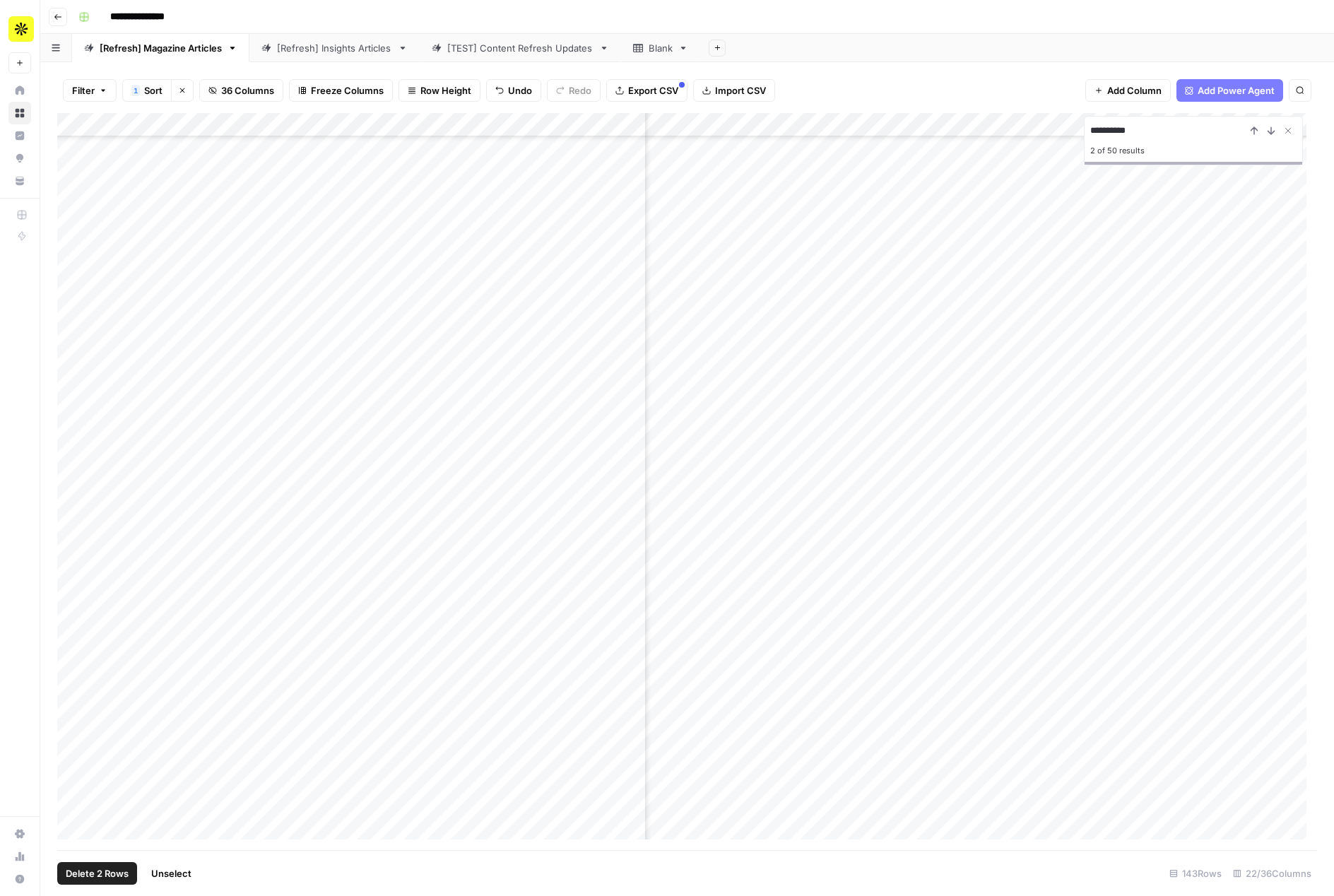
click at [69, 171] on div "Add Column" at bounding box center [687, 481] width 1260 height 736
click at [97, 858] on span "Delete 1 Row" at bounding box center [94, 873] width 57 height 14
click at [633, 162] on button "Delete" at bounding box center [616, 163] width 47 height 26
type input "**********"
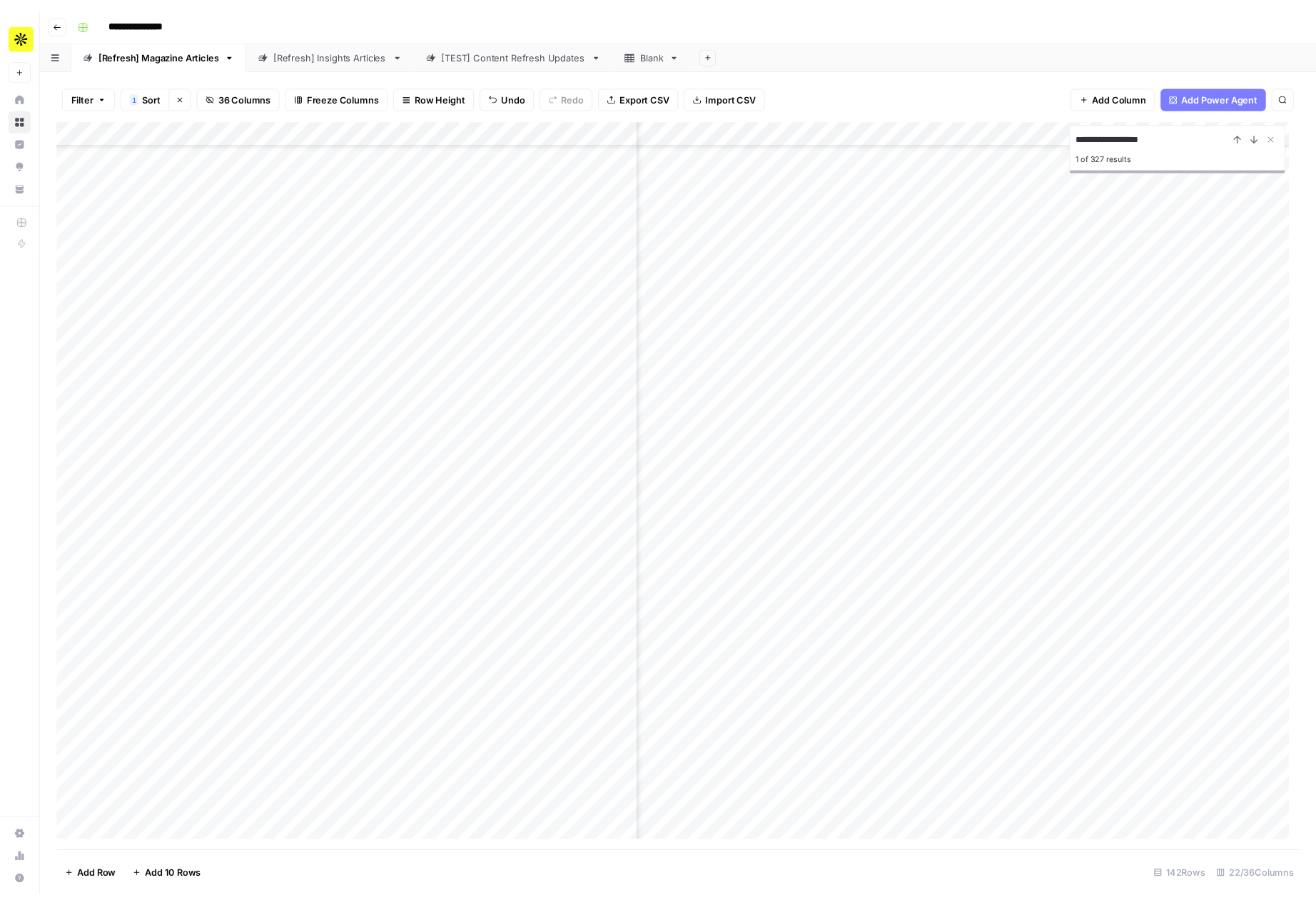
scroll to position [1337, 401]
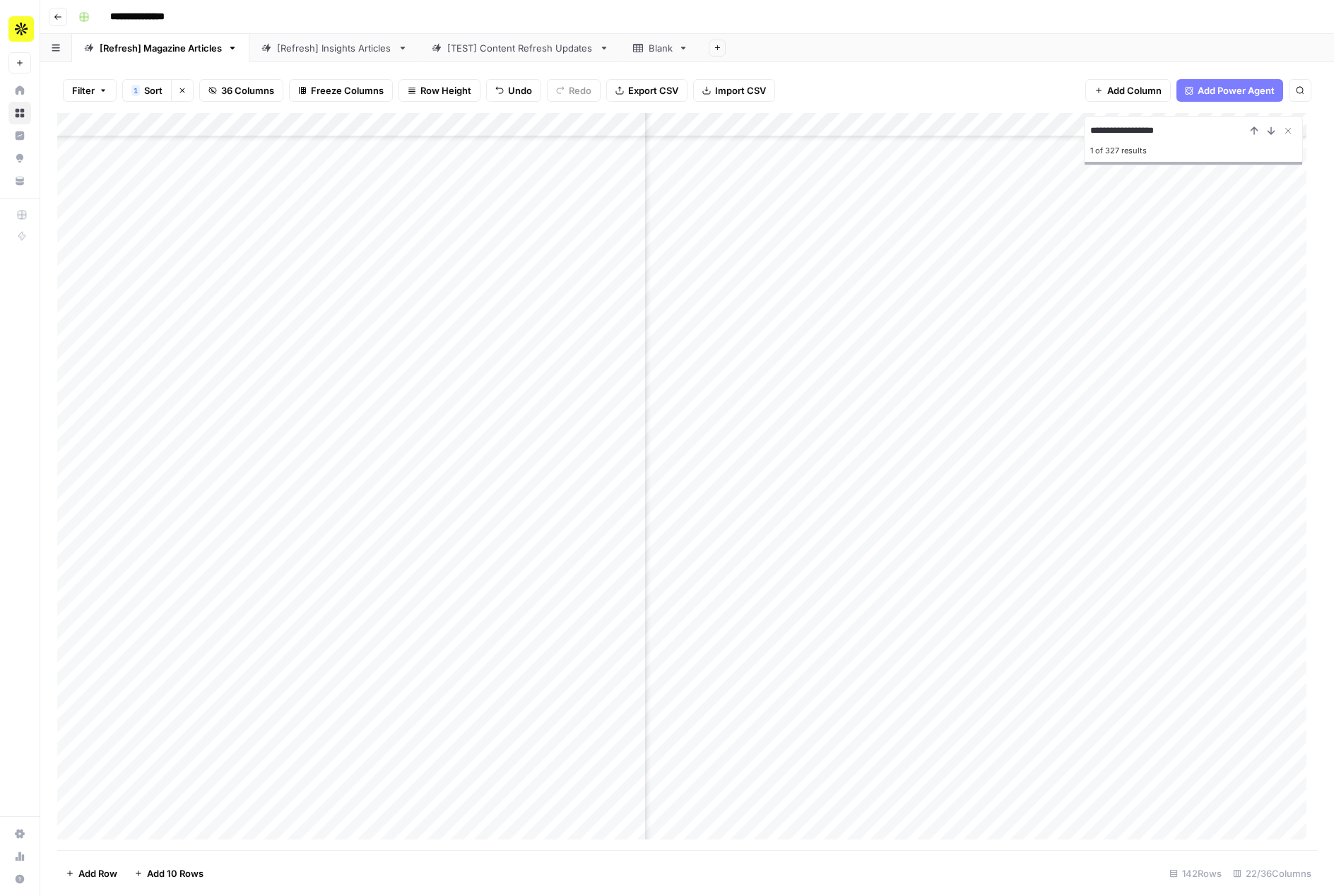
click at [72, 240] on div "Add Column" at bounding box center [687, 481] width 1260 height 736
click at [105, 858] on span "Delete 1 Row" at bounding box center [94, 873] width 57 height 14
click at [617, 169] on span "Delete" at bounding box center [616, 163] width 30 height 14
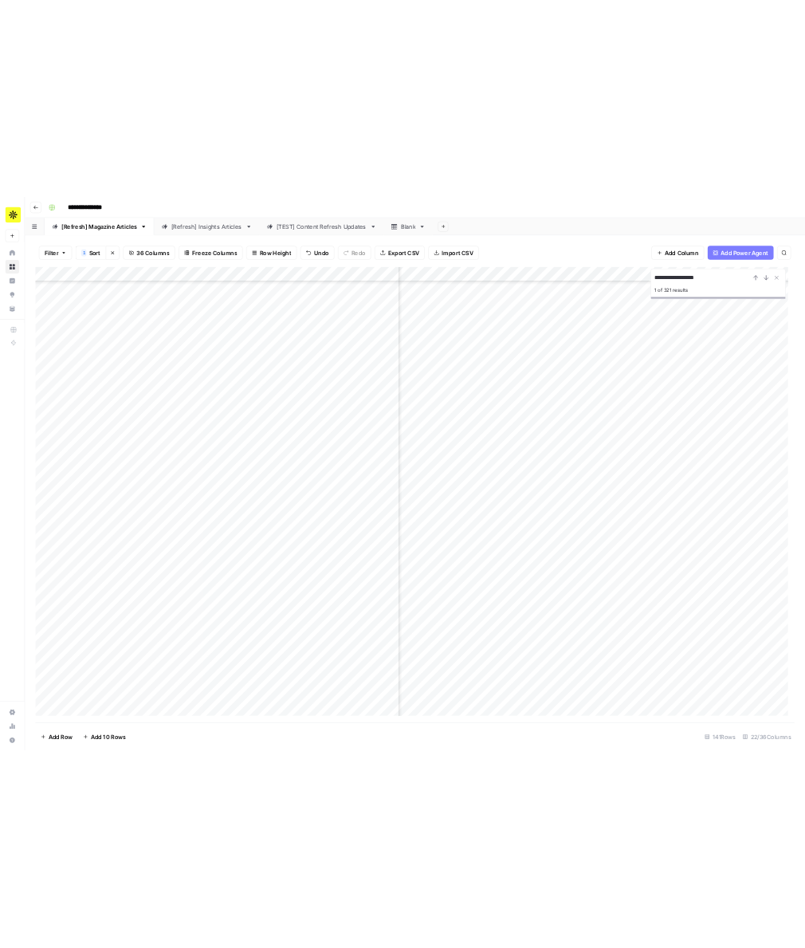
scroll to position [0, 448]
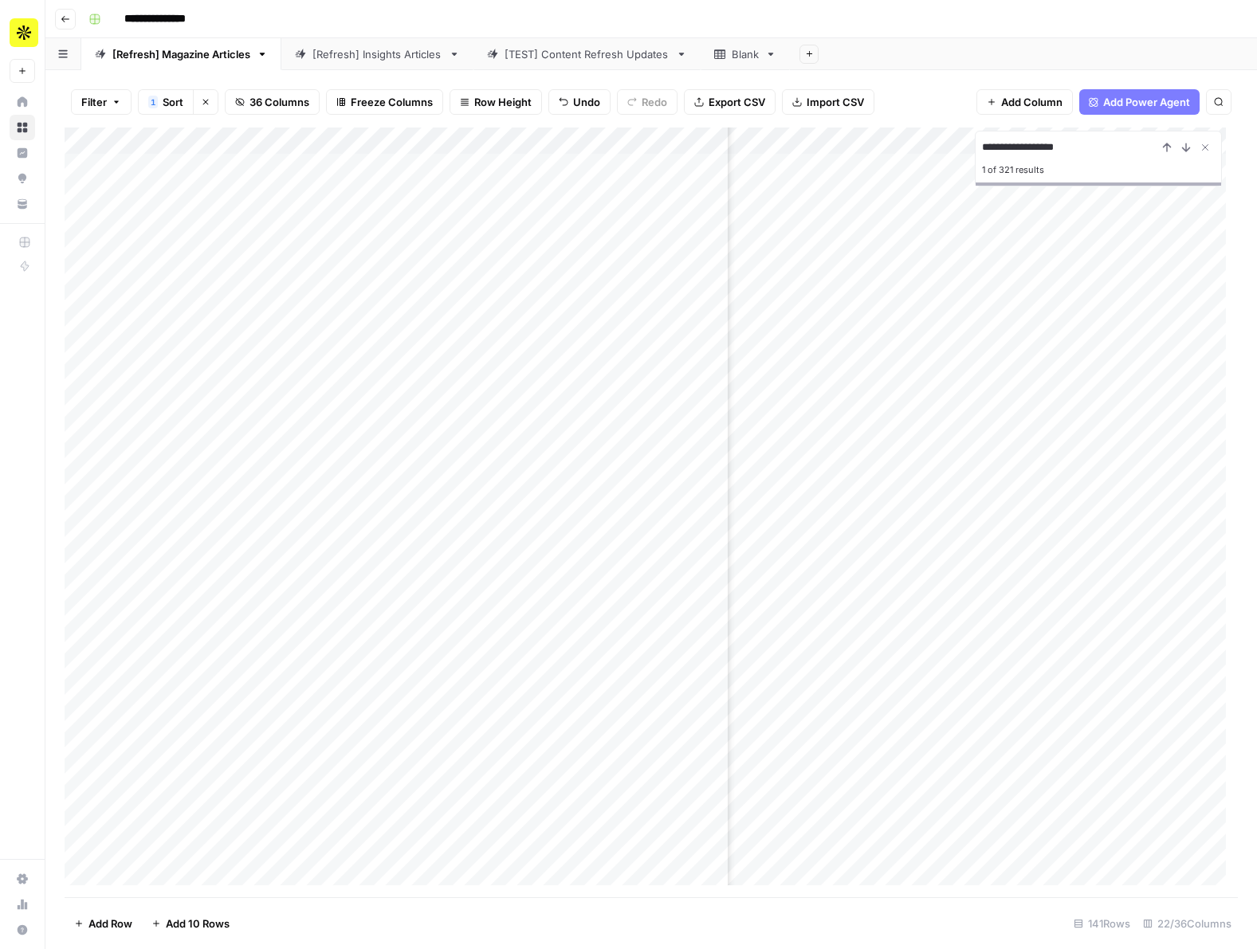
click at [86, 168] on div "Add Column" at bounding box center [651, 513] width 1173 height 770
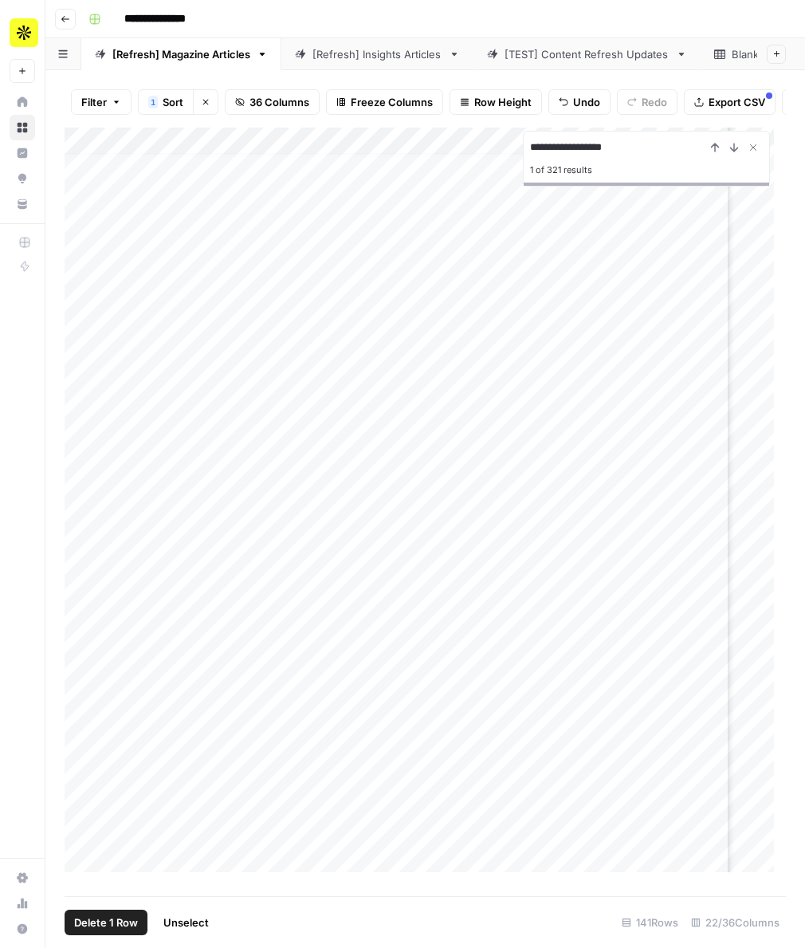
scroll to position [14, 448]
click at [77, 404] on div "Add Column" at bounding box center [425, 506] width 721 height 757
click at [77, 486] on div "Add Column" at bounding box center [425, 506] width 721 height 757
click at [85, 330] on div "Add Column" at bounding box center [425, 506] width 721 height 757
click at [81, 575] on div "Add Column" at bounding box center [425, 506] width 721 height 757
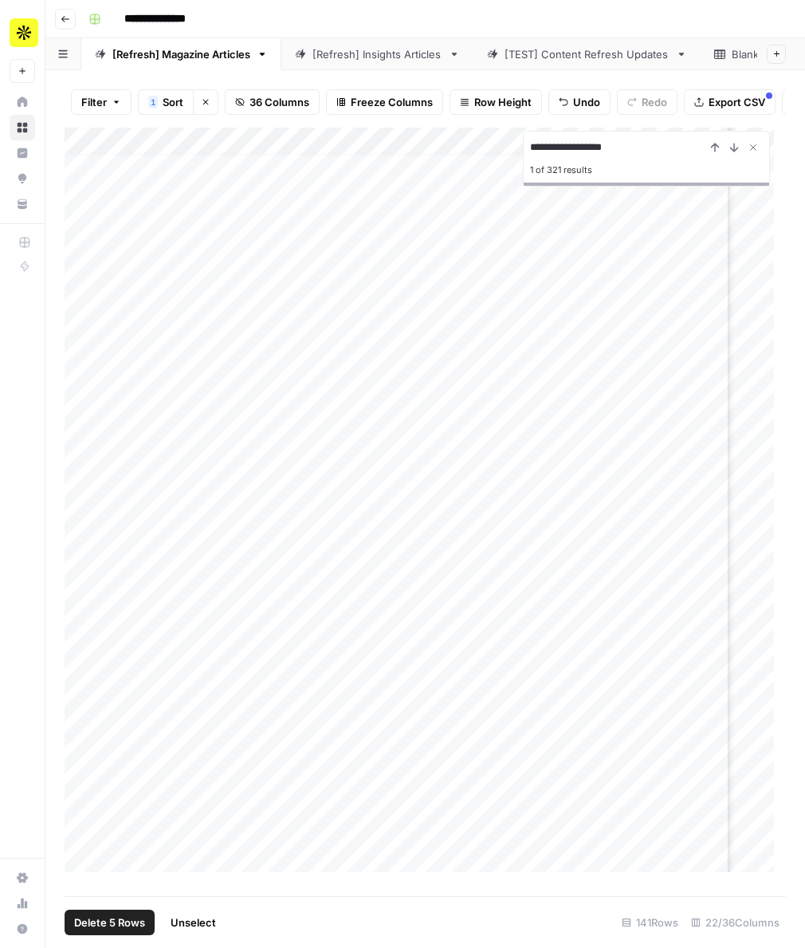
click at [83, 675] on div "Add Column" at bounding box center [425, 506] width 721 height 757
click at [81, 708] on div "Add Column" at bounding box center [425, 506] width 721 height 757
click at [77, 721] on div "Add Column" at bounding box center [425, 506] width 721 height 757
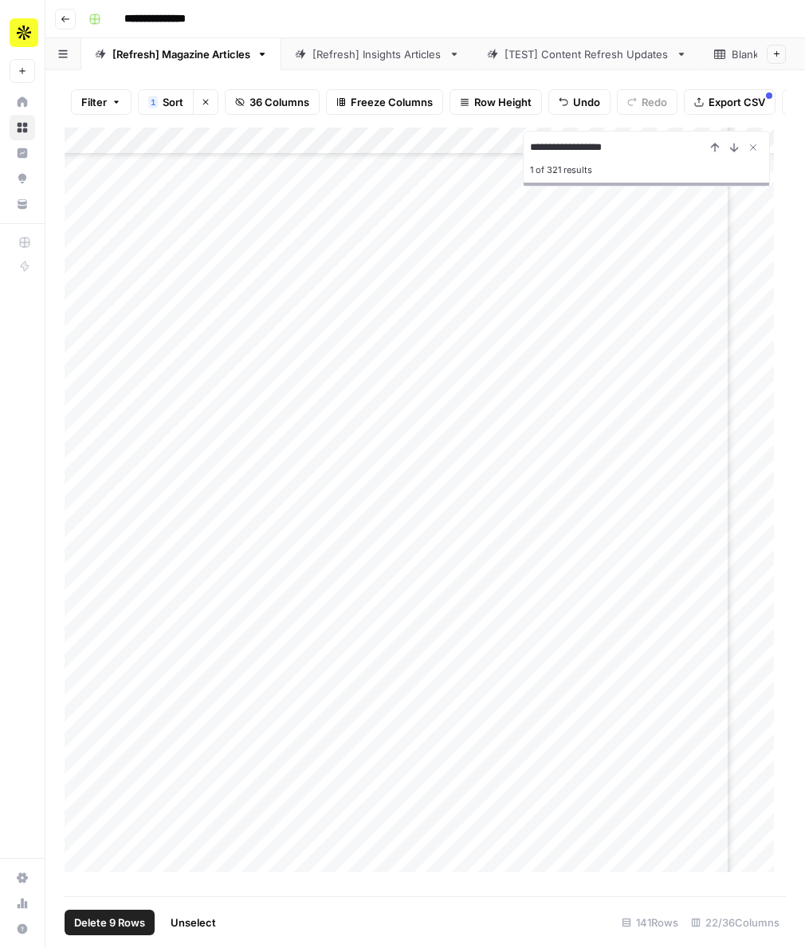
click at [84, 572] on div "Add Column" at bounding box center [425, 506] width 721 height 757
click at [82, 780] on div "Add Column" at bounding box center [425, 506] width 721 height 757
click at [83, 744] on div "Add Column" at bounding box center [425, 506] width 721 height 757
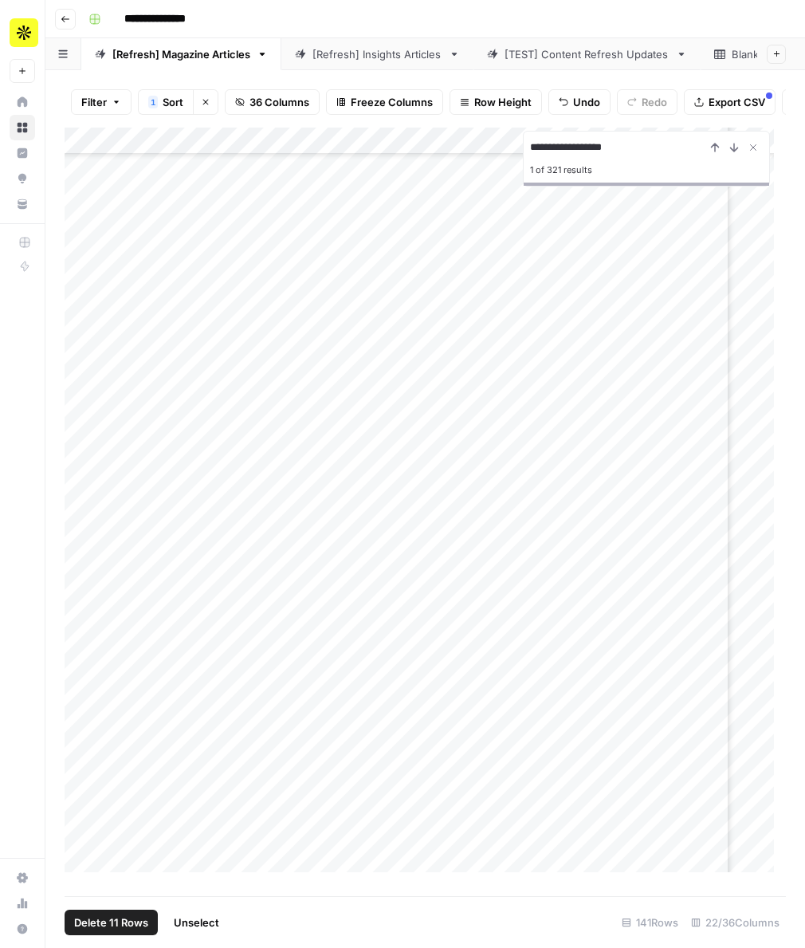
scroll to position [611, 448]
click at [85, 656] on div "Add Column" at bounding box center [425, 506] width 721 height 757
click at [83, 513] on div "Add Column" at bounding box center [425, 506] width 721 height 757
click at [81, 627] on div "Add Column" at bounding box center [425, 506] width 721 height 757
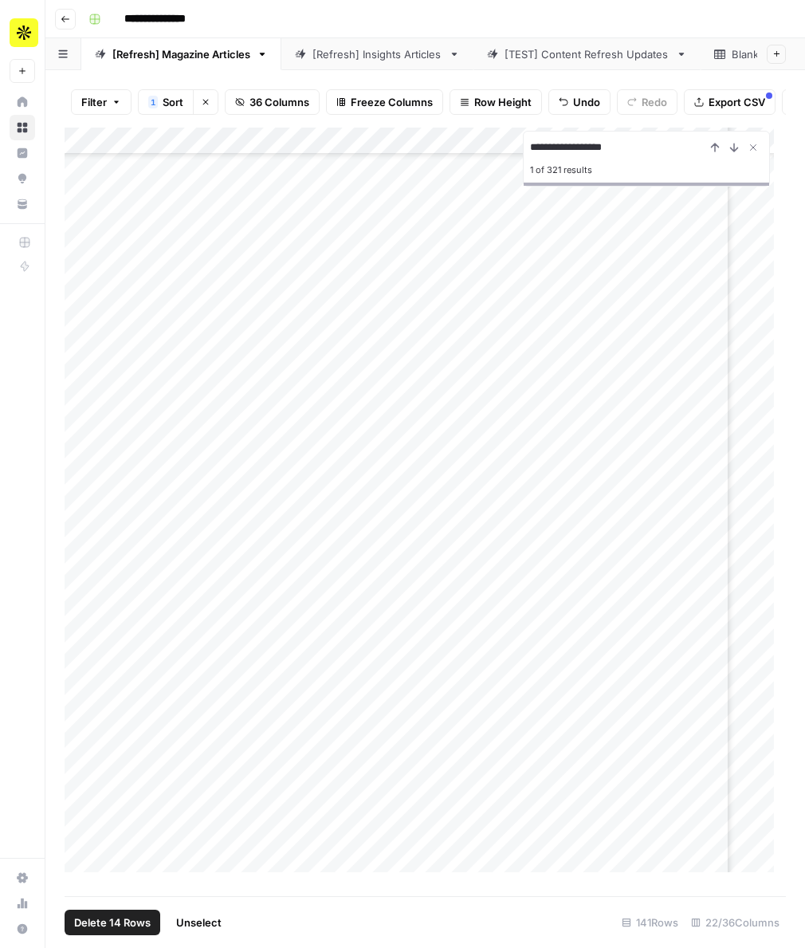
scroll to position [1127, 448]
click at [82, 757] on div "Add Column" at bounding box center [425, 506] width 721 height 757
click at [82, 510] on div "Add Column" at bounding box center [425, 506] width 721 height 757
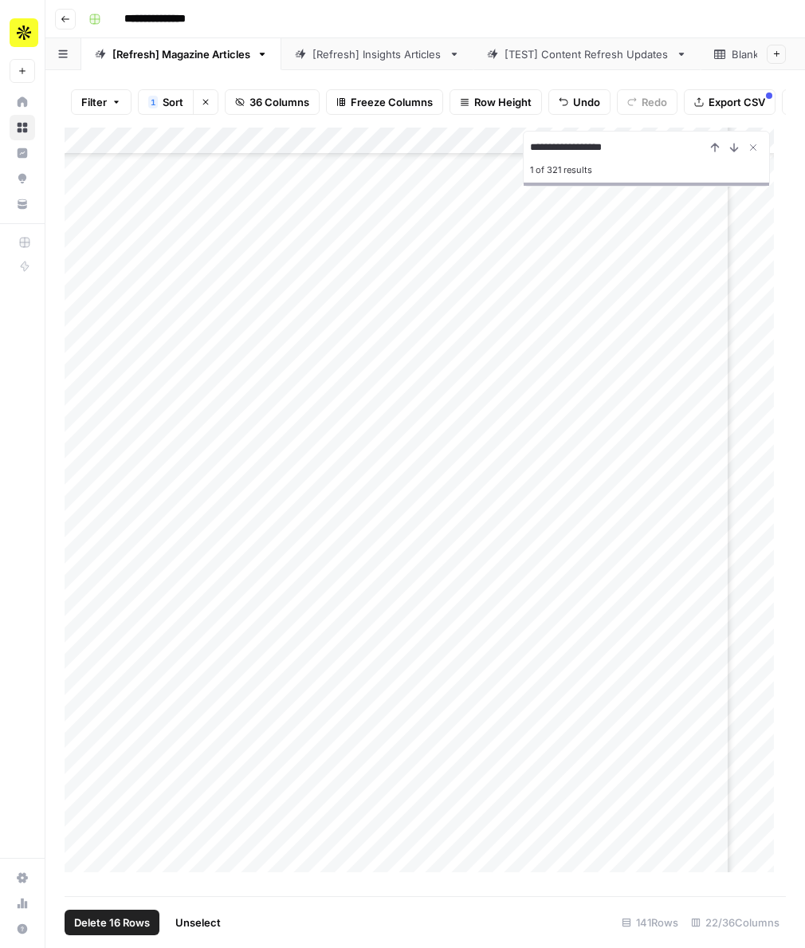
click at [83, 741] on div "Add Column" at bounding box center [425, 506] width 721 height 757
click at [86, 798] on div "Add Column" at bounding box center [425, 506] width 721 height 757
click at [78, 717] on div "Add Column" at bounding box center [425, 506] width 721 height 757
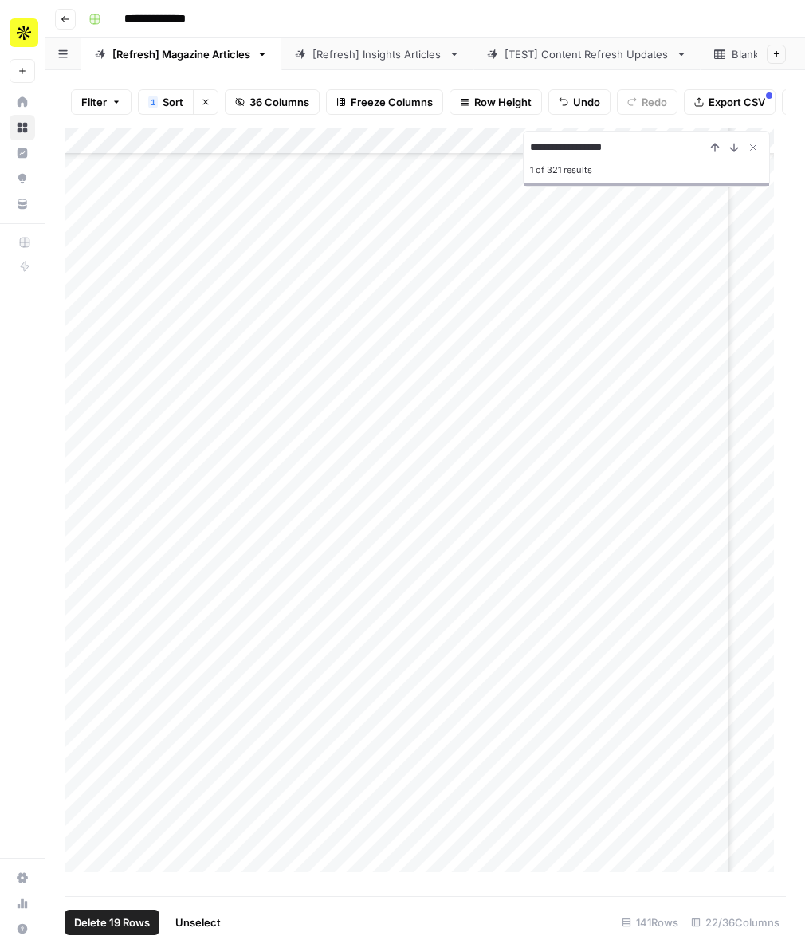
click at [81, 718] on div "Add Column" at bounding box center [425, 506] width 721 height 757
click at [81, 820] on div "Add Column" at bounding box center [425, 506] width 721 height 757
click at [81, 799] on div "Add Column" at bounding box center [425, 506] width 721 height 757
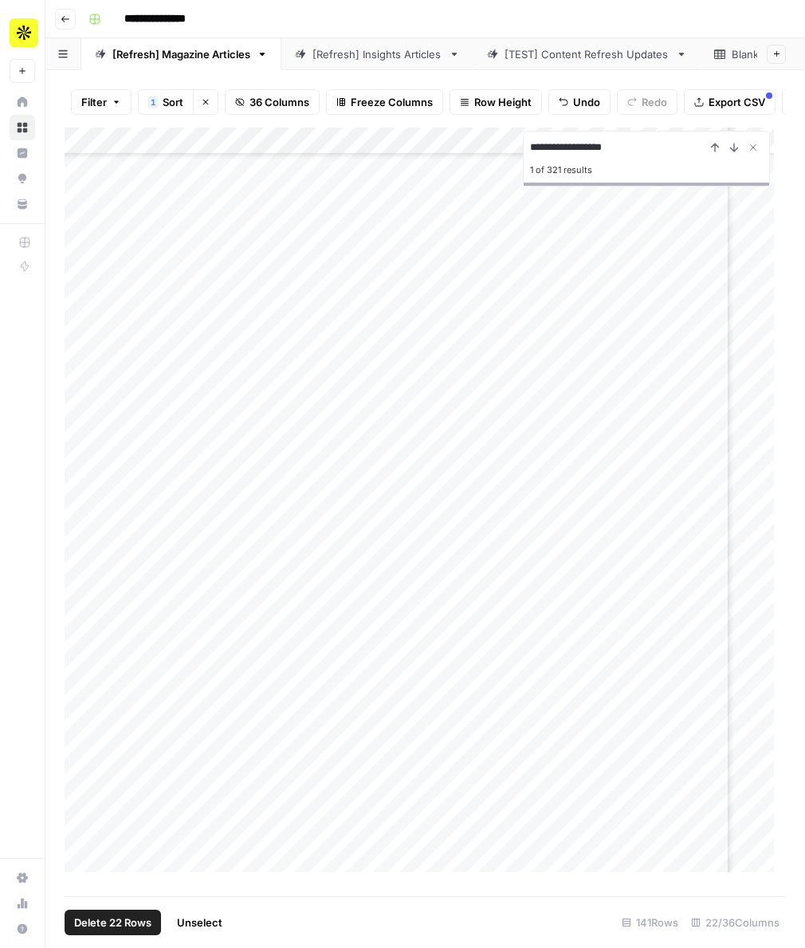
scroll to position [2776, 448]
click at [80, 792] on div "Add Column" at bounding box center [425, 506] width 721 height 757
click at [81, 654] on div "Add Column" at bounding box center [425, 506] width 721 height 757
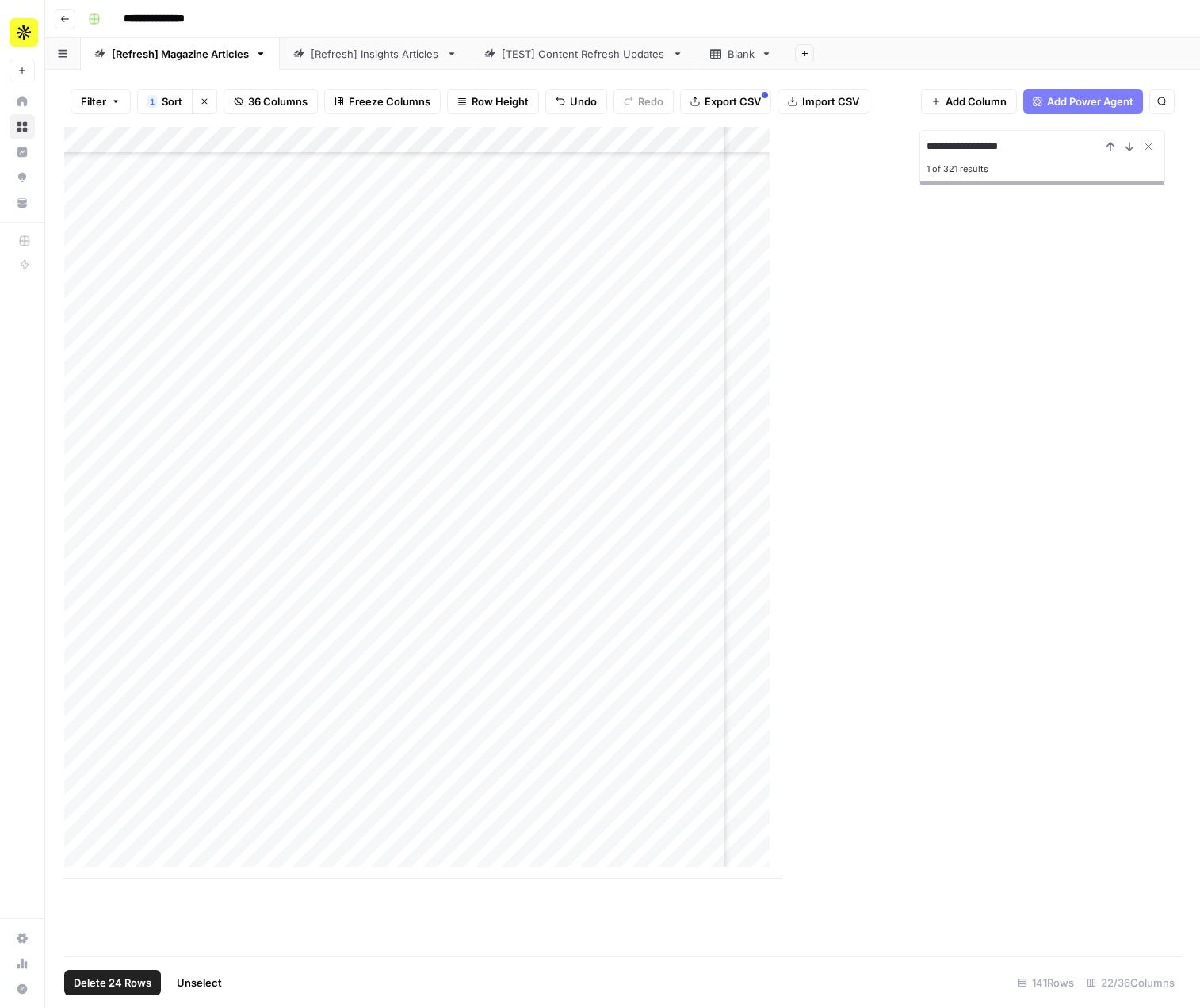
scroll to position [3034, 445]
click at [100, 962] on span "Delete 24 Rows" at bounding box center [112, 983] width 78 height 16
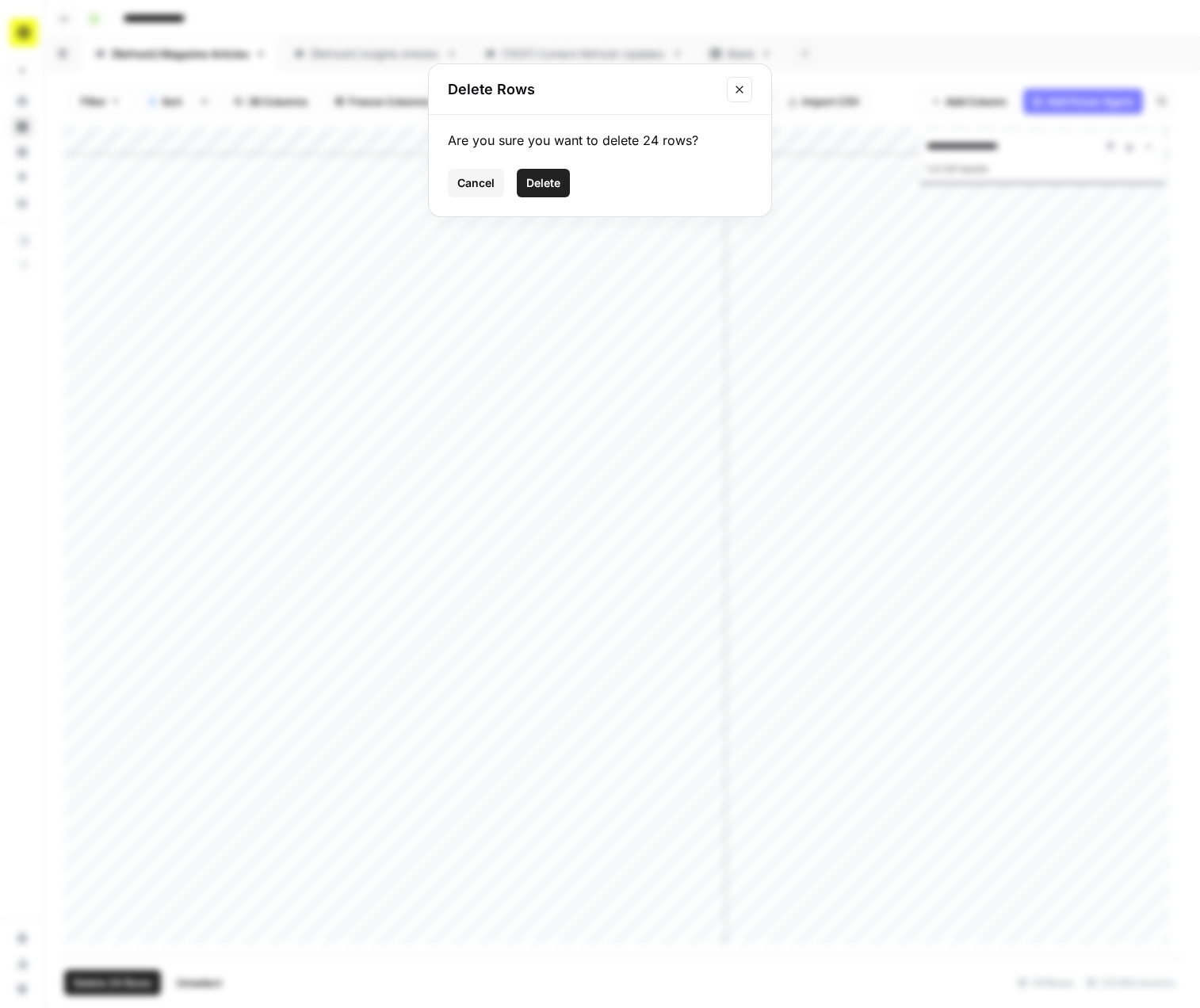
click at [546, 185] on span "Delete" at bounding box center [543, 183] width 34 height 16
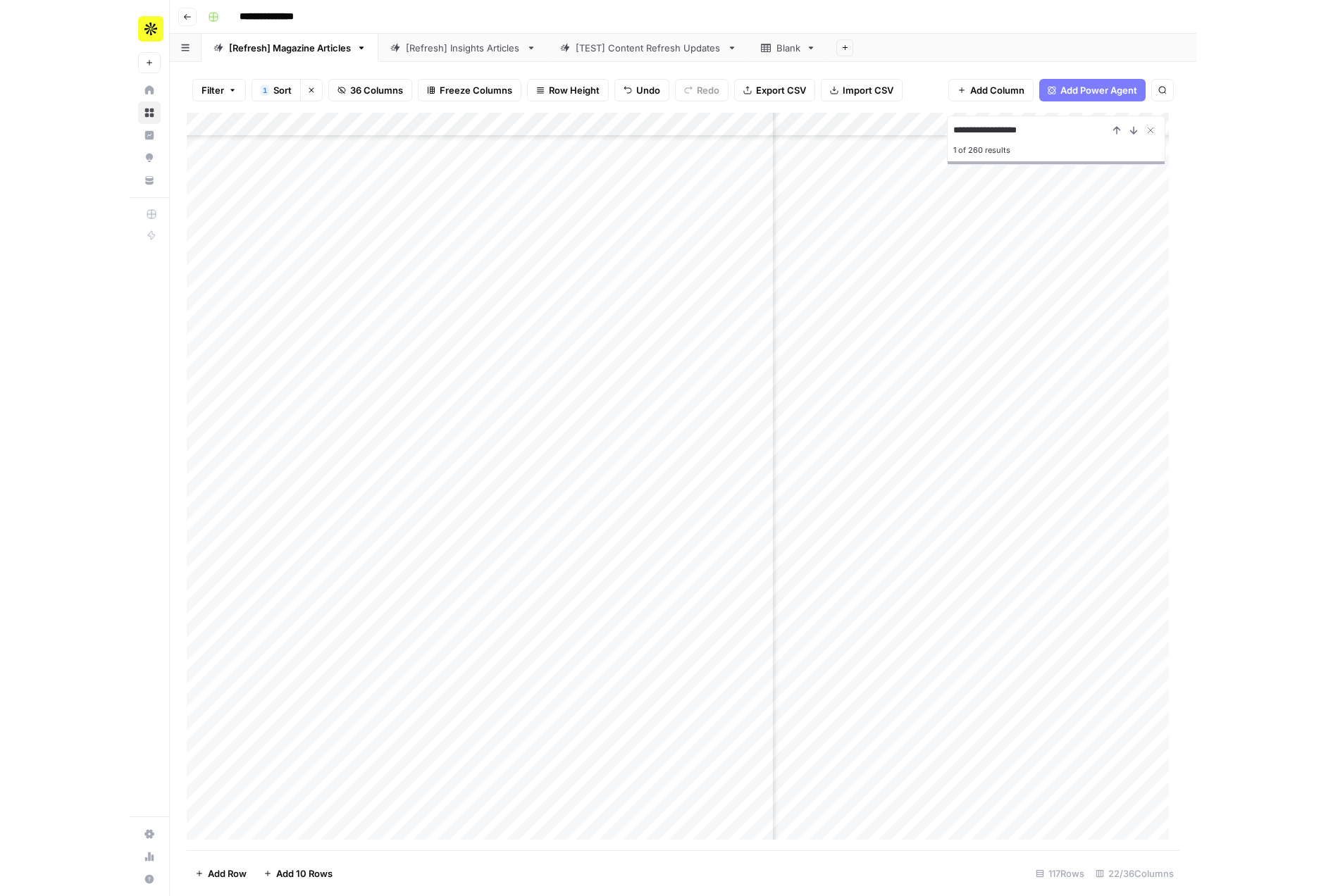
scroll to position [0, 396]
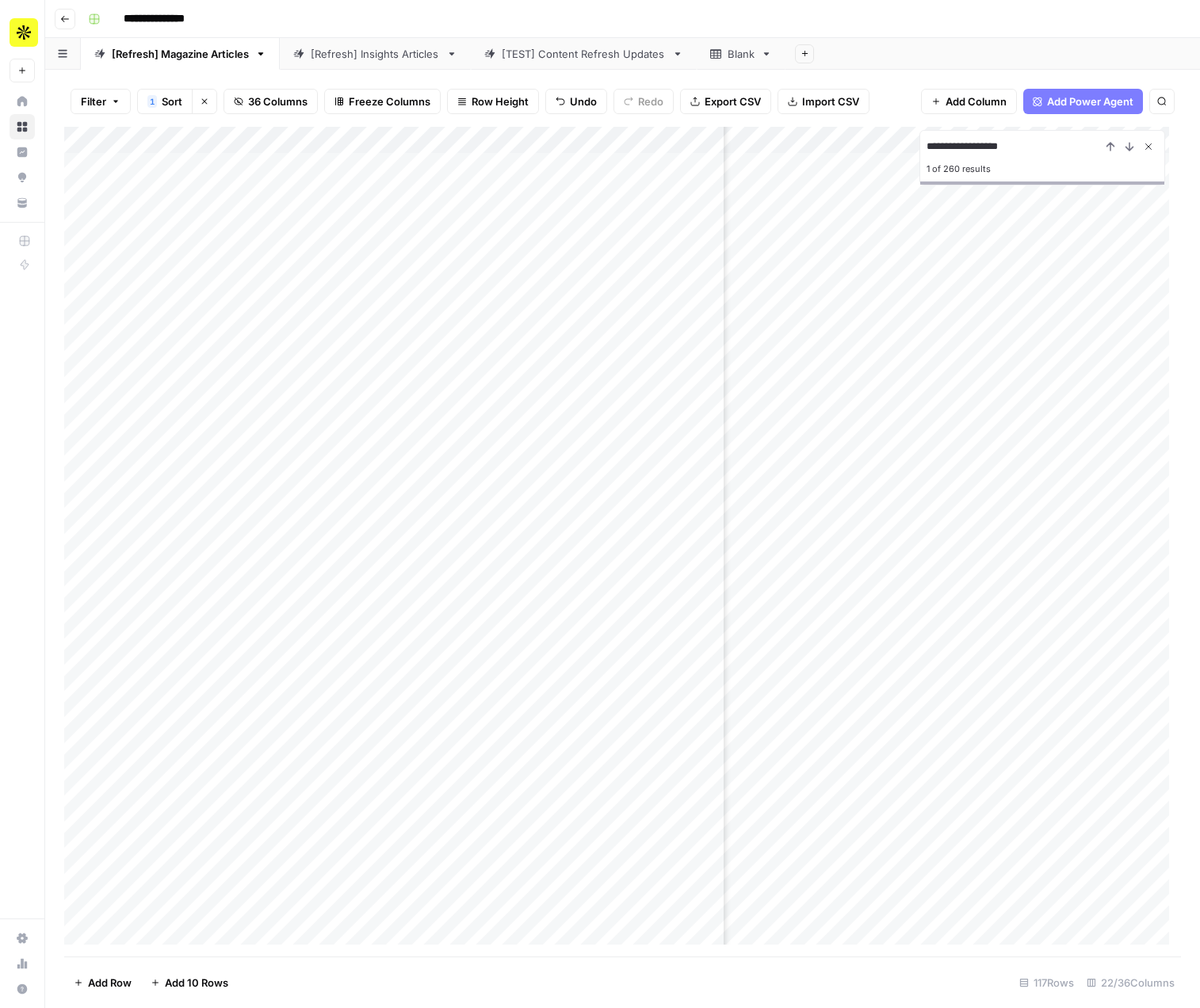
click at [1151, 146] on icon "Close Search" at bounding box center [1148, 146] width 13 height 13
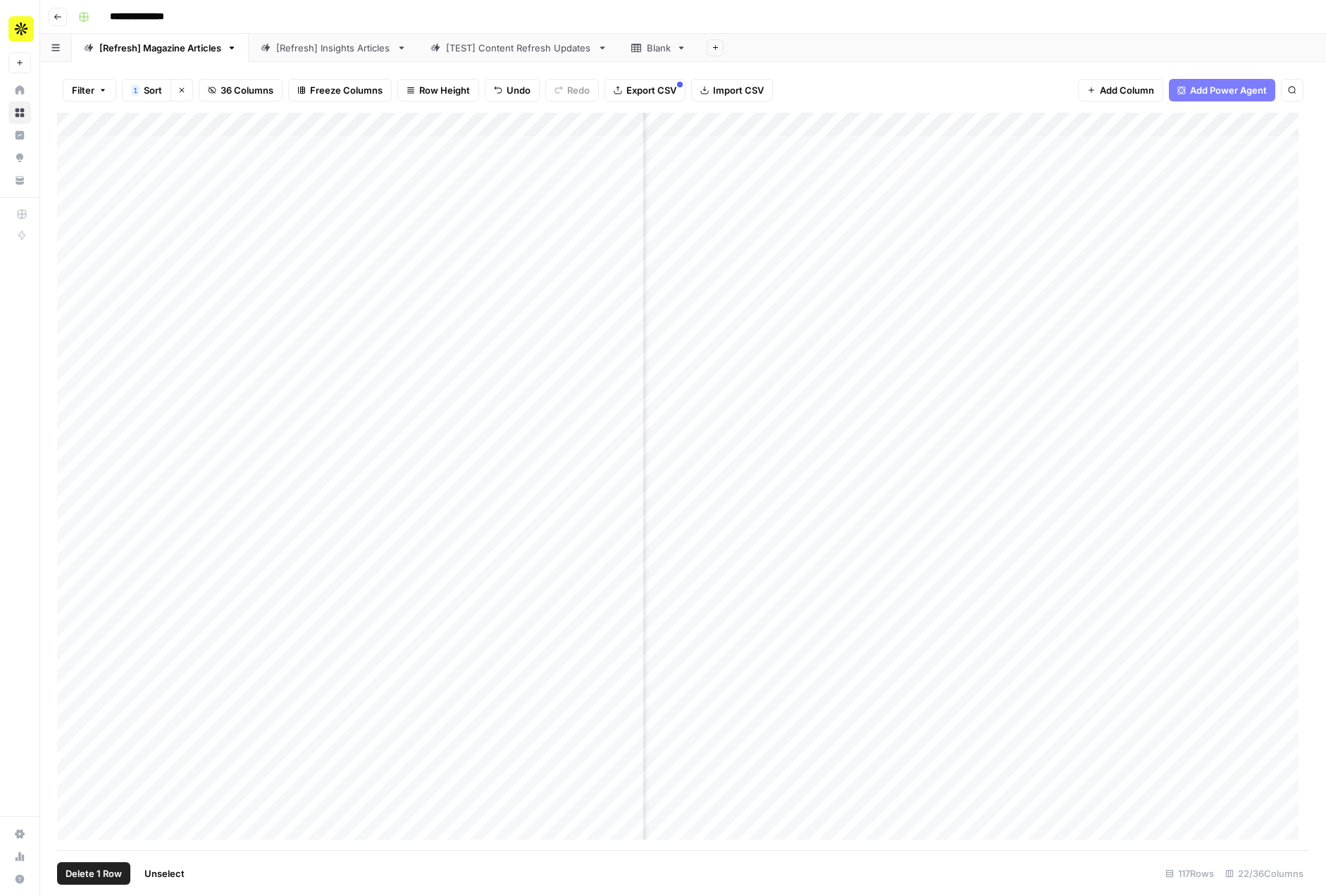
click at [73, 144] on div "Add Column" at bounding box center [683, 482] width 1253 height 738
click at [87, 855] on span "Delete 1 Row" at bounding box center [94, 874] width 57 height 14
click at [614, 165] on span "Delete" at bounding box center [613, 163] width 30 height 14
